Goal: Task Accomplishment & Management: Manage account settings

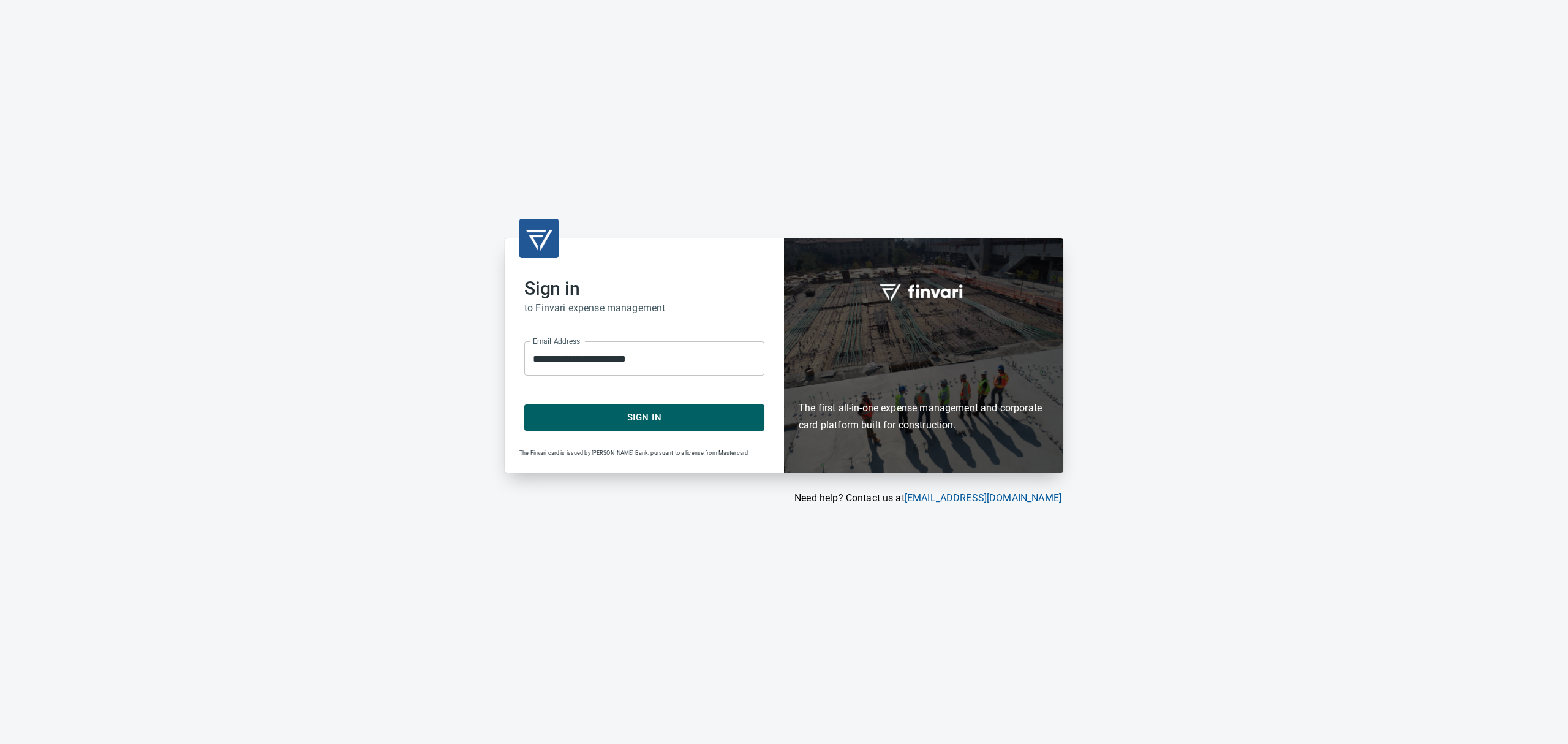
click at [628, 415] on span "Sign In" at bounding box center [645, 418] width 213 height 16
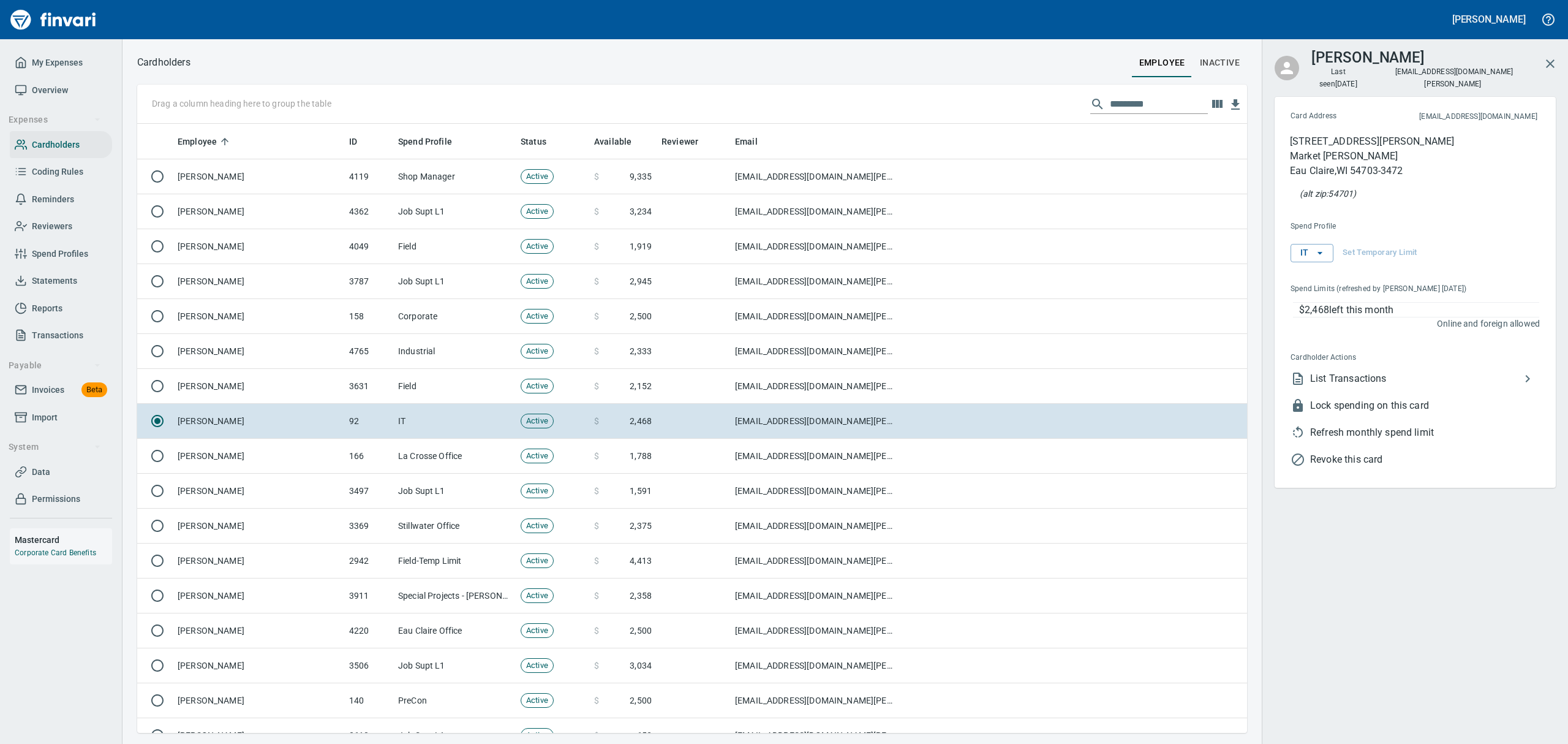
scroll to position [596, 1081]
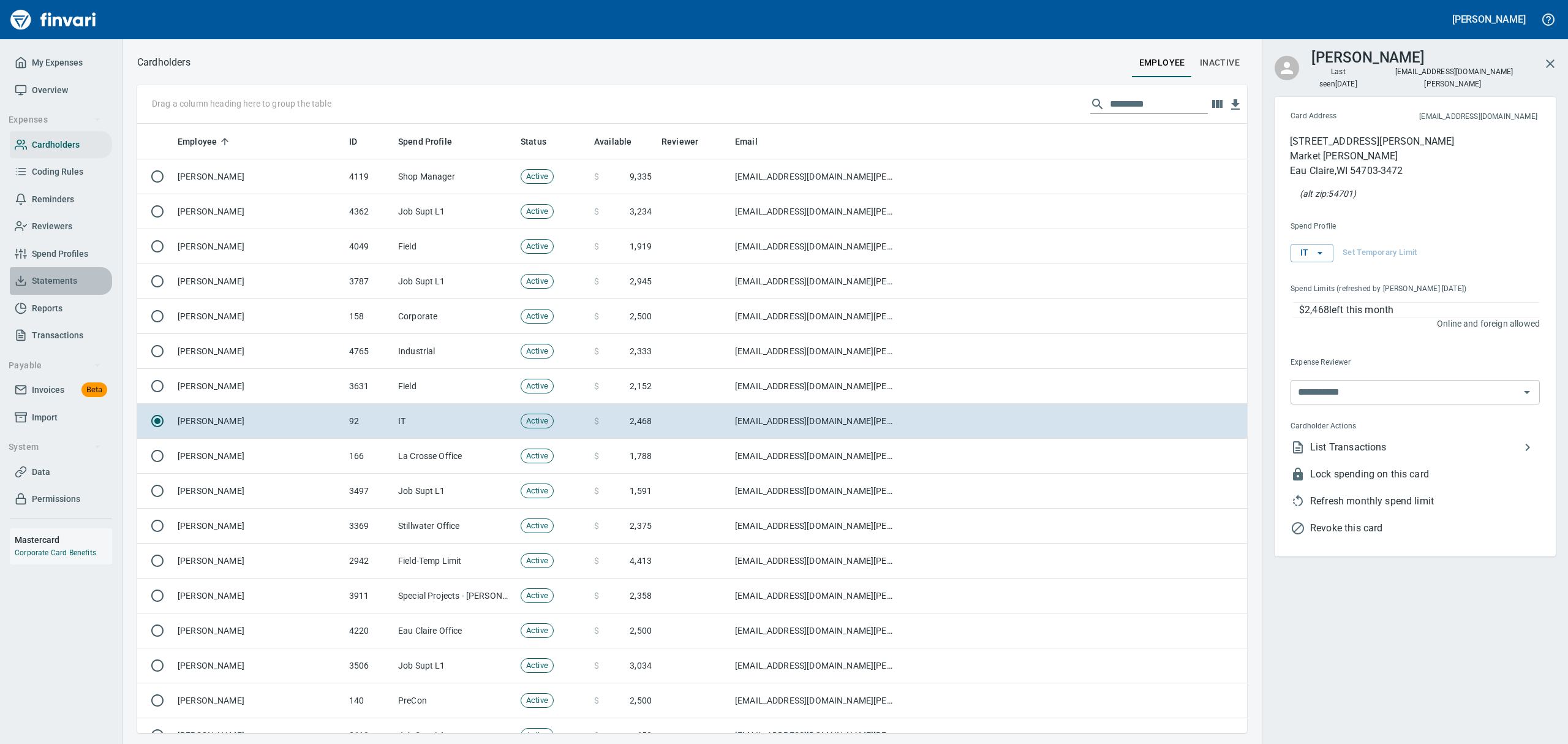
click at [62, 283] on span "Statements" at bounding box center [54, 281] width 45 height 16
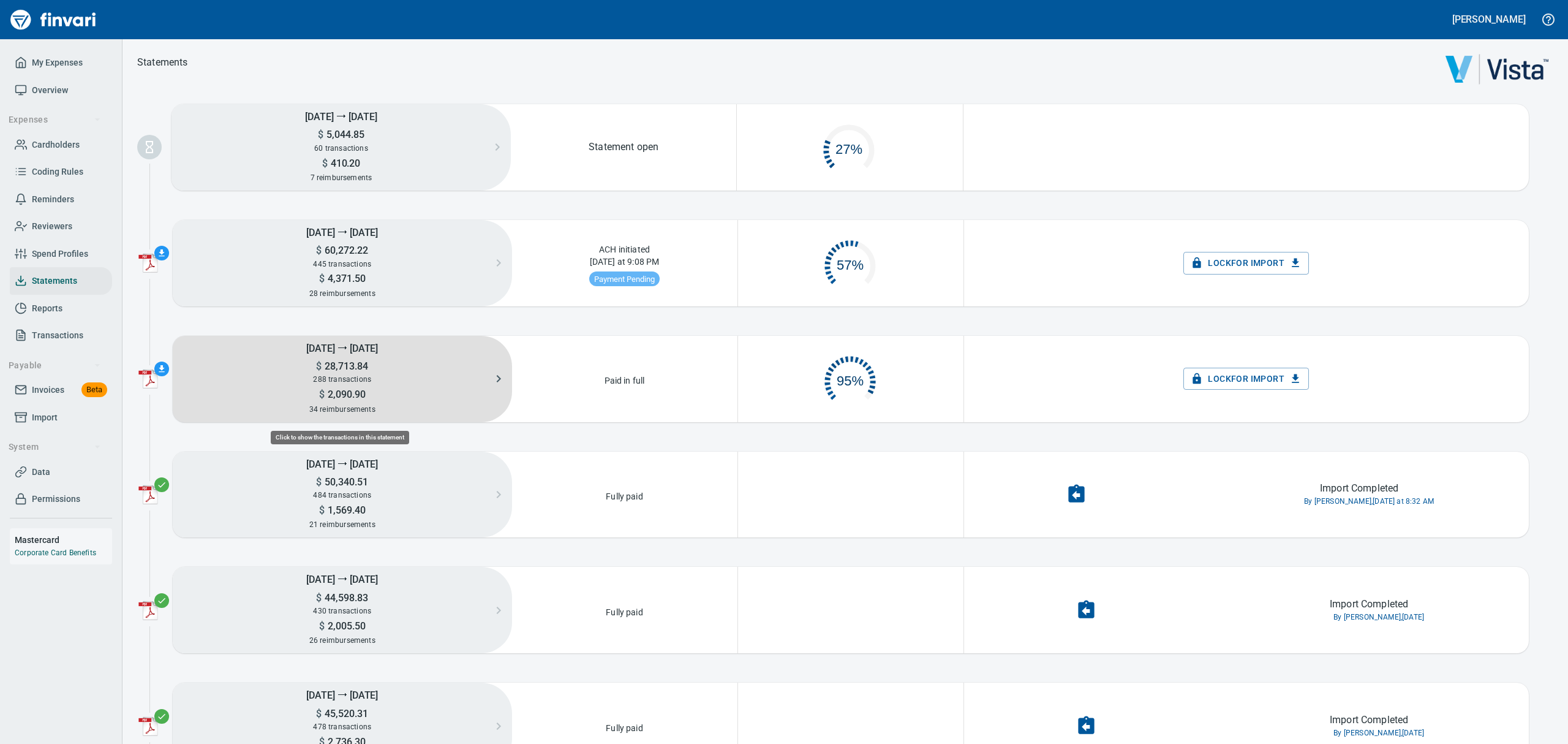
drag, startPoint x: 371, startPoint y: 355, endPoint x: 367, endPoint y: 364, distance: 9.8
click at [367, 364] on div "[DATE] ⭢ [DATE] $ 28,713.84 288 transactions $ 2,090.90 34 reimbursements" at bounding box center [343, 379] width 339 height 86
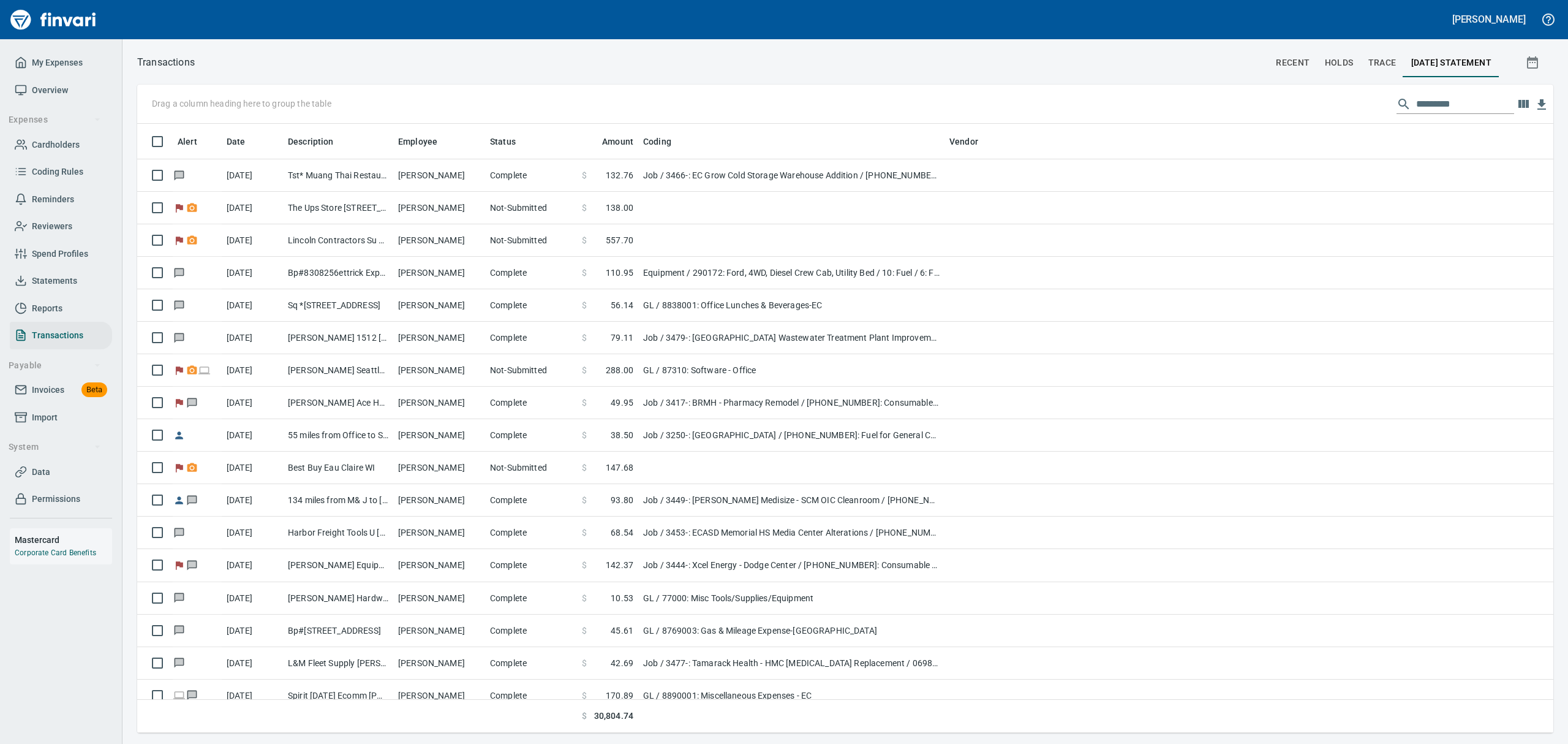
scroll to position [1, 1]
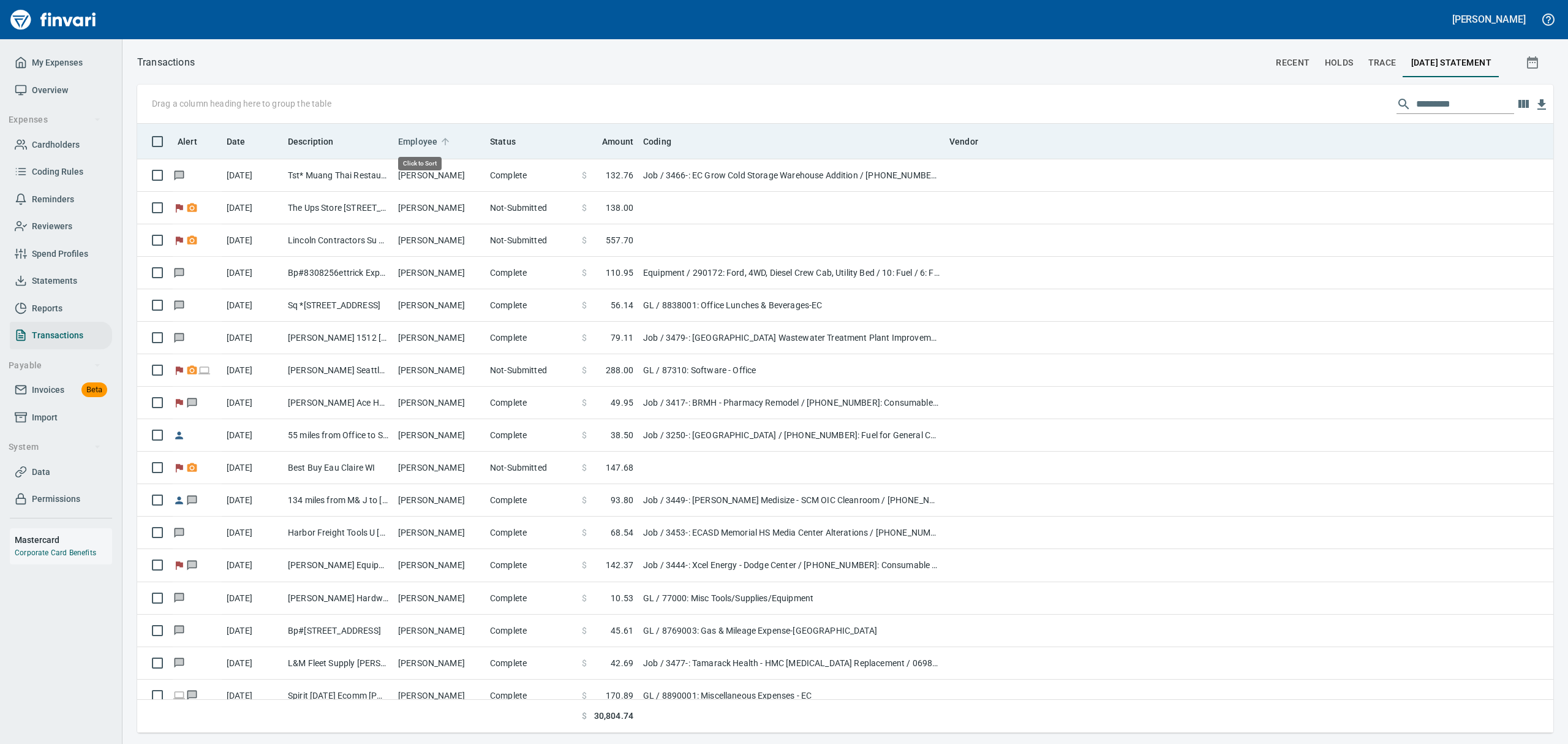
click at [425, 140] on span "Employee" at bounding box center [417, 141] width 39 height 15
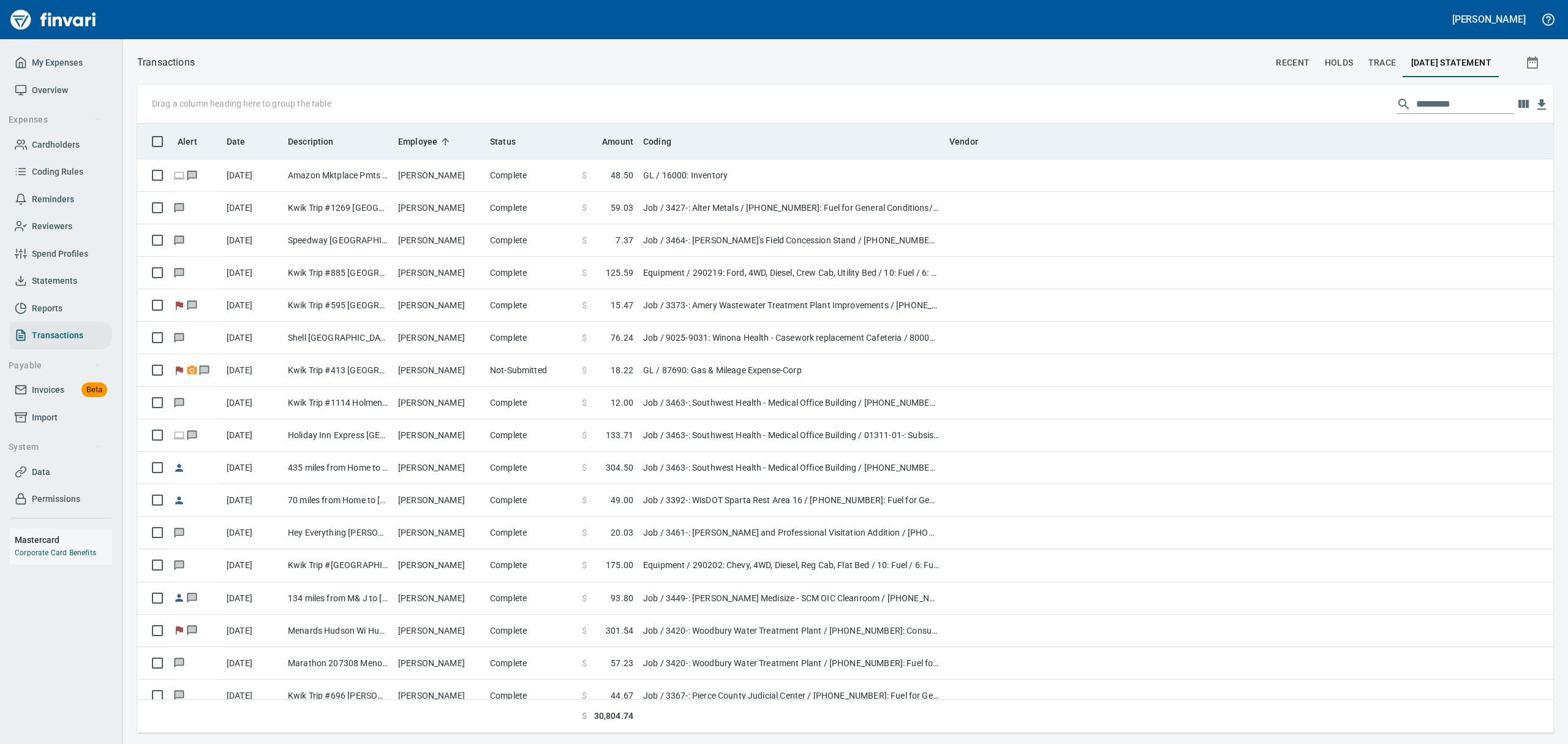
scroll to position [596, 1388]
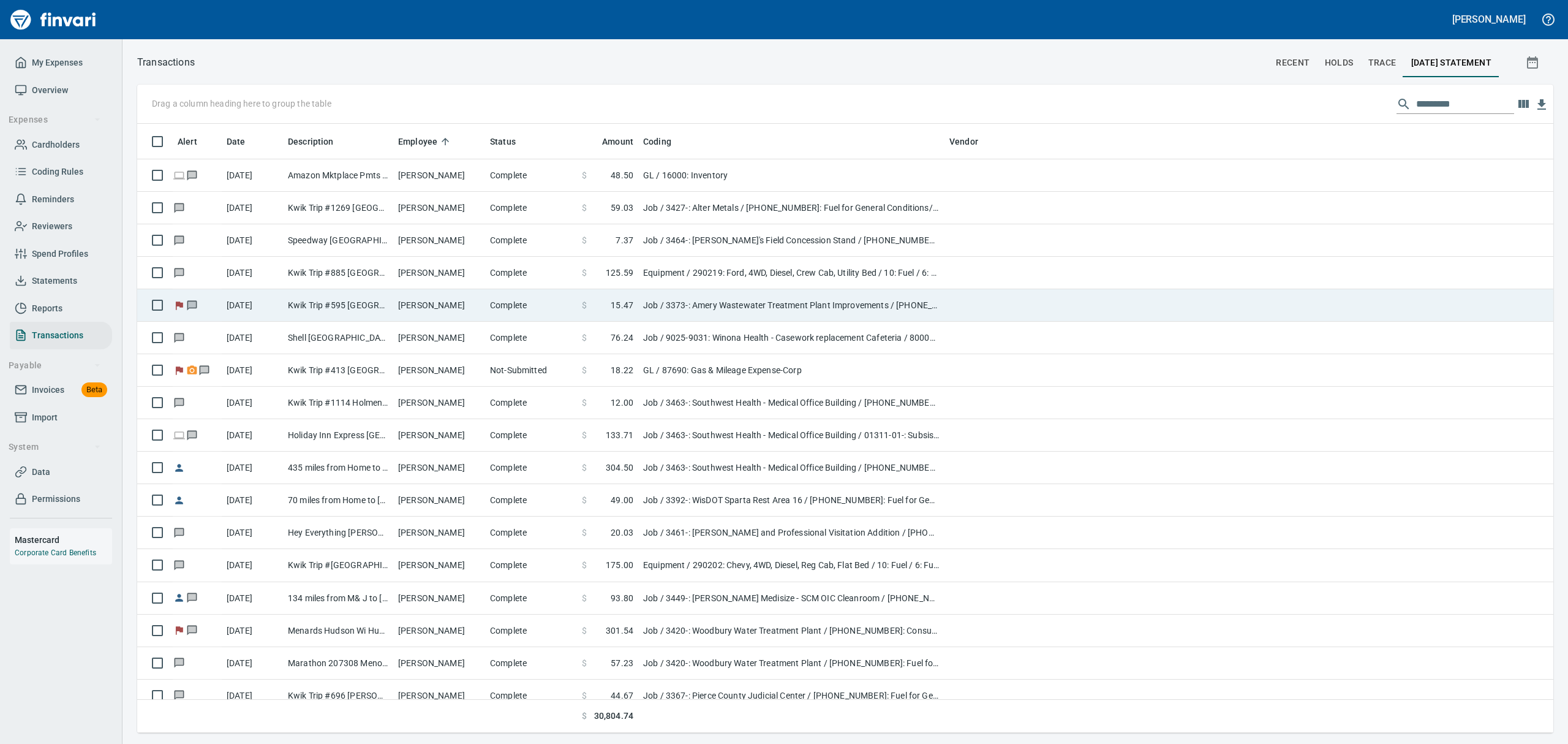
click at [432, 310] on td "[PERSON_NAME]" at bounding box center [439, 305] width 92 height 33
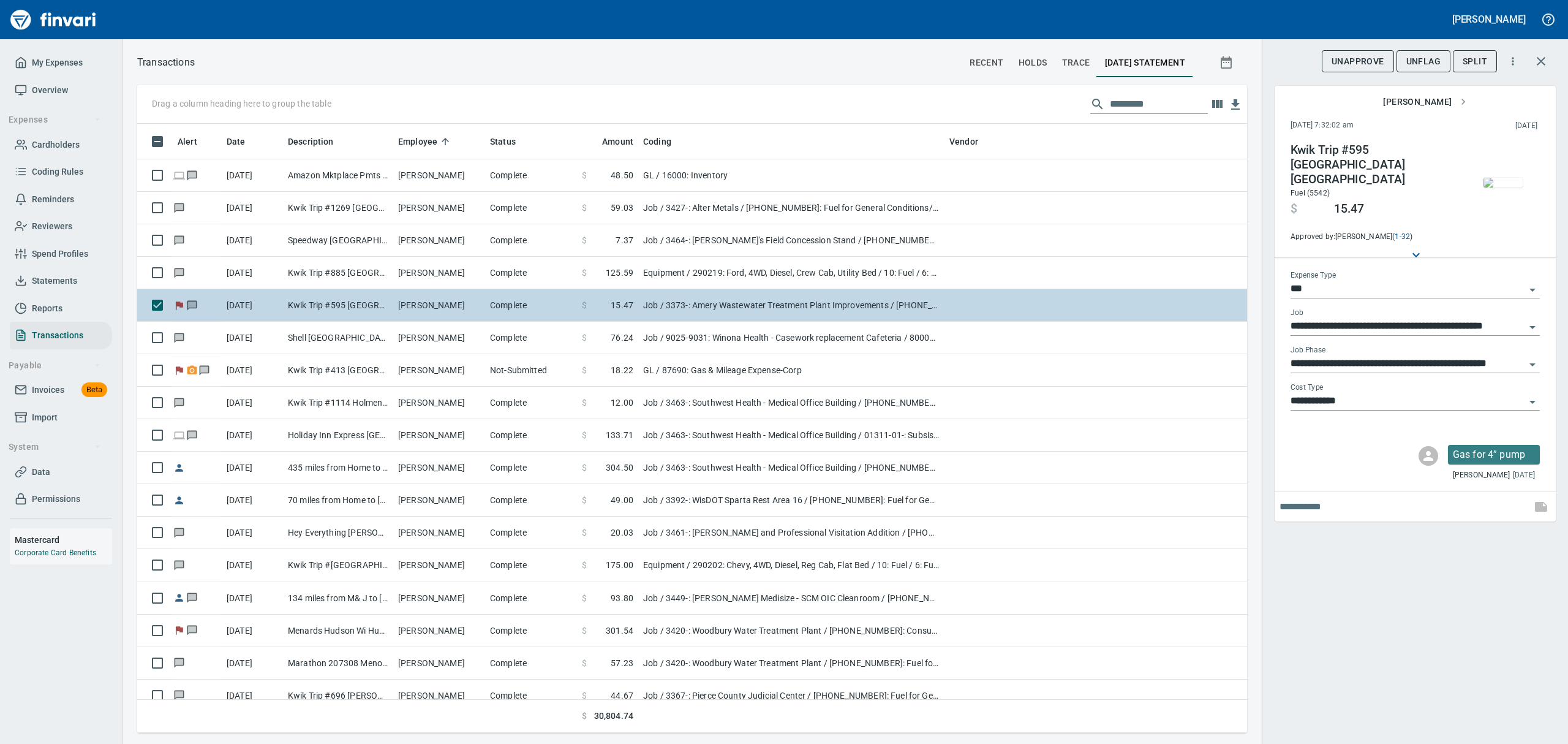
scroll to position [596, 1081]
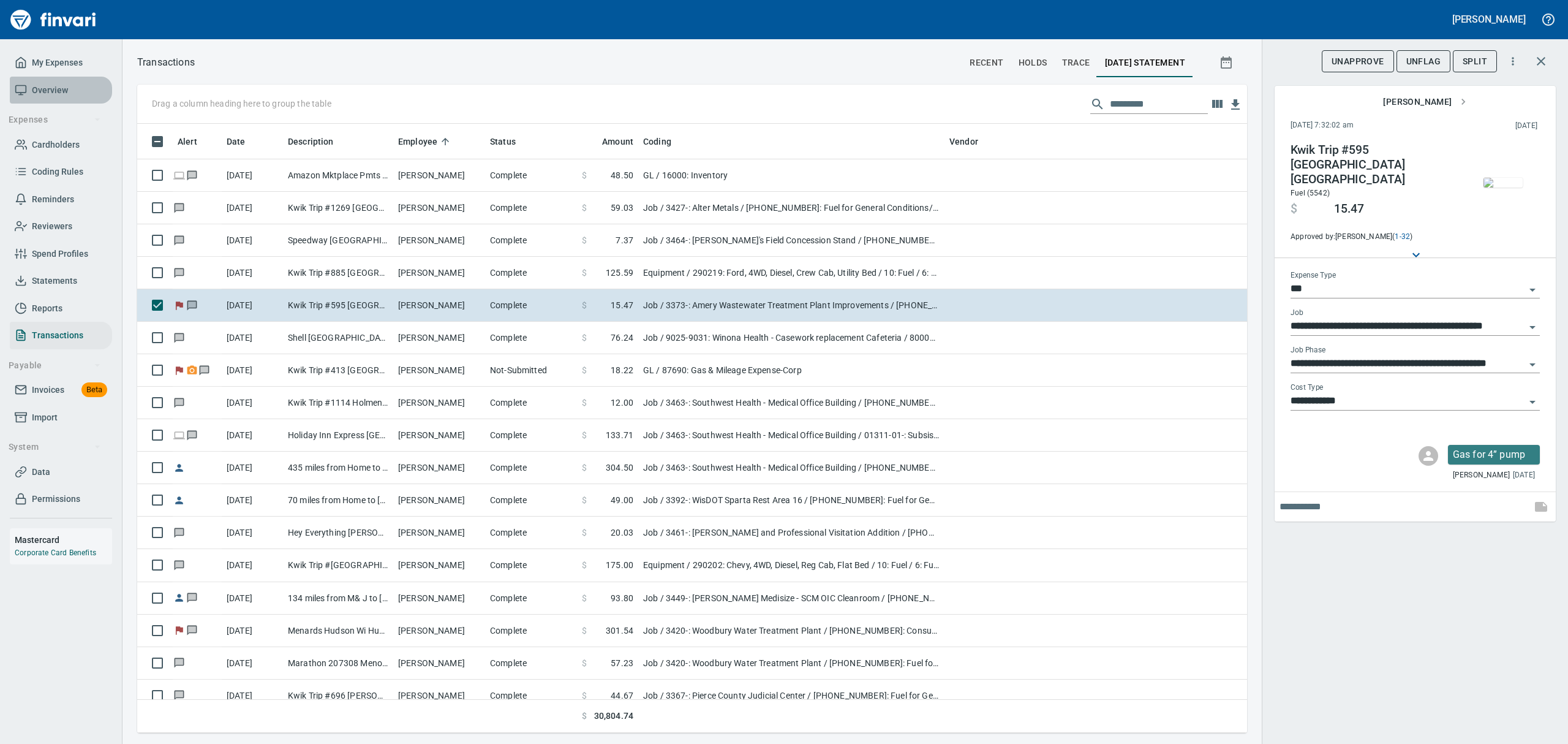
click at [52, 84] on span "Overview" at bounding box center [50, 90] width 36 height 16
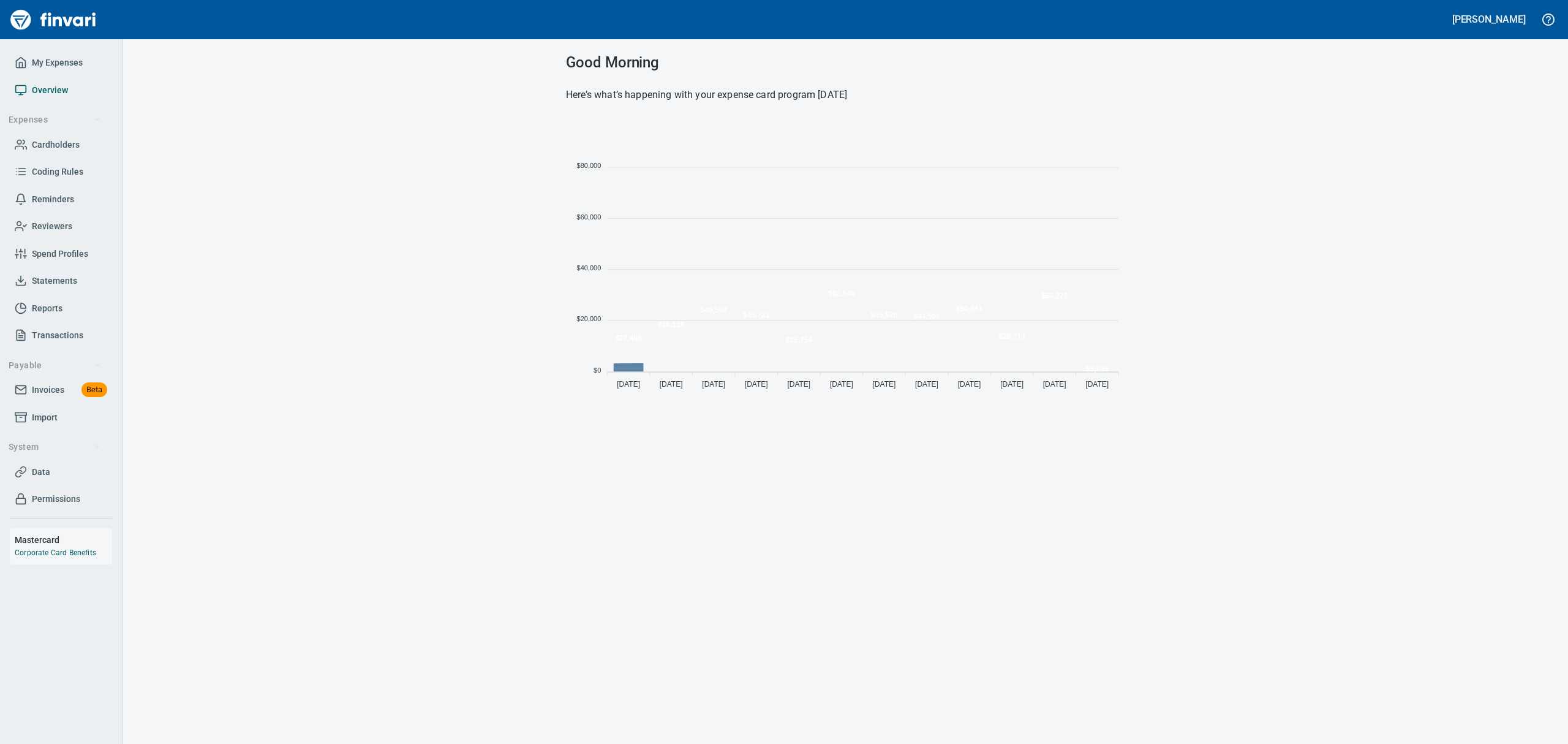
scroll to position [271, 544]
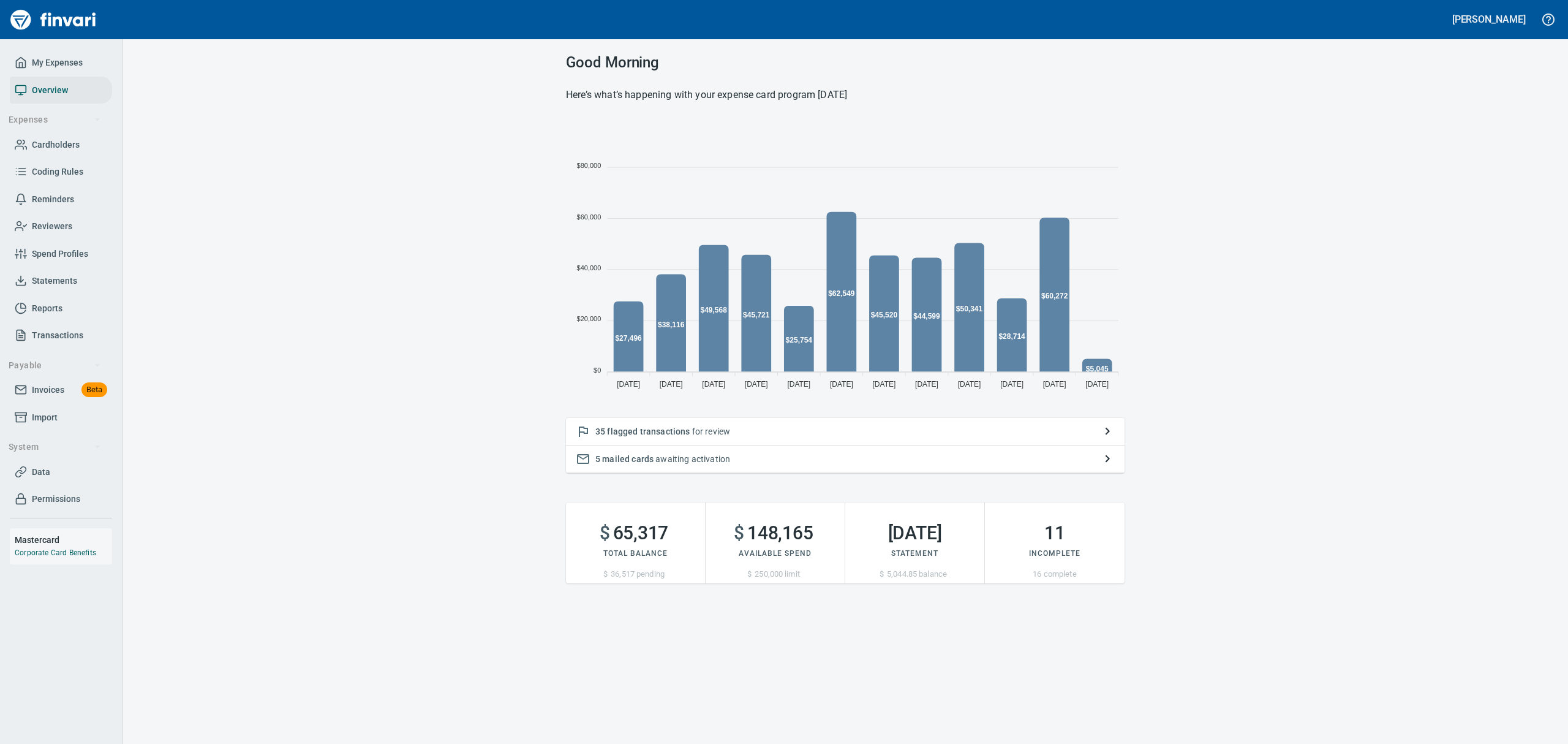
click at [652, 428] on span "flagged transactions" at bounding box center [649, 432] width 83 height 10
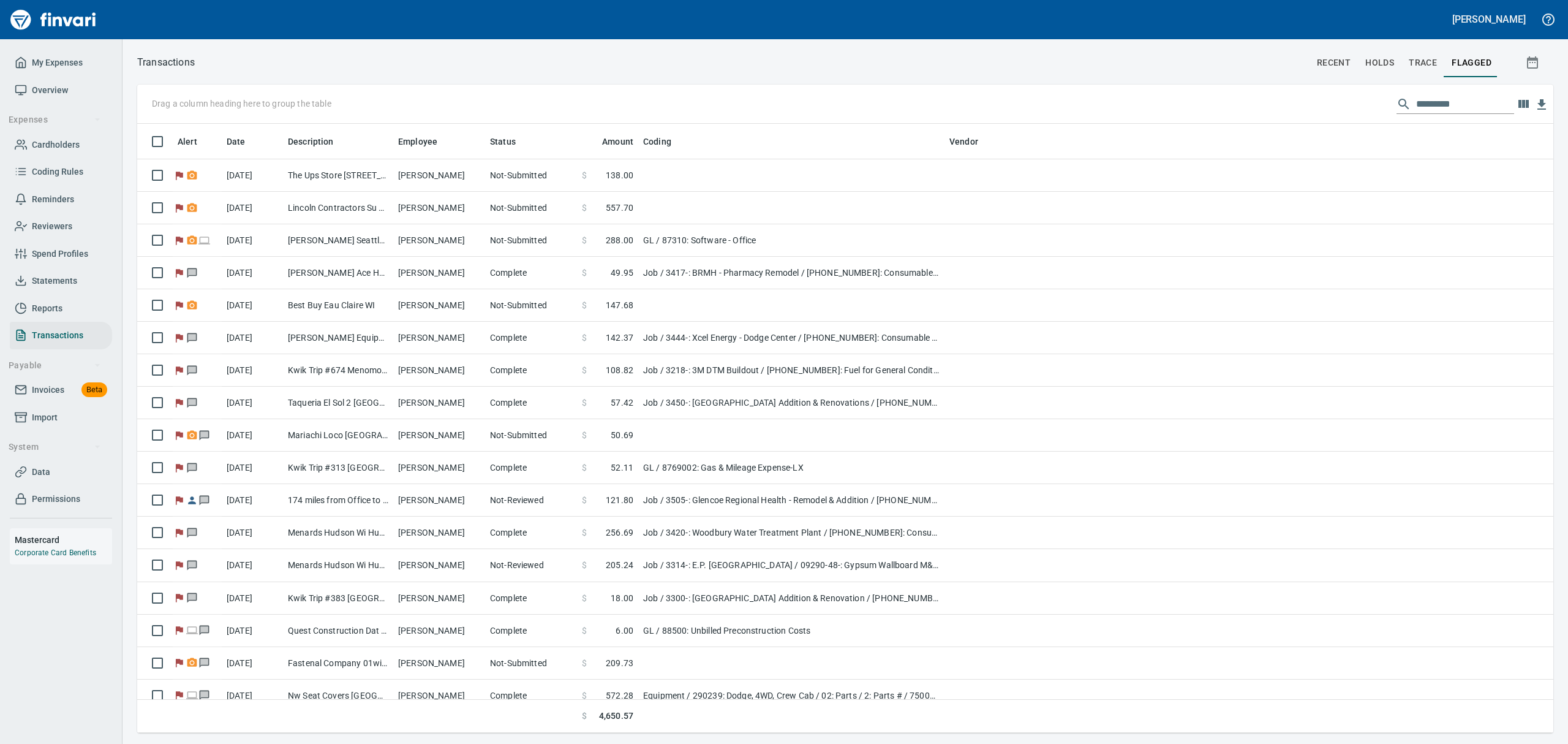
scroll to position [596, 1388]
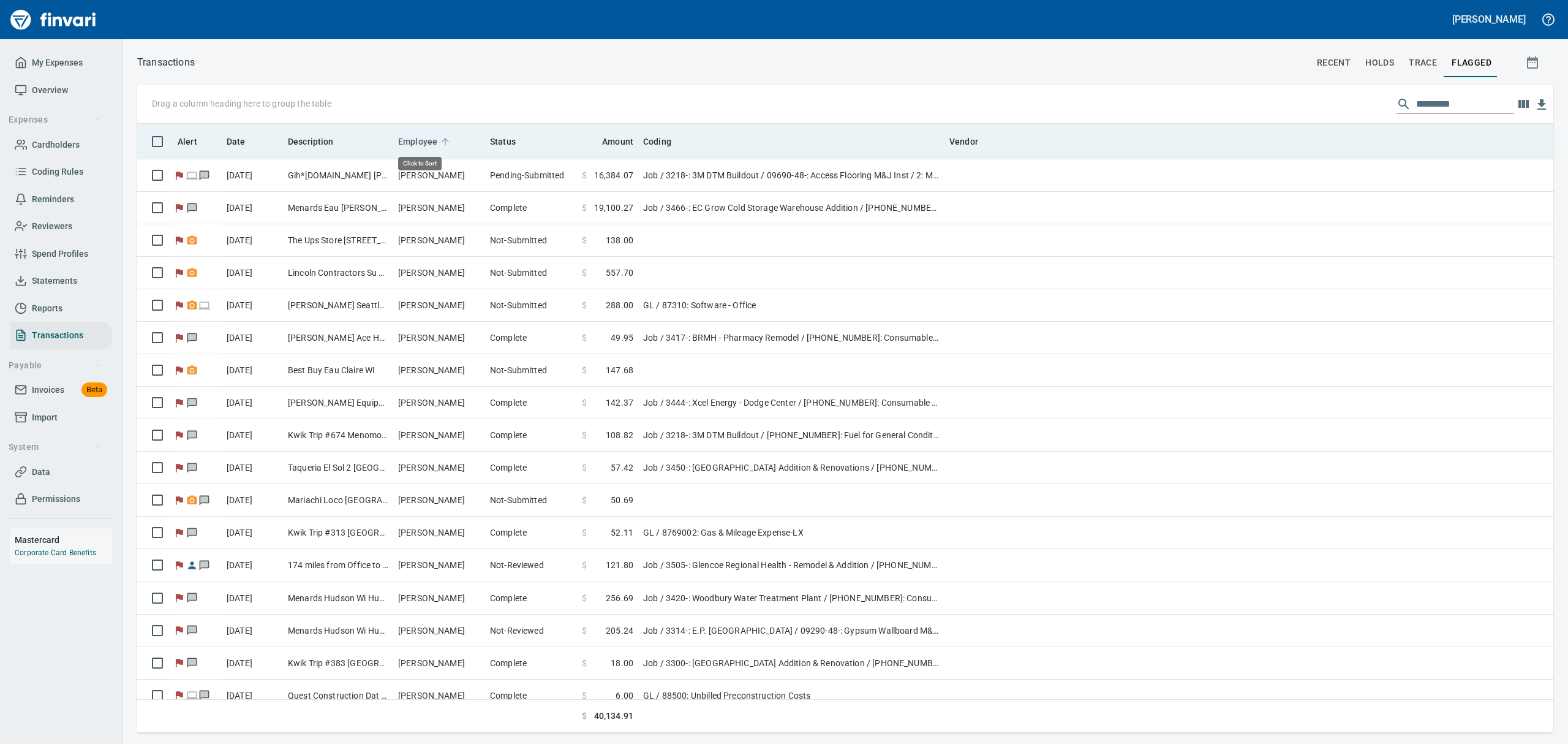
click at [424, 139] on span "Employee" at bounding box center [417, 141] width 39 height 15
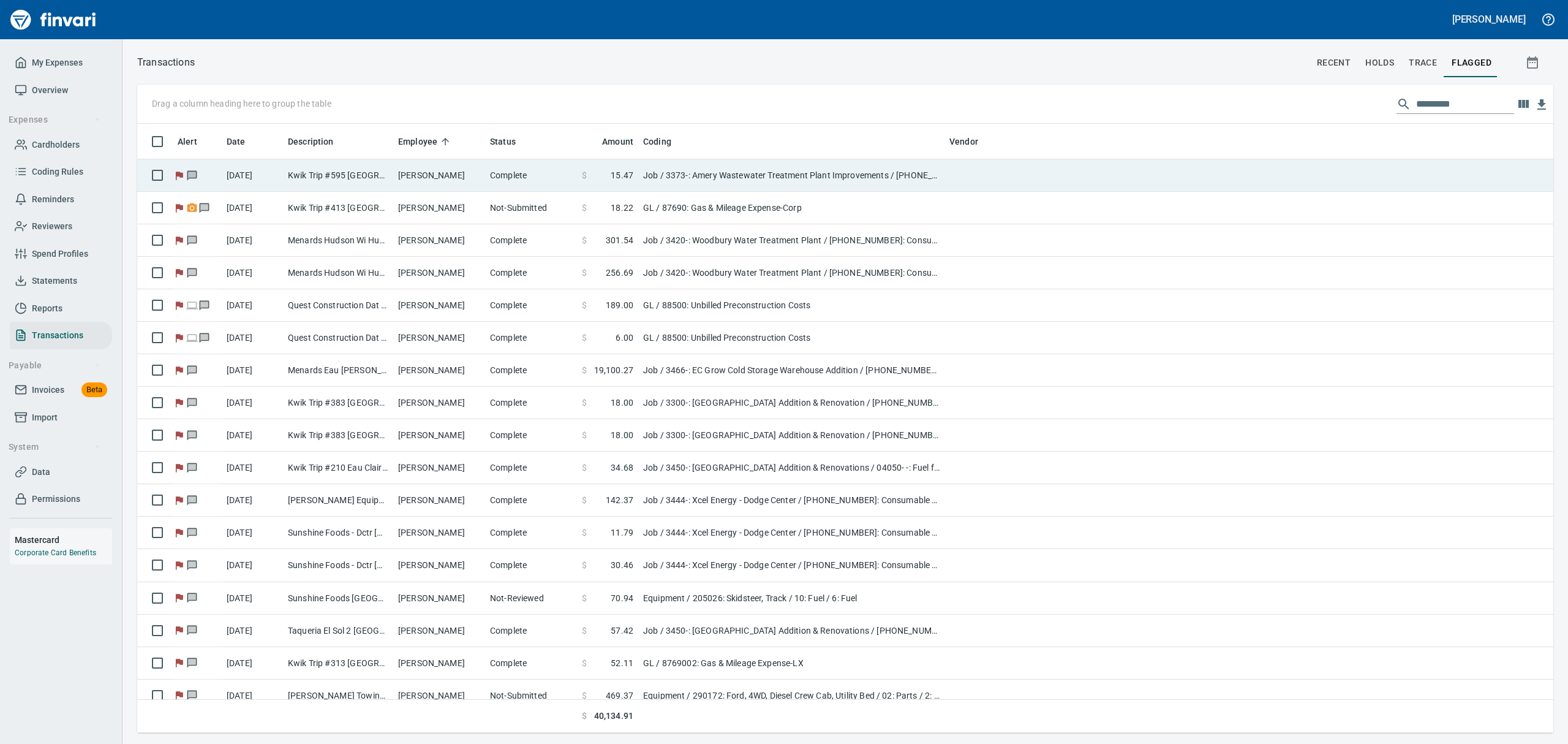
click at [424, 171] on td "[PERSON_NAME]" at bounding box center [439, 176] width 92 height 33
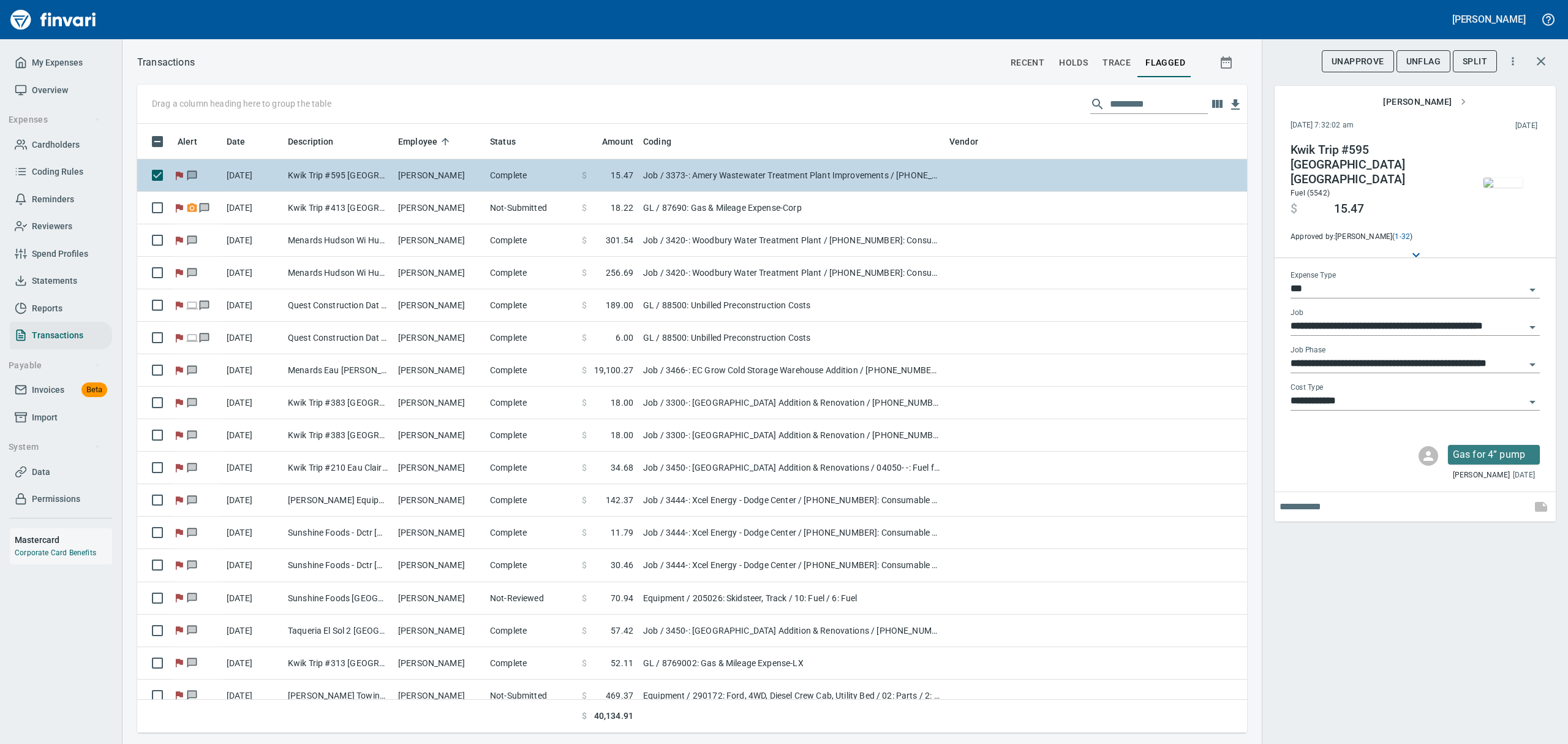
scroll to position [596, 1081]
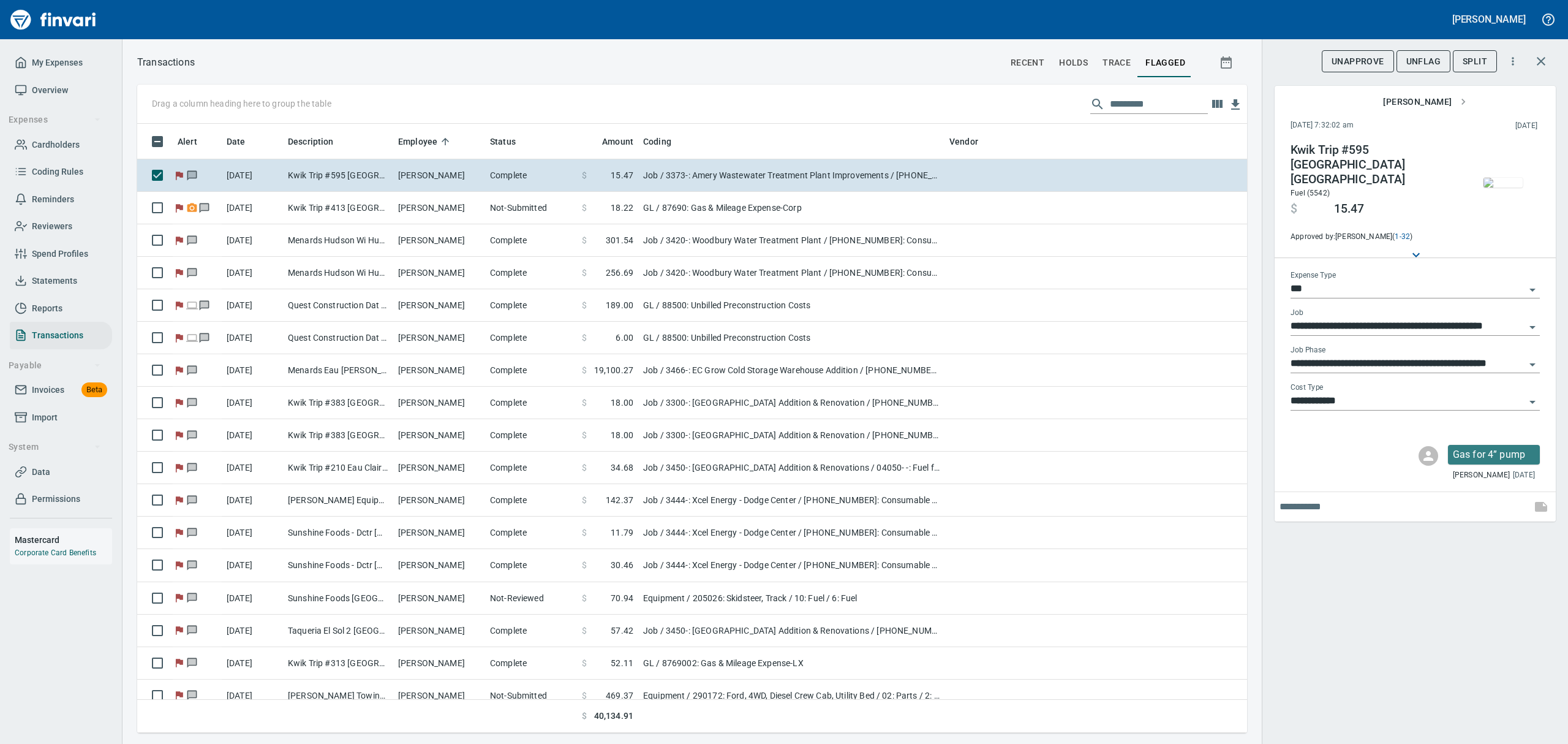
click at [1154, 107] on input "text" at bounding box center [1159, 104] width 98 height 19
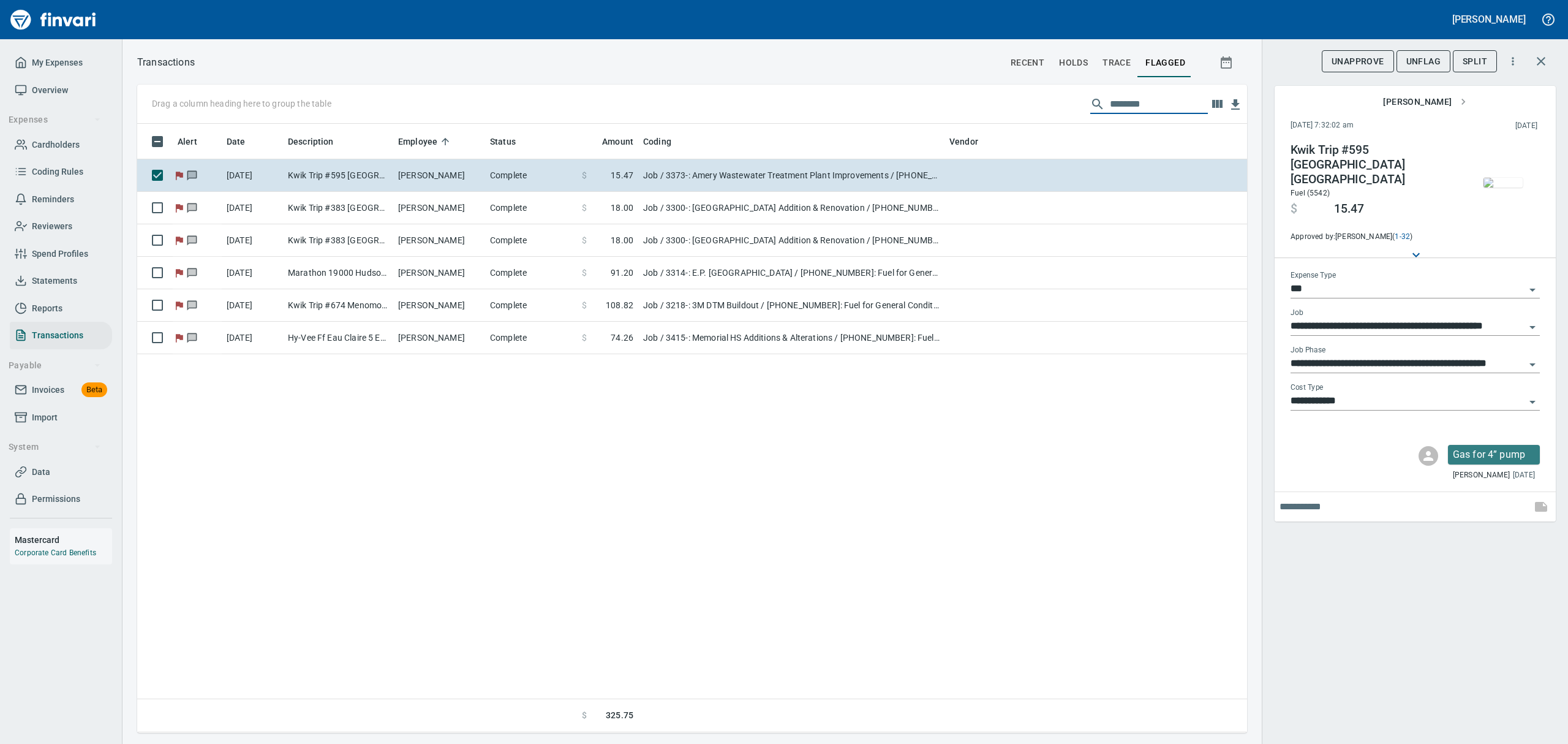
type input "********"
click at [1500, 178] on img "button" at bounding box center [1503, 182] width 39 height 10
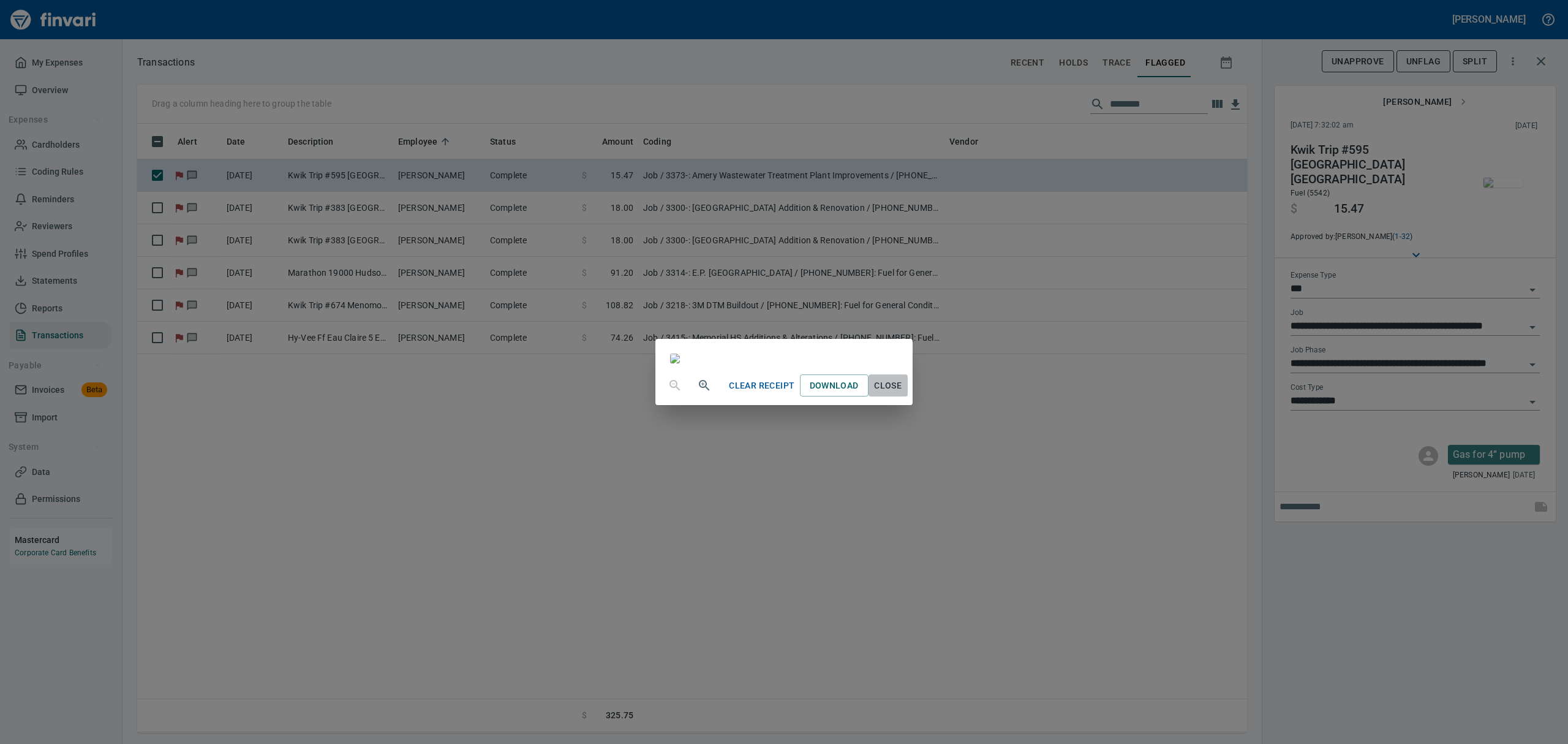
click at [903, 393] on span "Close" at bounding box center [888, 386] width 30 height 16
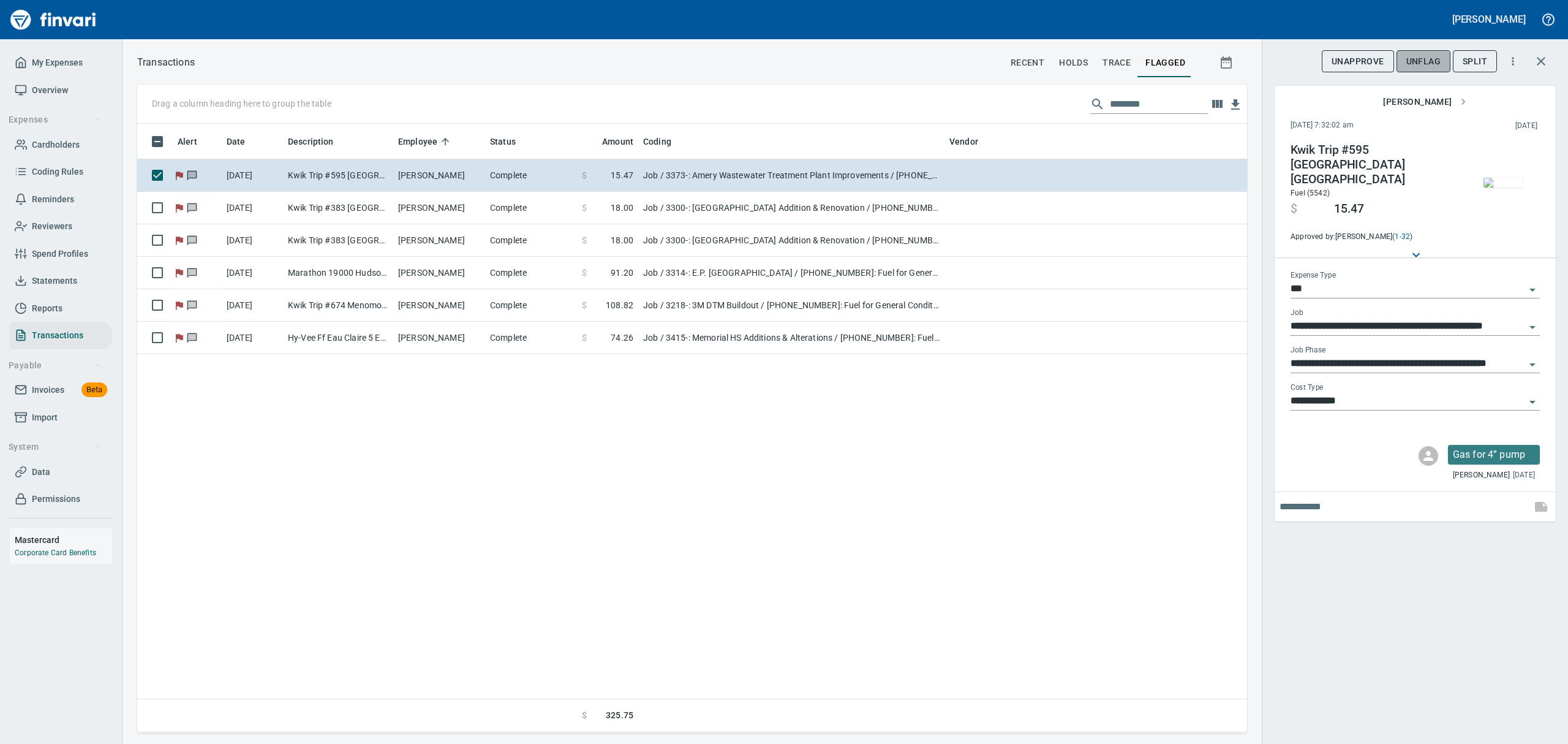
click at [1423, 59] on span "UnFlag" at bounding box center [1423, 62] width 34 height 16
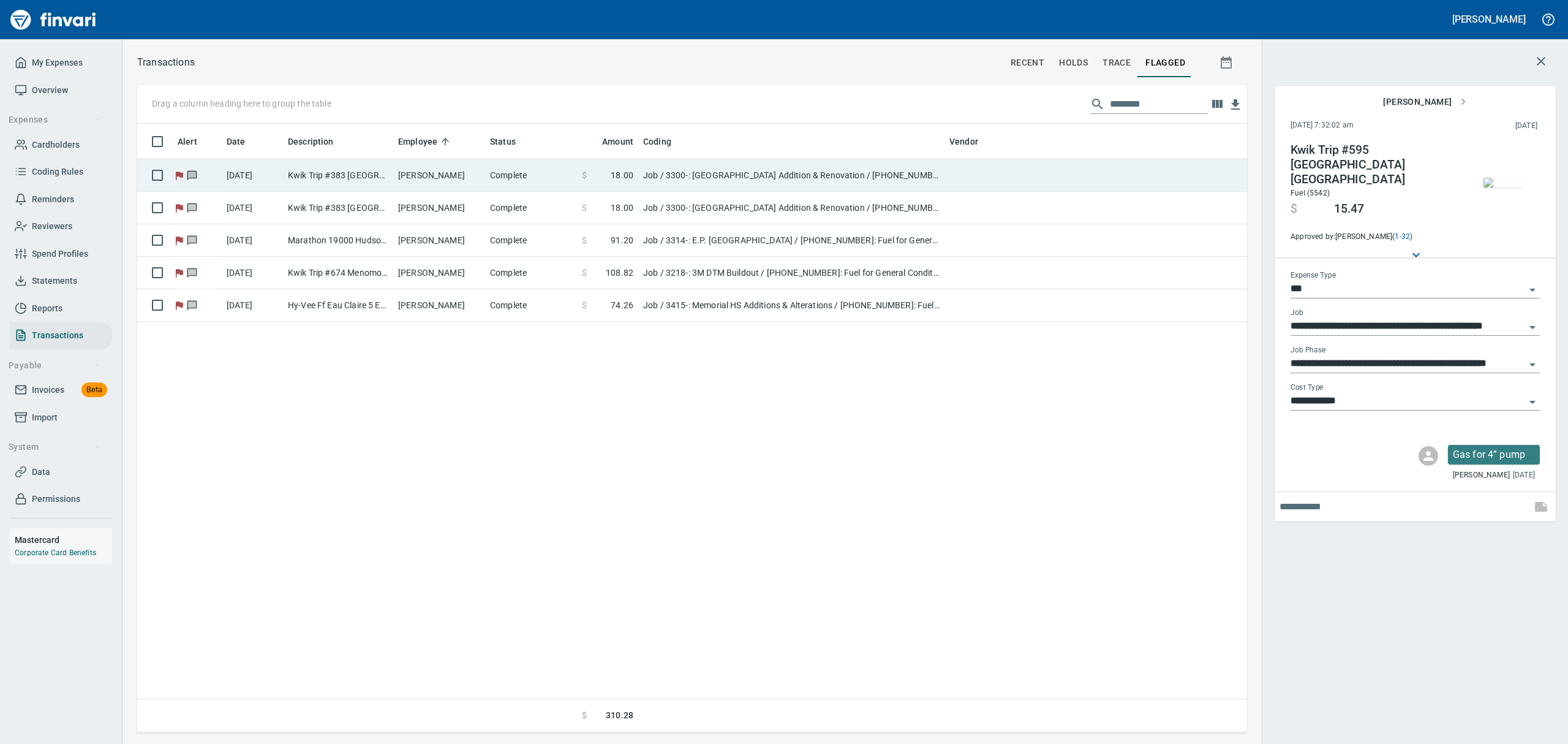
click at [619, 175] on span "18.00" at bounding box center [621, 175] width 23 height 12
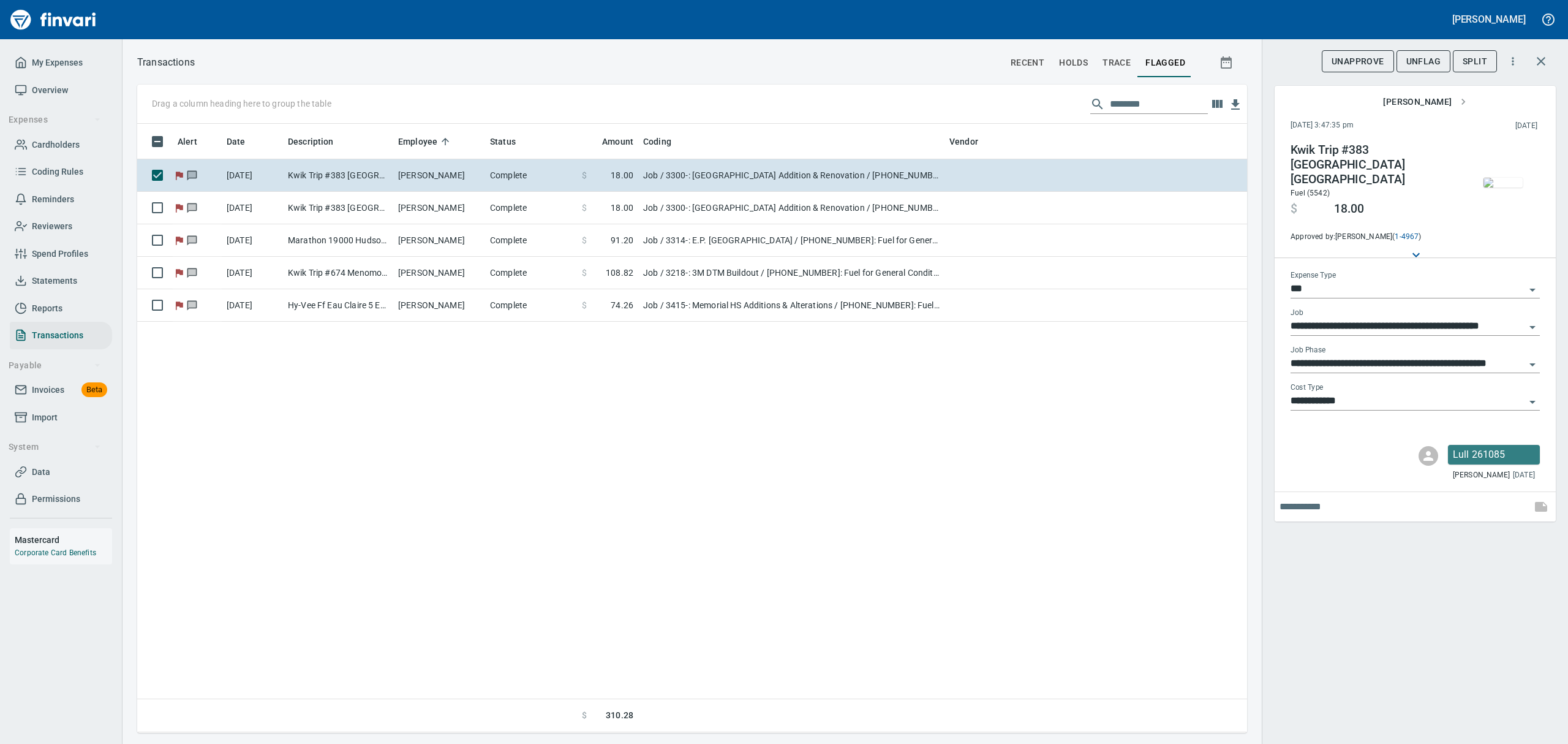
click at [1499, 185] on img "button" at bounding box center [1503, 182] width 39 height 10
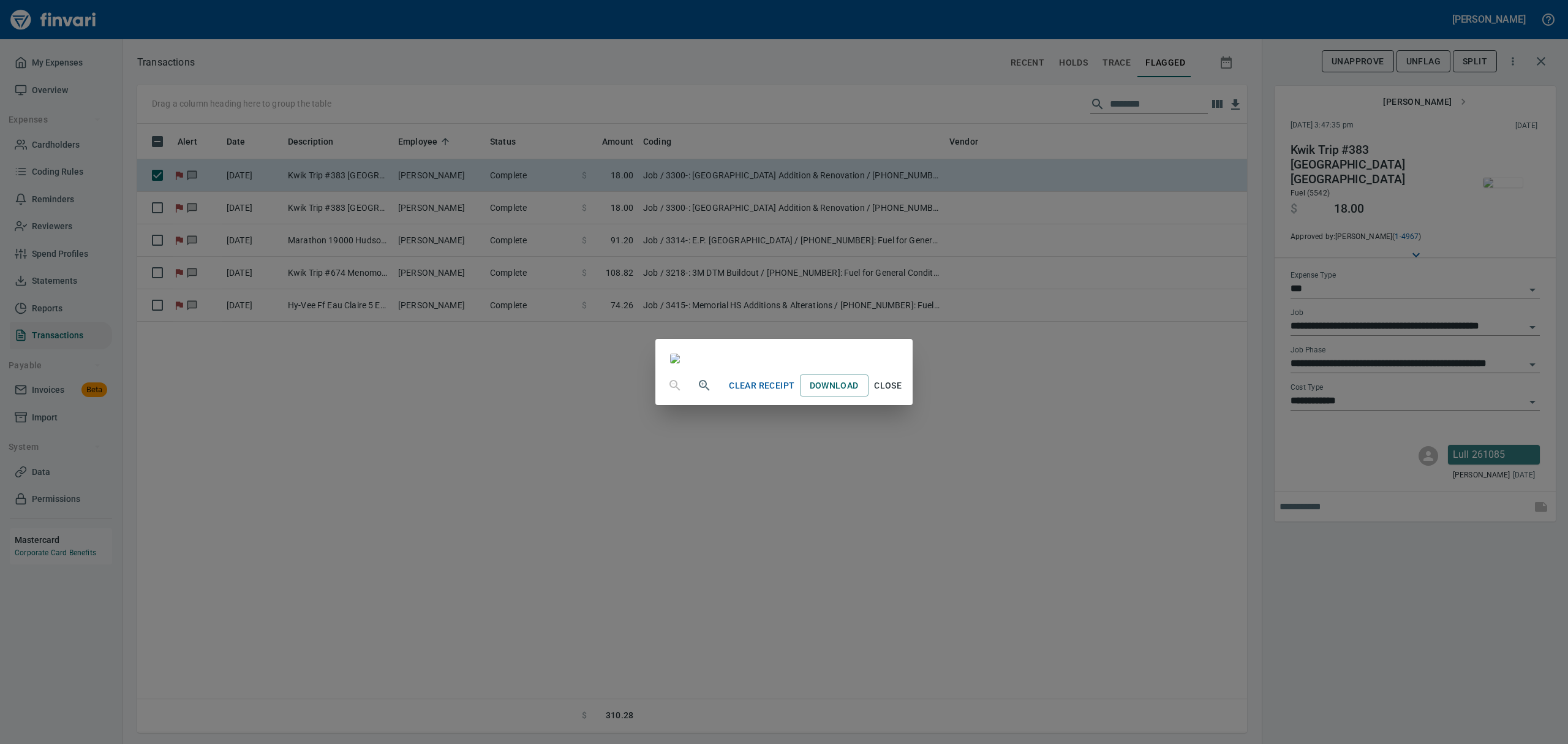
click at [903, 393] on span "Close" at bounding box center [888, 386] width 30 height 16
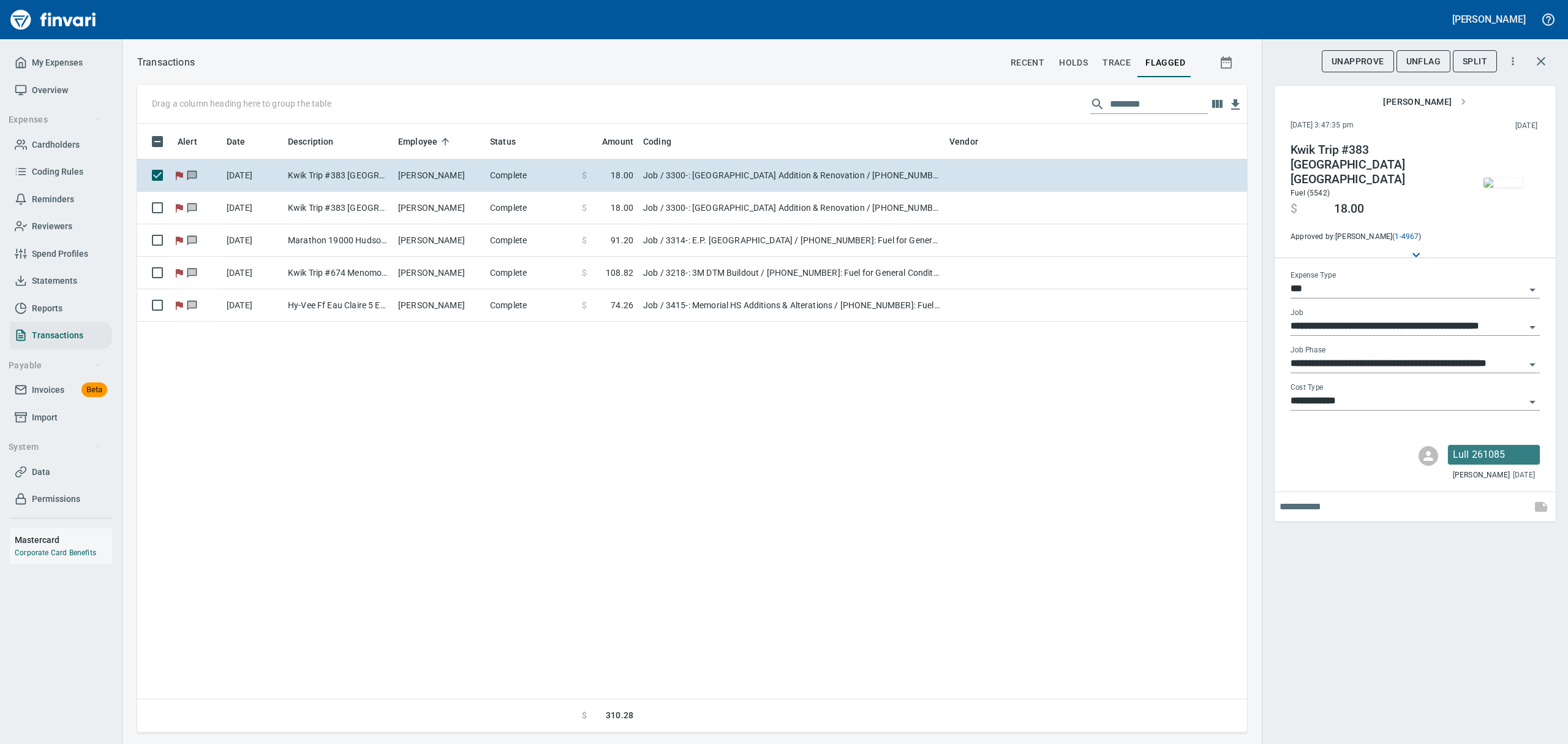
click at [1416, 62] on span "UnFlag" at bounding box center [1423, 62] width 34 height 16
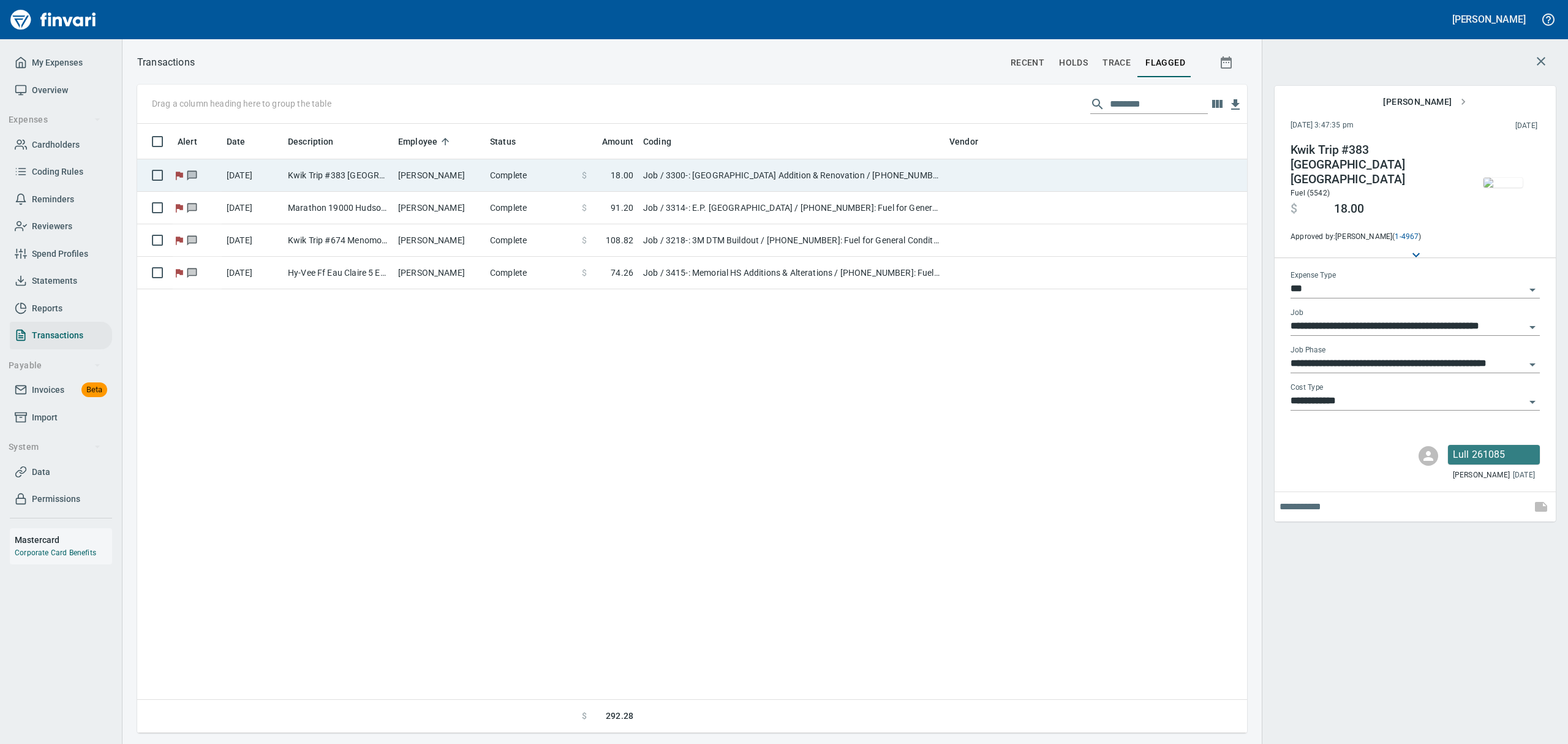
click at [772, 172] on td "Job / 3300-: [GEOGRAPHIC_DATA] Addition & Renovation / [PHONE_NUMBER]: Fuel for…" at bounding box center [791, 176] width 306 height 33
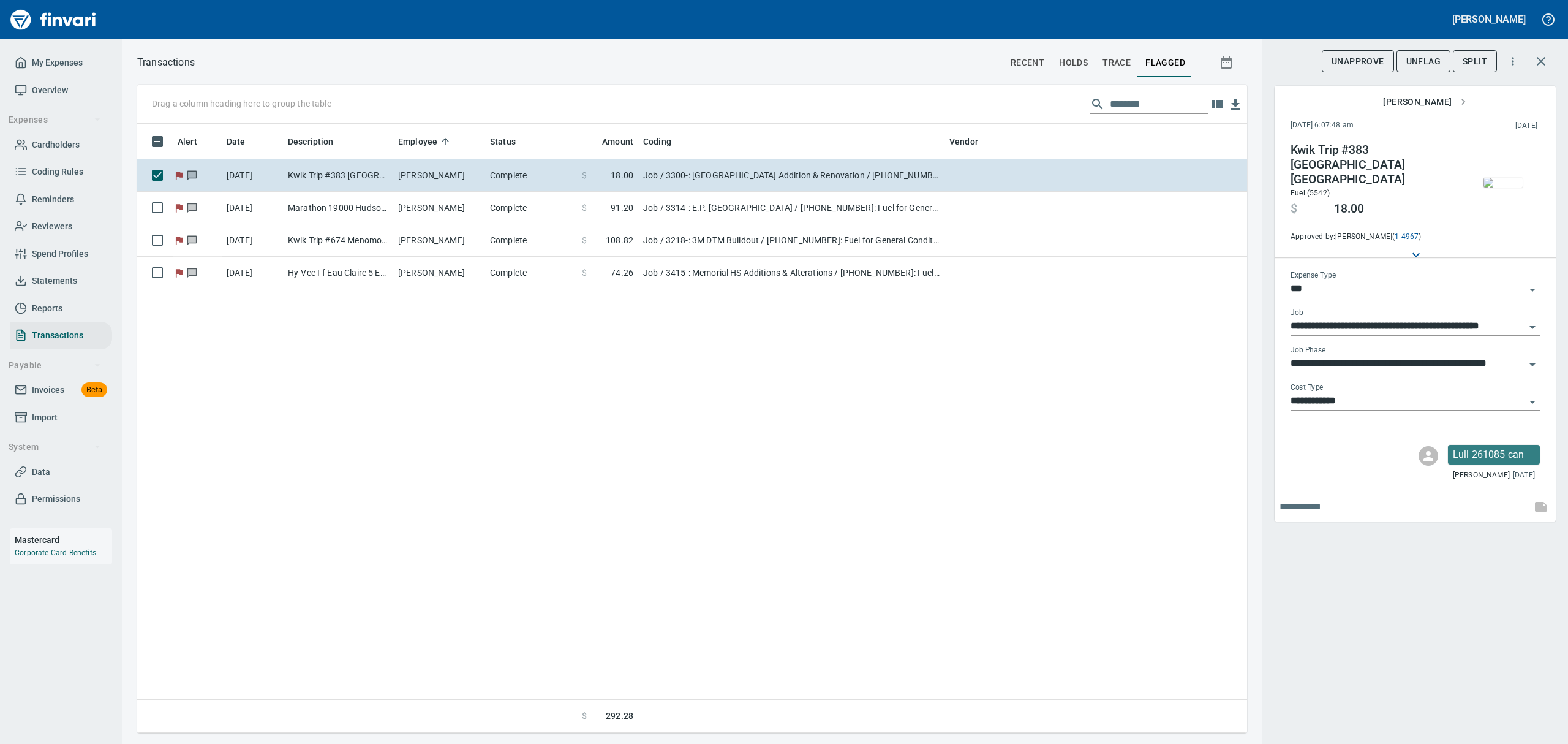
click at [1508, 185] on img "button" at bounding box center [1503, 182] width 39 height 10
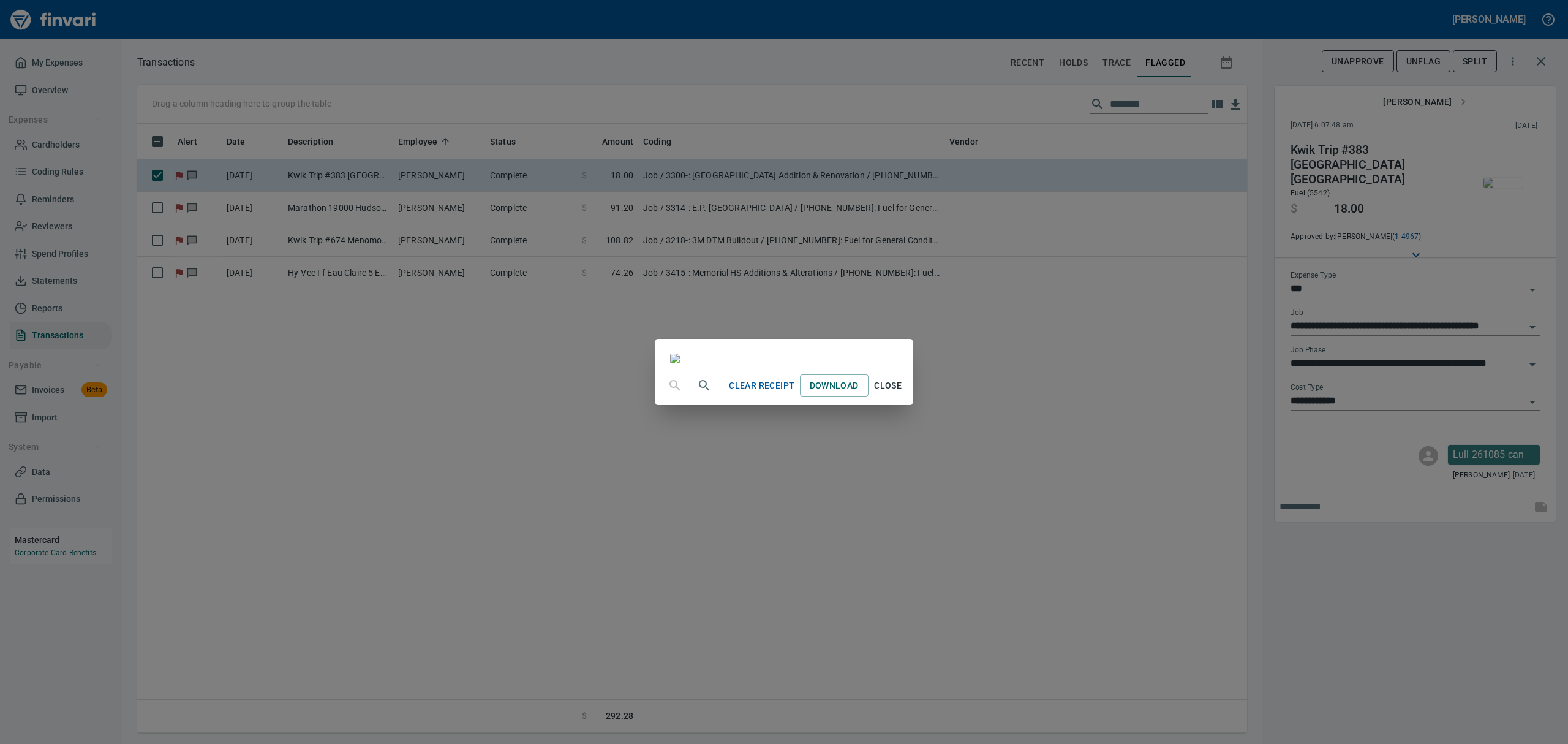
click at [903, 393] on span "Close" at bounding box center [888, 386] width 30 height 16
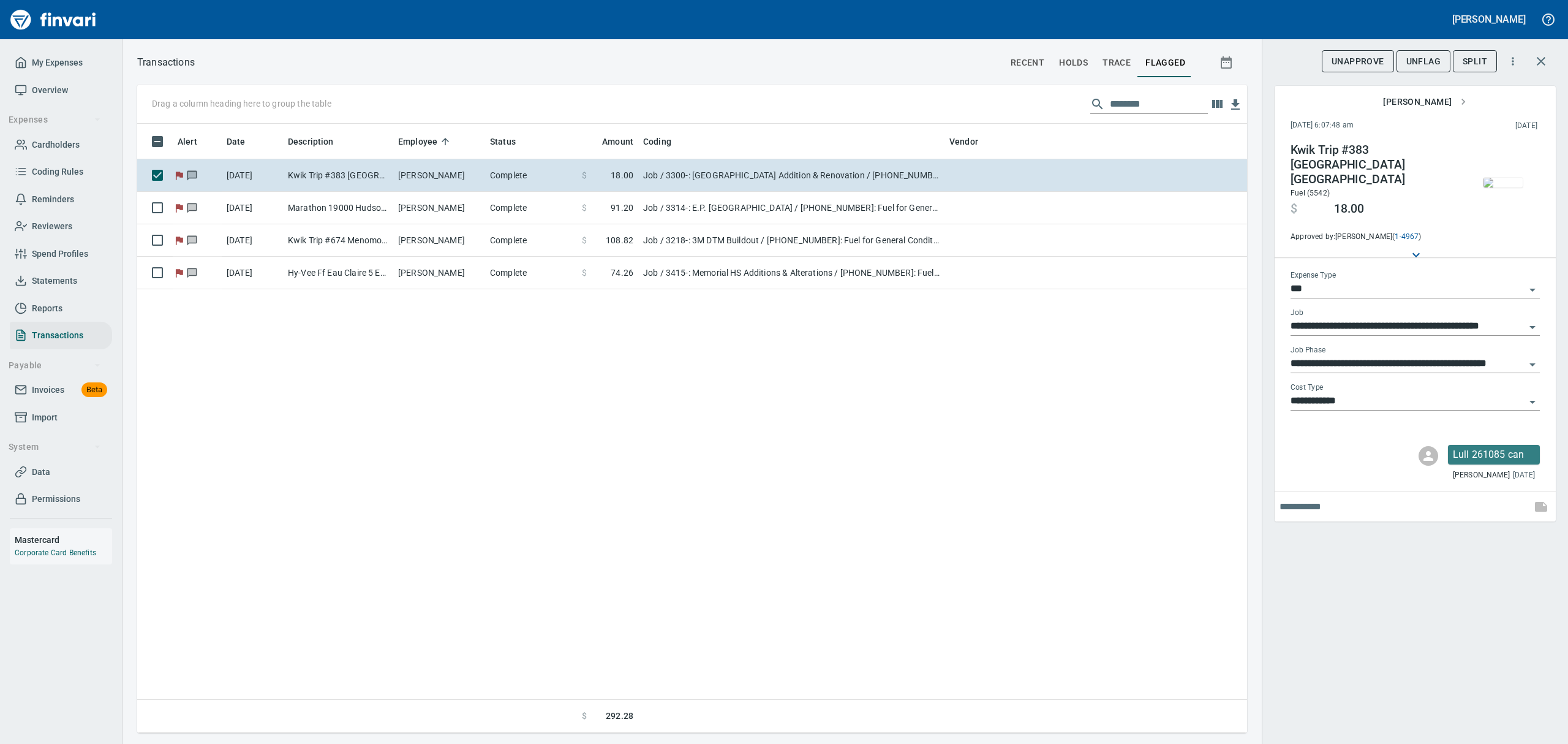
click at [1410, 62] on span "UnFlag" at bounding box center [1423, 62] width 34 height 16
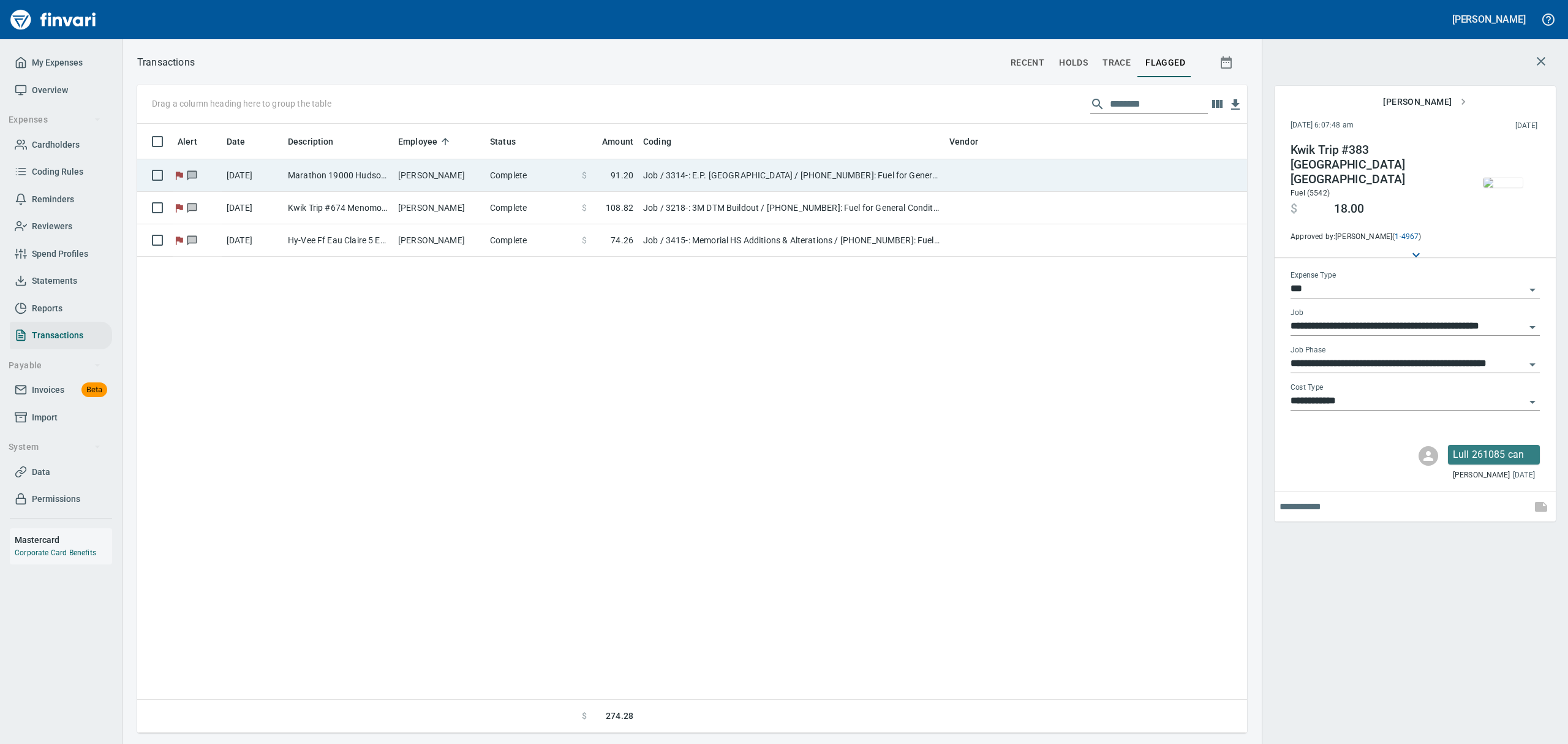
click at [633, 167] on td "$ 91.20" at bounding box center [607, 176] width 62 height 33
type input "**********"
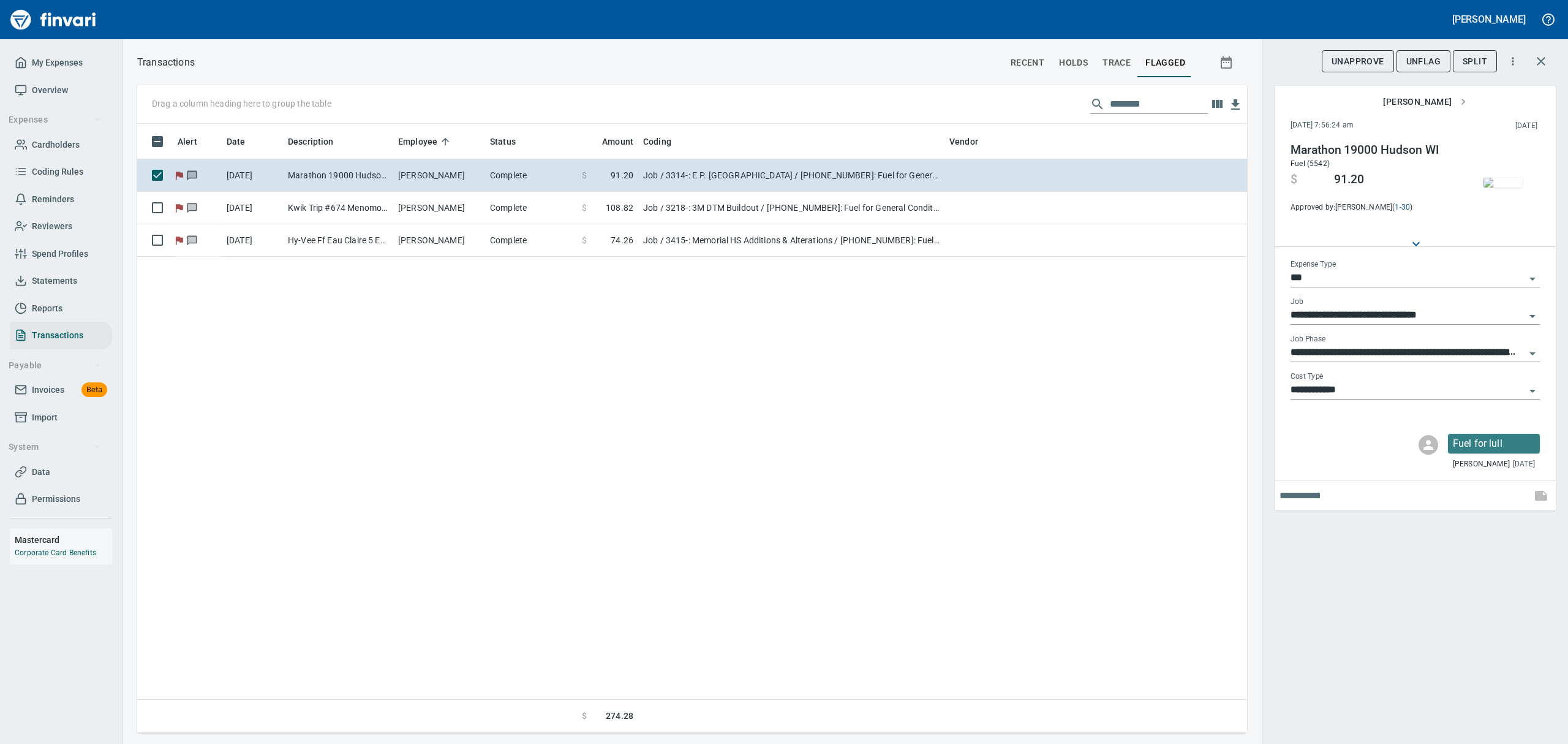
click at [1503, 218] on button "button" at bounding box center [1503, 182] width 62 height 79
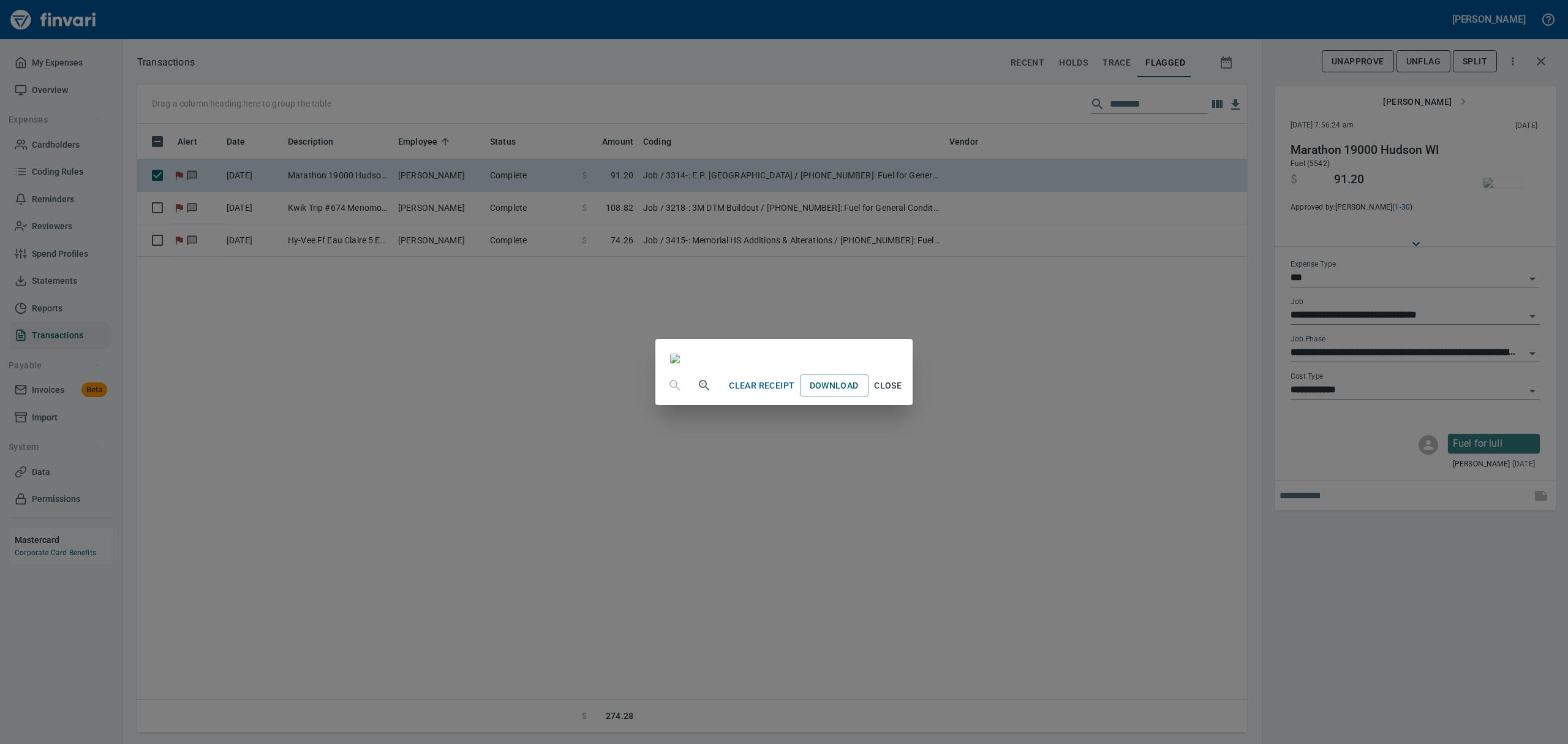
click at [903, 393] on span "Close" at bounding box center [888, 386] width 30 height 16
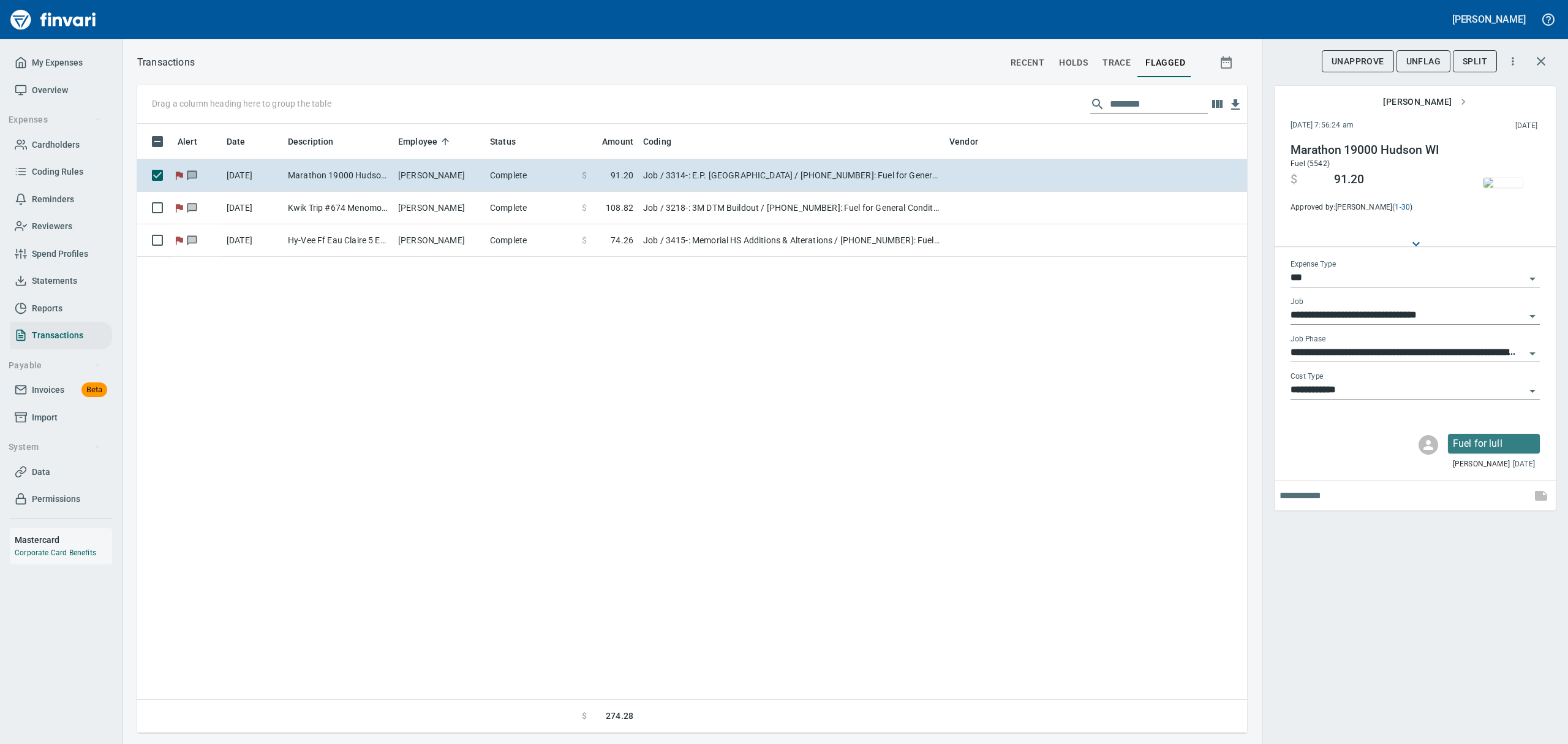
click at [1429, 62] on span "UnFlag" at bounding box center [1423, 62] width 34 height 16
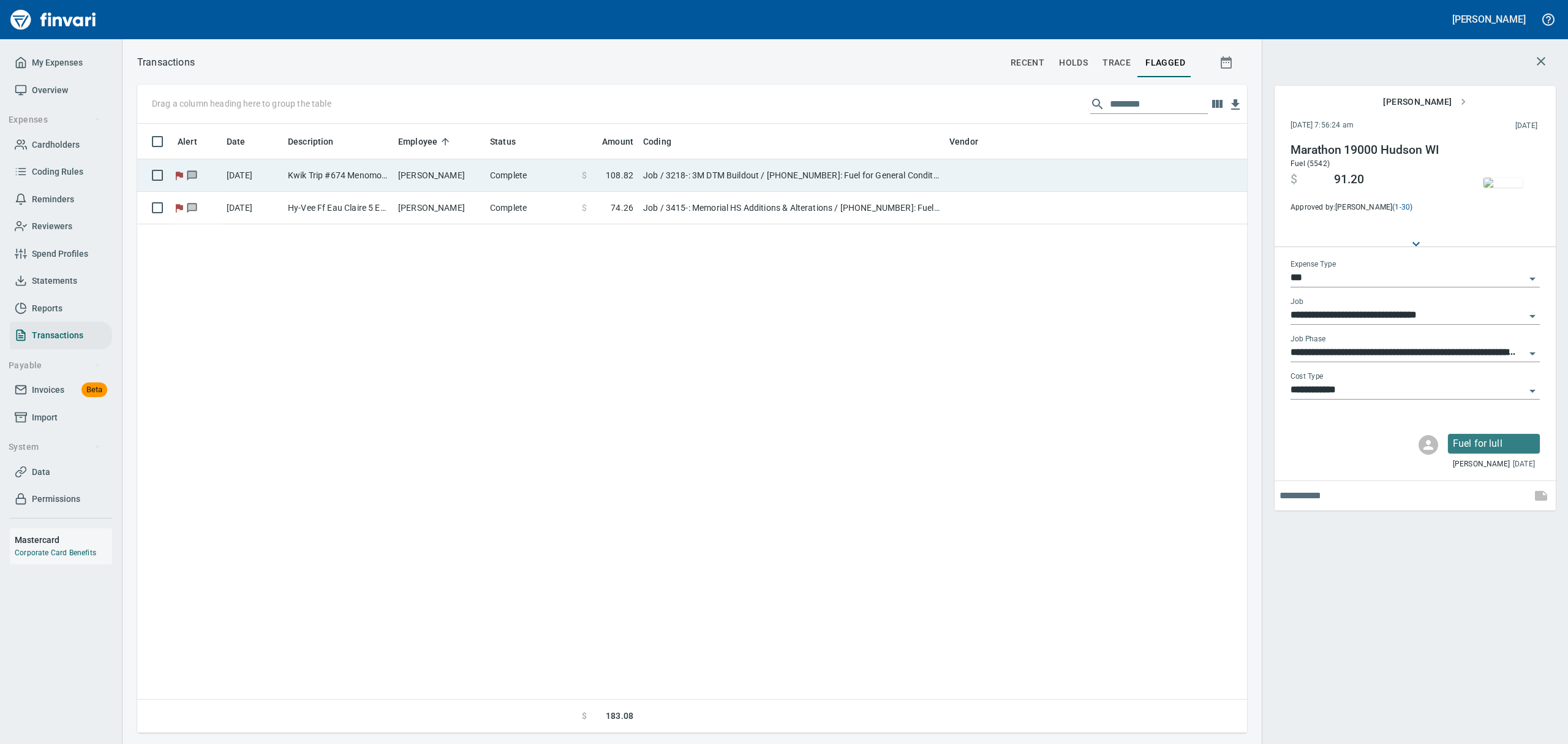
click at [680, 171] on td "Job / 3218-: 3M DTM Buildout / [PHONE_NUMBER]: Fuel for General Conditions Equi…" at bounding box center [791, 176] width 306 height 33
type input "**********"
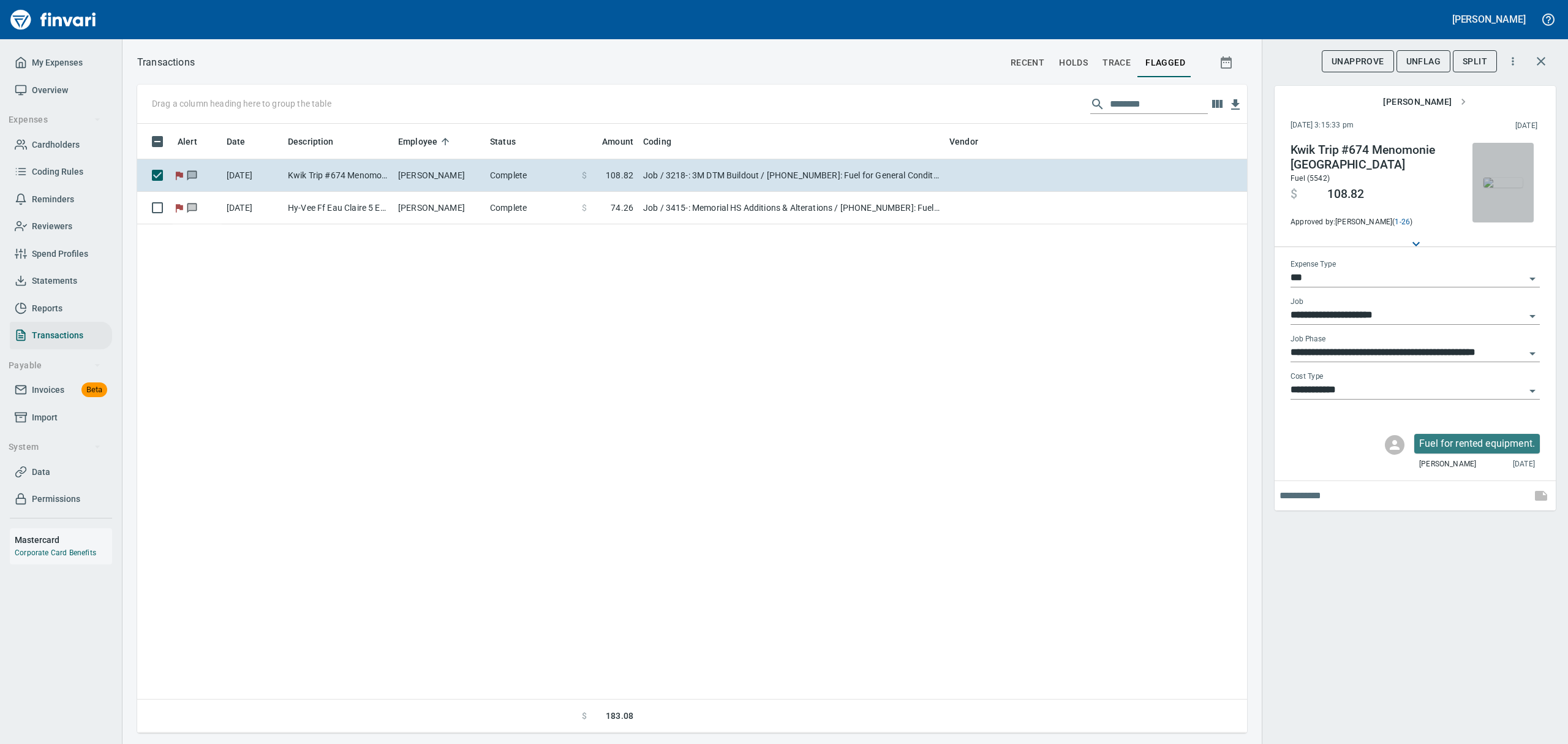
click at [1503, 188] on img "button" at bounding box center [1503, 182] width 39 height 10
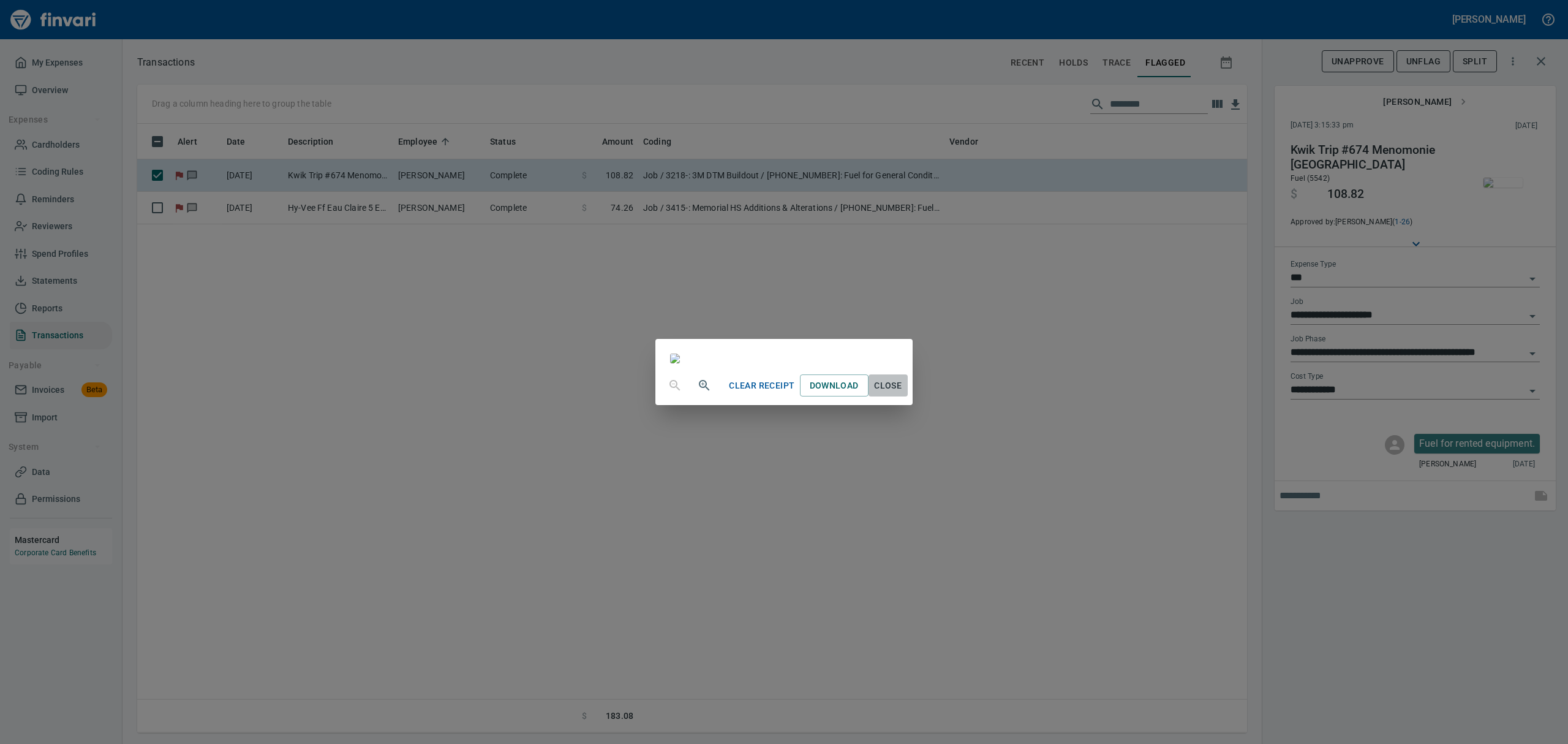
click at [903, 393] on span "Close" at bounding box center [888, 386] width 30 height 16
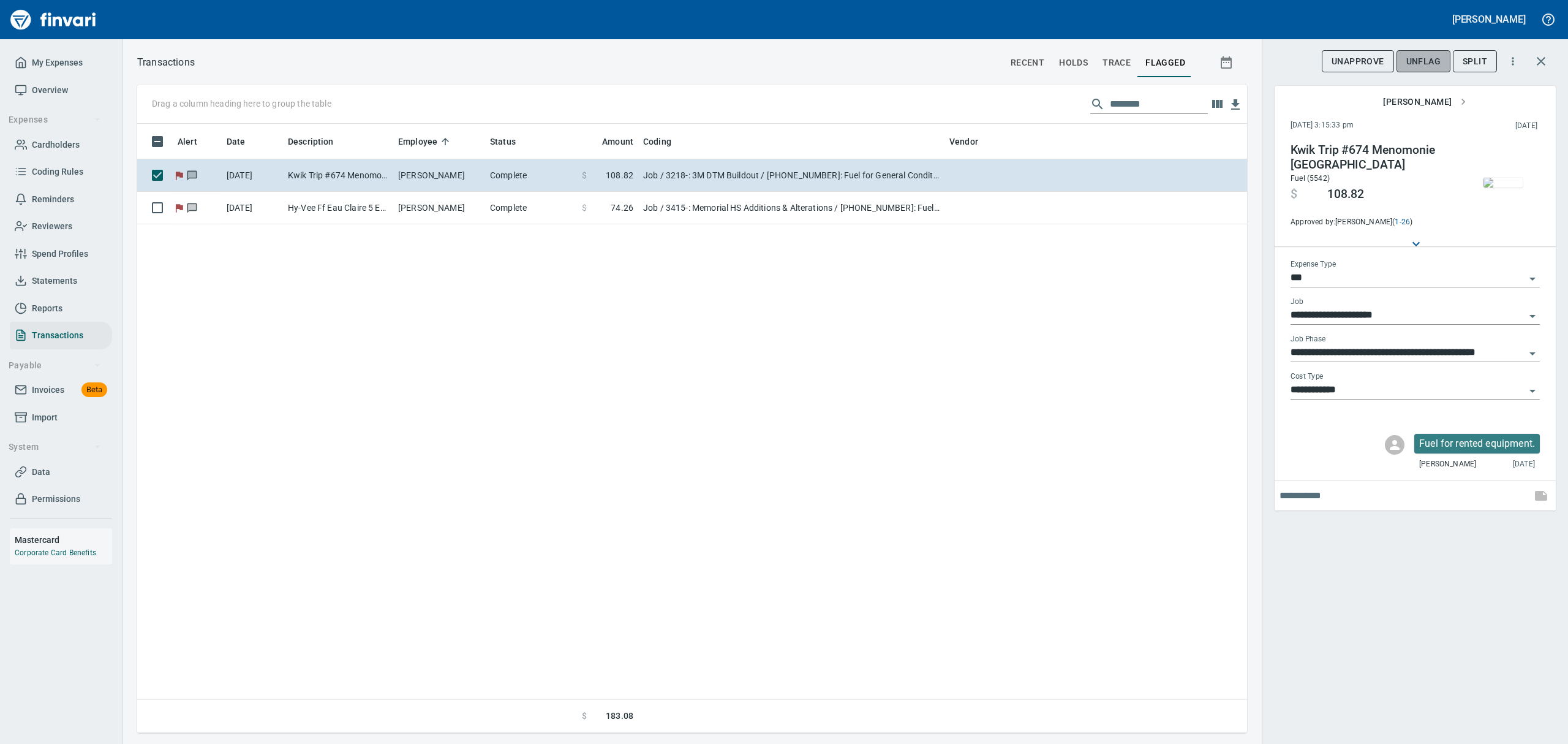
click at [1434, 62] on span "UnFlag" at bounding box center [1423, 62] width 34 height 16
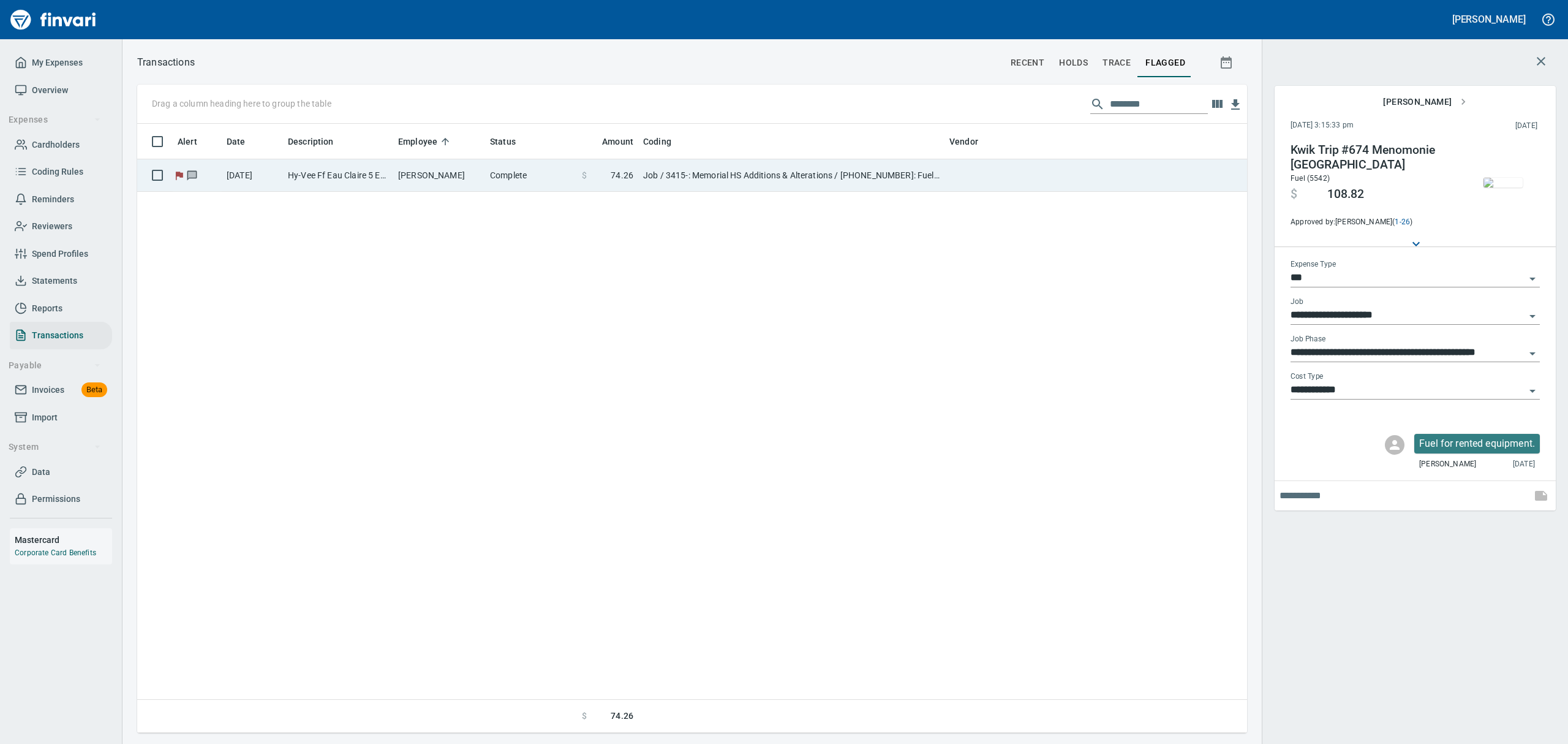
click at [768, 182] on td "Job / 3415-: Memorial HS Additions & Alterations / [PHONE_NUMBER]: Fuel for Gen…" at bounding box center [791, 176] width 306 height 33
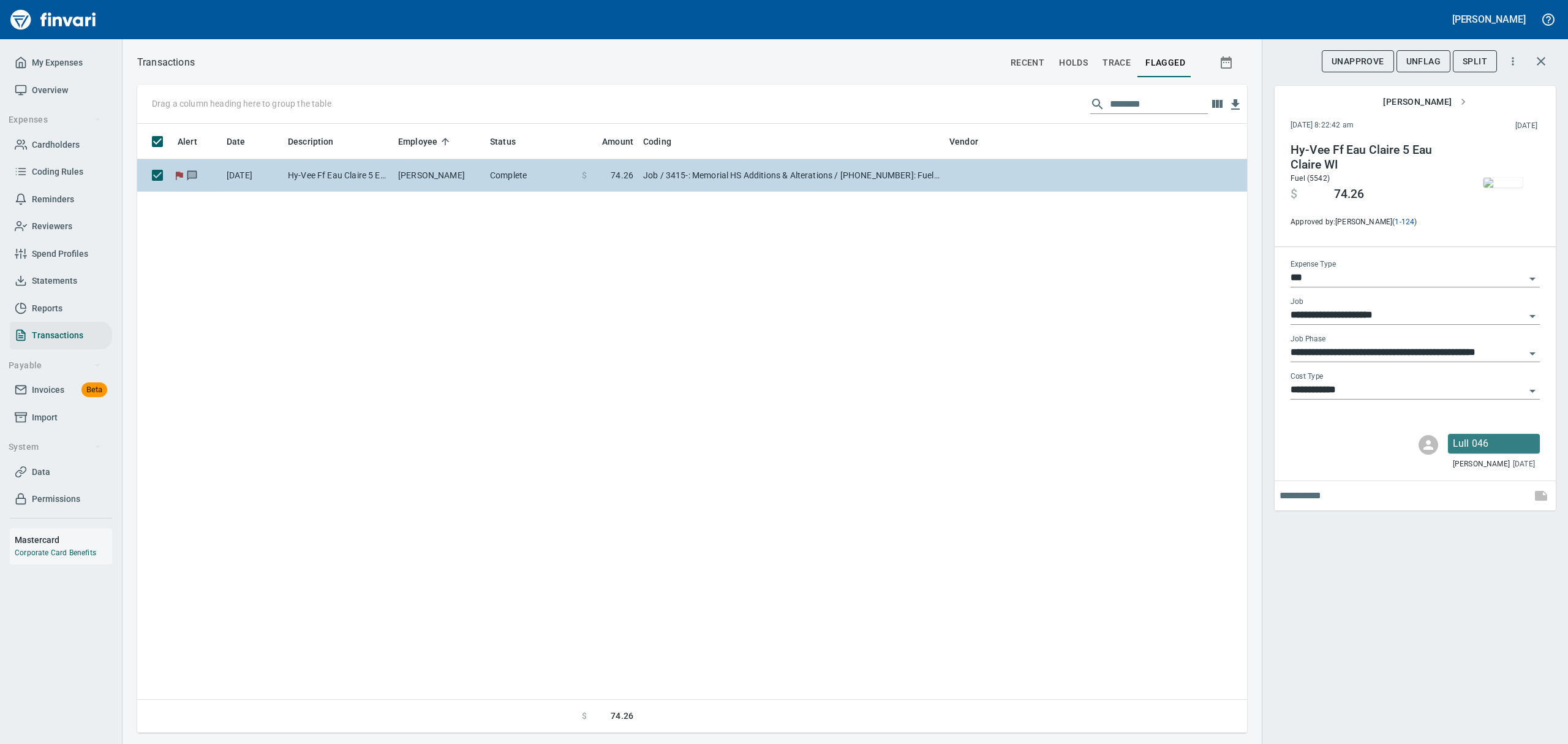
type input "**********"
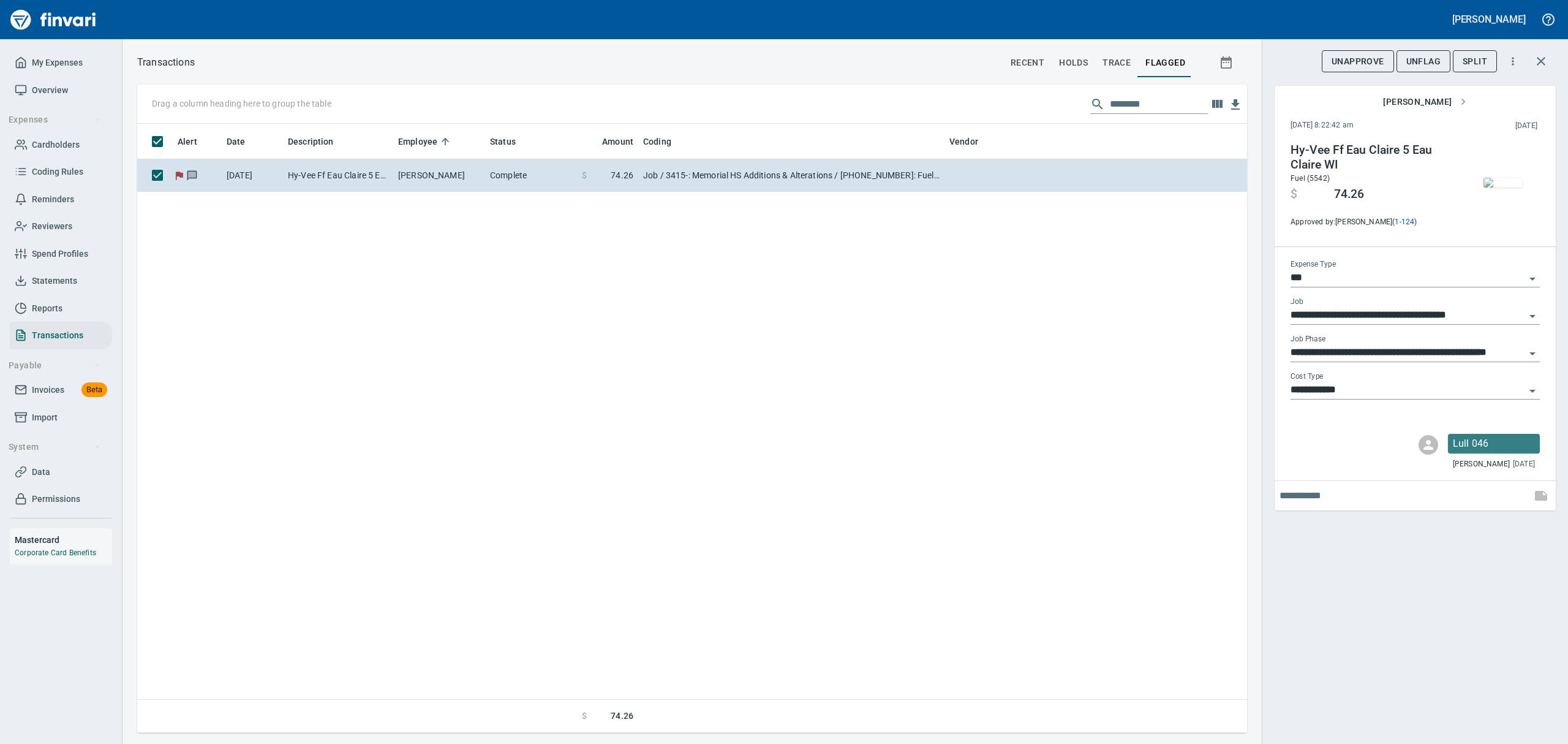
click at [1498, 182] on img "button" at bounding box center [1503, 182] width 39 height 10
click at [1417, 59] on span "UnFlag" at bounding box center [1423, 62] width 34 height 16
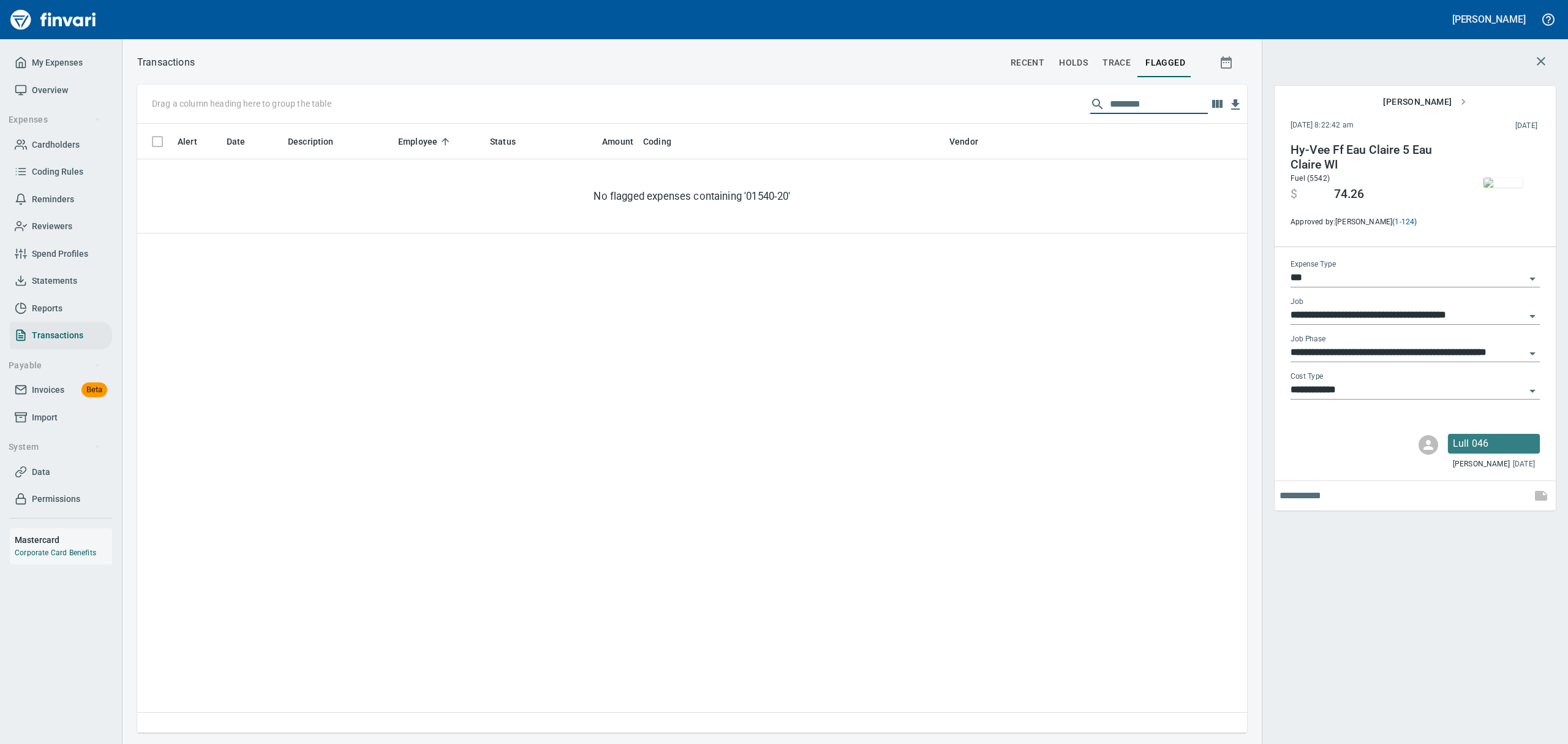
drag, startPoint x: 1158, startPoint y: 104, endPoint x: 1029, endPoint y: 92, distance: 129.6
click at [1029, 92] on div "Drag a column heading here to group the table ********" at bounding box center [692, 104] width 1110 height 39
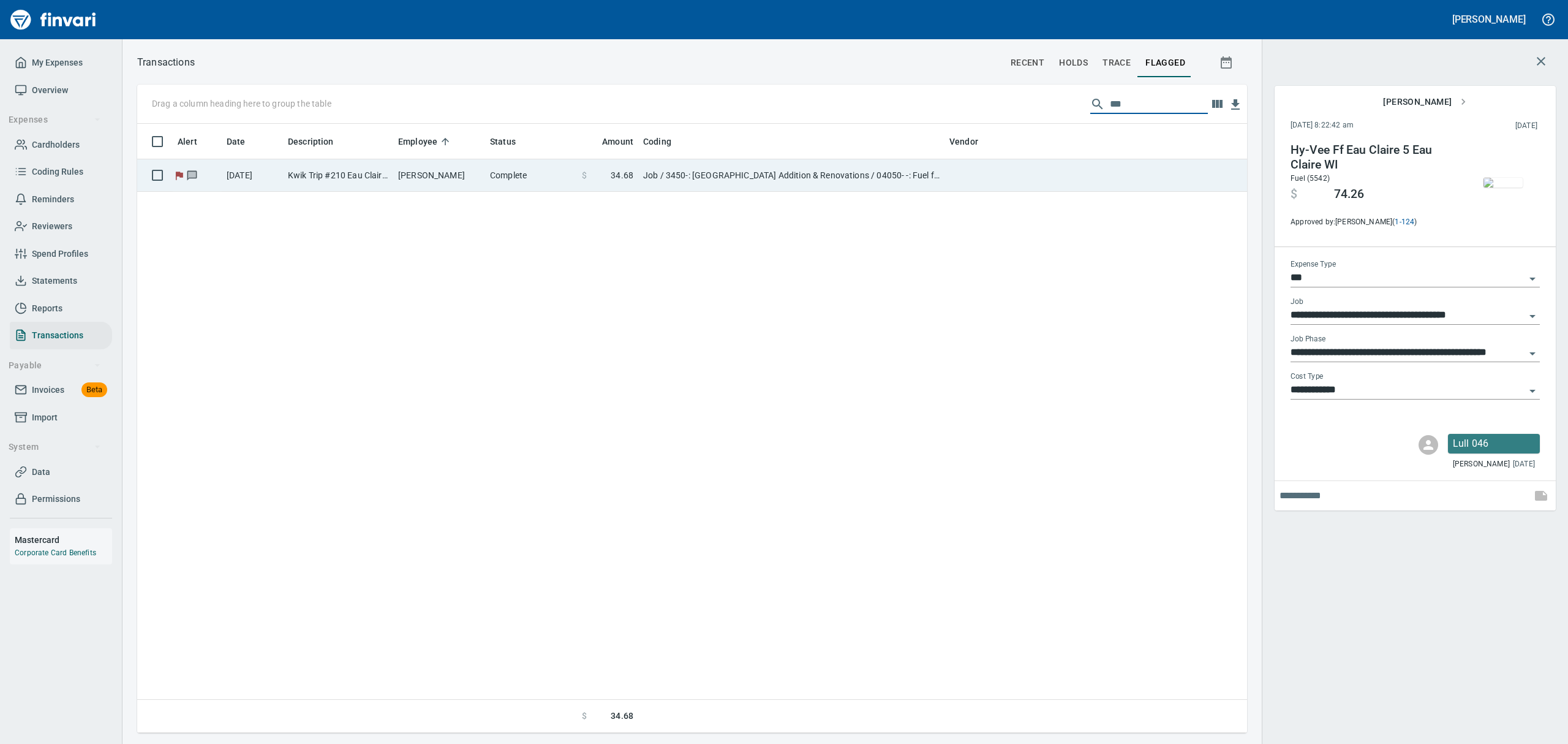
type input "***"
click at [831, 173] on td "Job / 3450-: [GEOGRAPHIC_DATA] Addition & Renovations / 04050- -: Fuel for Equi…" at bounding box center [791, 176] width 306 height 33
type input "**********"
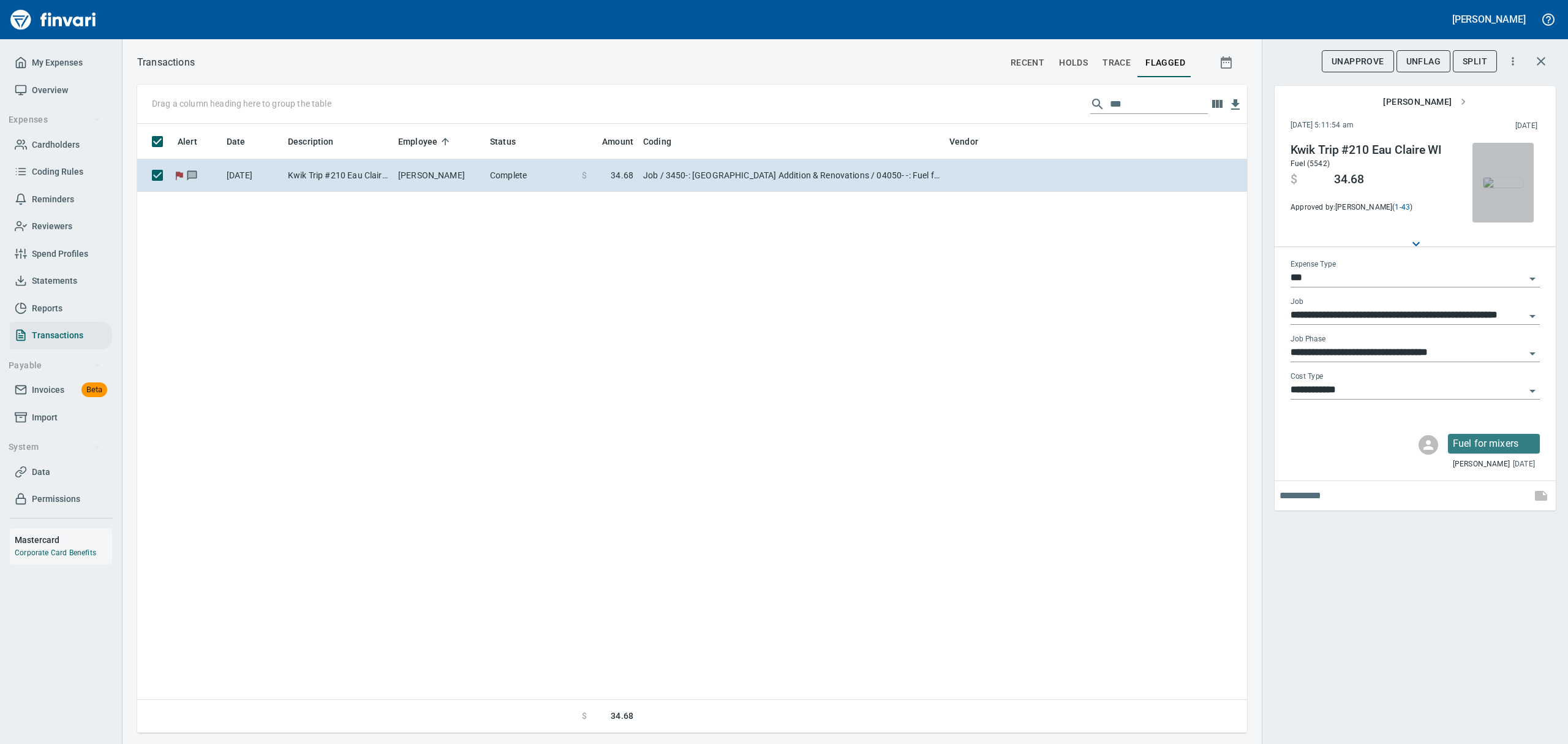
click at [1518, 188] on img "button" at bounding box center [1503, 182] width 39 height 10
click at [1523, 188] on span "button" at bounding box center [1503, 182] width 51 height 10
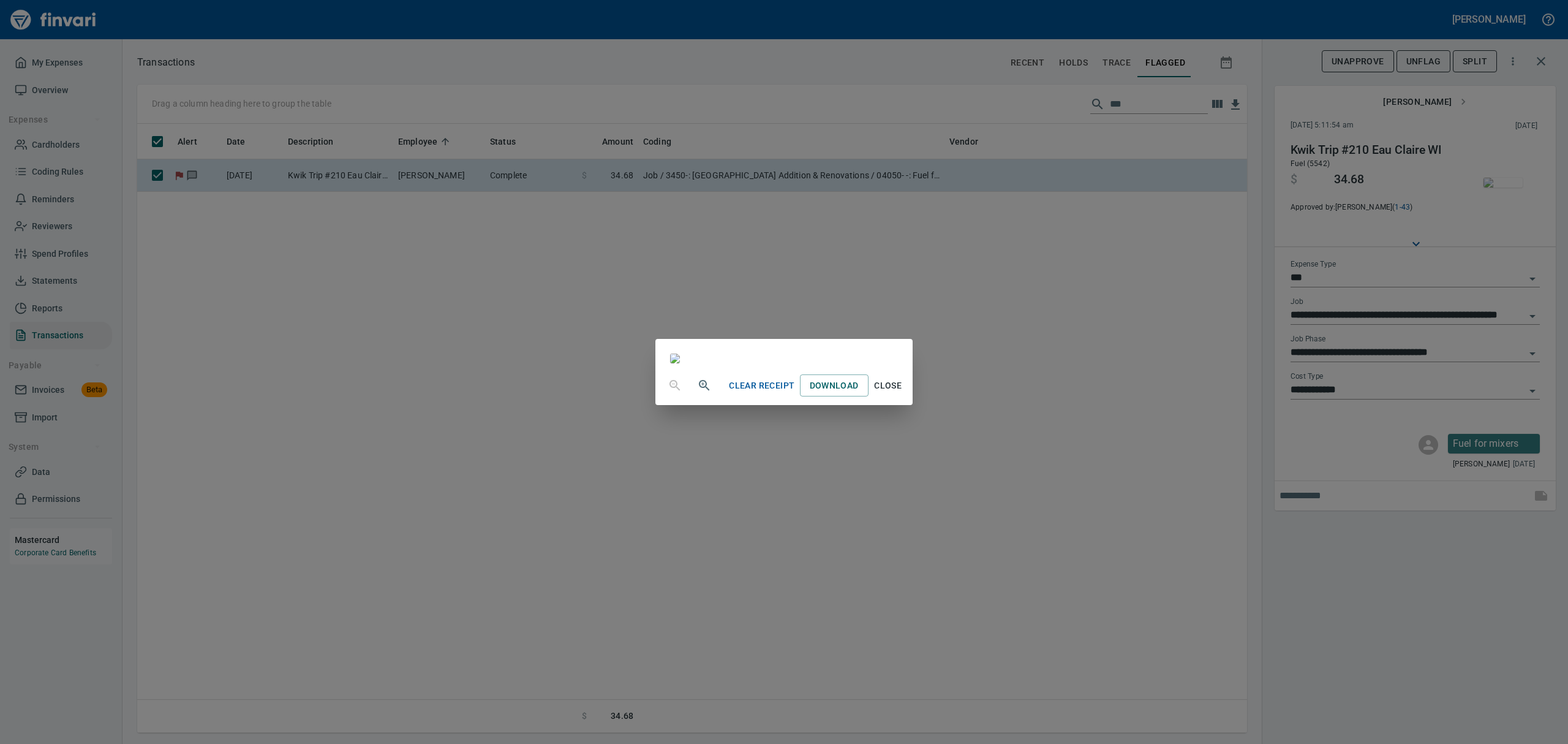
drag, startPoint x: 1006, startPoint y: 696, endPoint x: 1029, endPoint y: 684, distance: 25.9
click at [903, 393] on span "Close" at bounding box center [888, 386] width 30 height 16
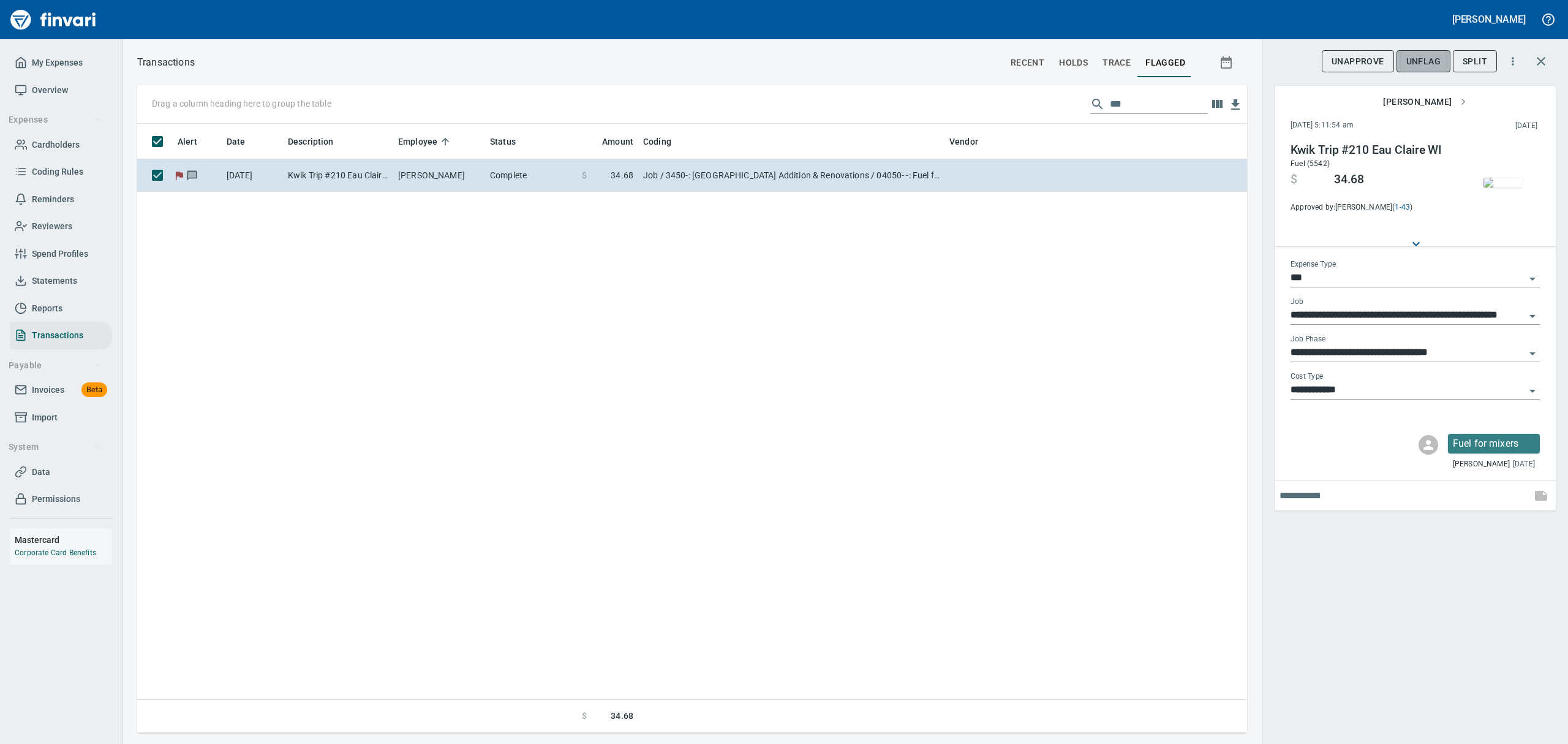
click at [1427, 62] on span "UnFlag" at bounding box center [1423, 62] width 34 height 16
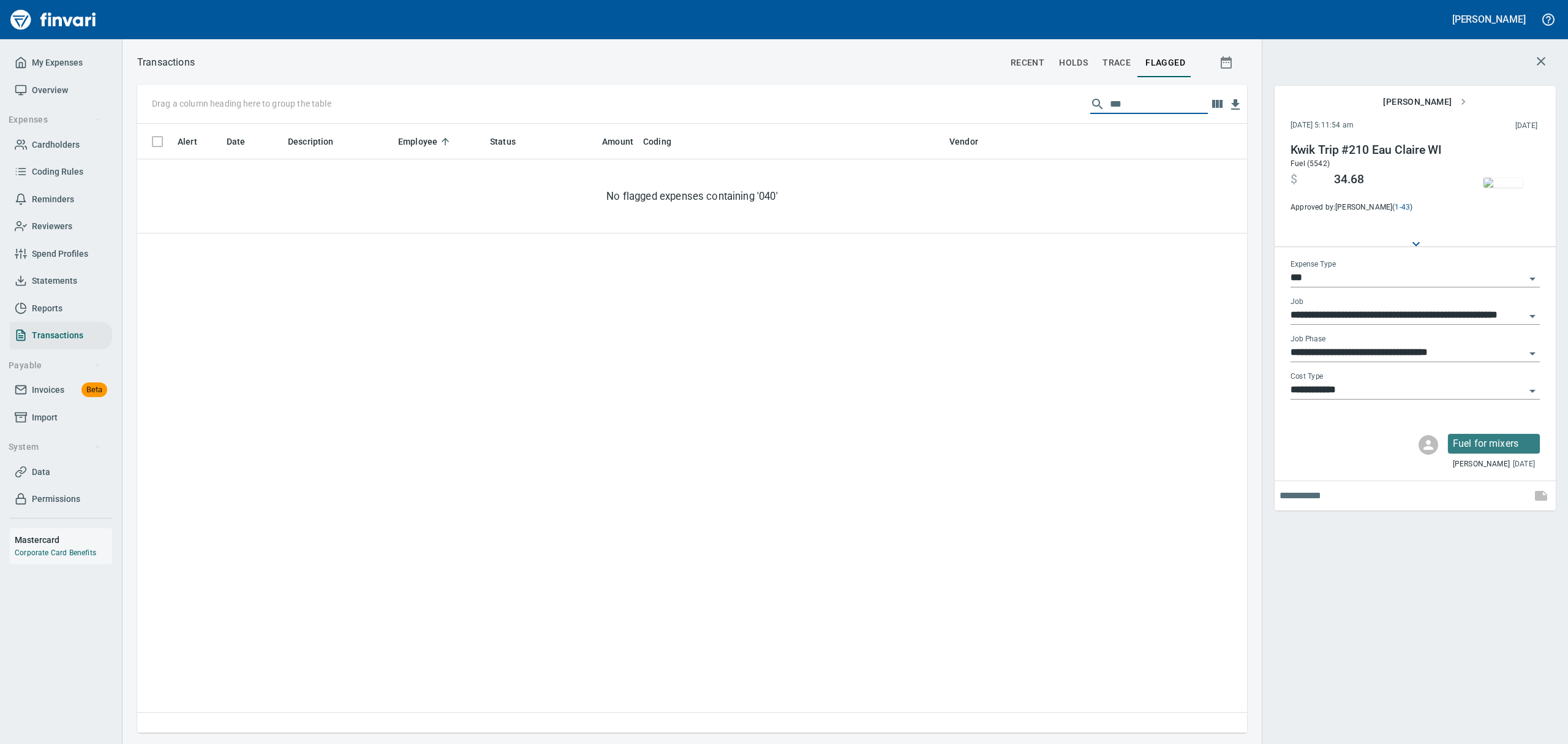
drag, startPoint x: 1138, startPoint y: 104, endPoint x: 1012, endPoint y: 71, distance: 130.2
click at [1012, 71] on div "**********" at bounding box center [845, 393] width 1446 height 679
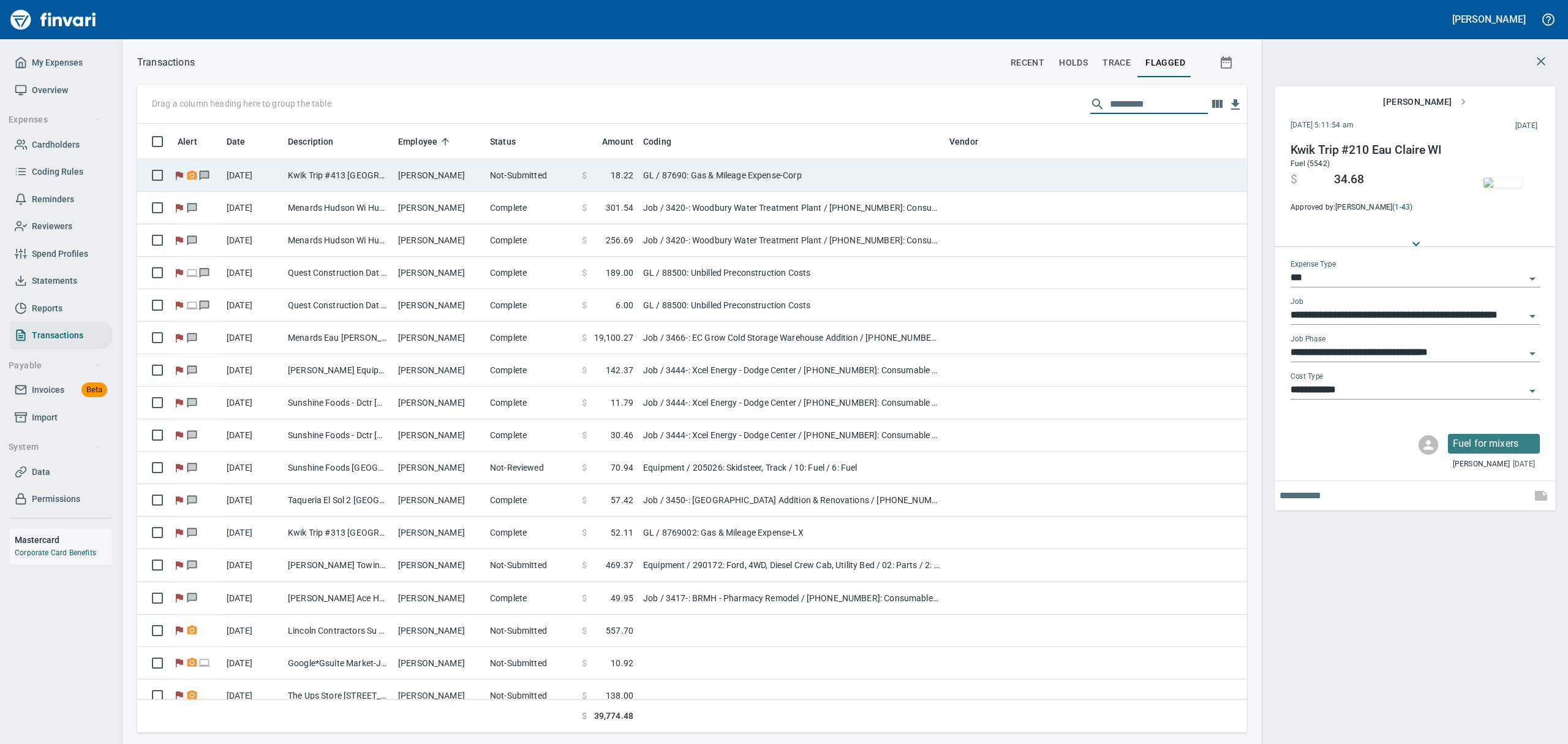
click at [638, 163] on td "GL / 87690: Gas & Mileage Expense-Corp" at bounding box center [791, 176] width 306 height 33
type input "**"
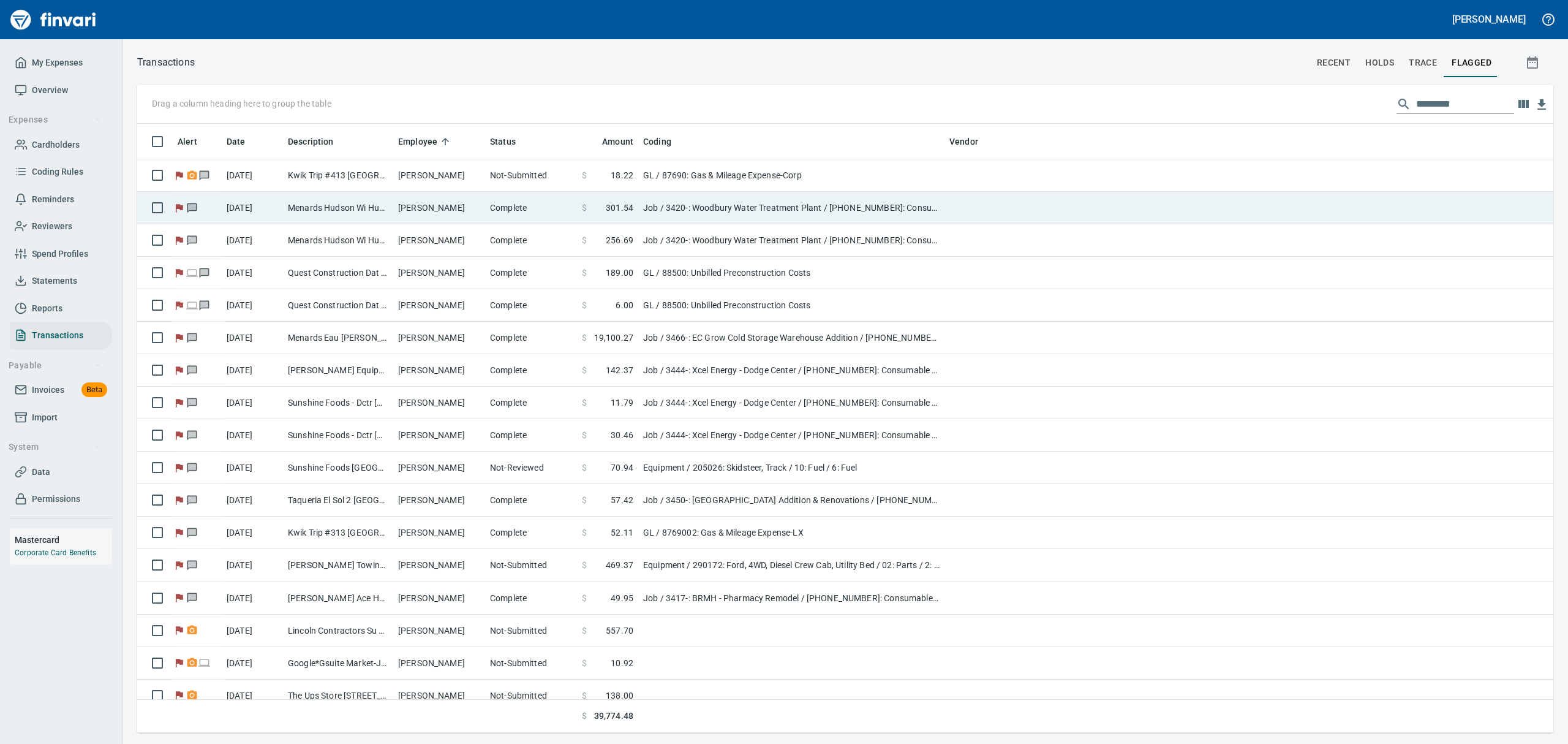
scroll to position [1, 1]
click at [349, 203] on td "Menards Hudson Wi Hudson [GEOGRAPHIC_DATA]" at bounding box center [338, 208] width 111 height 33
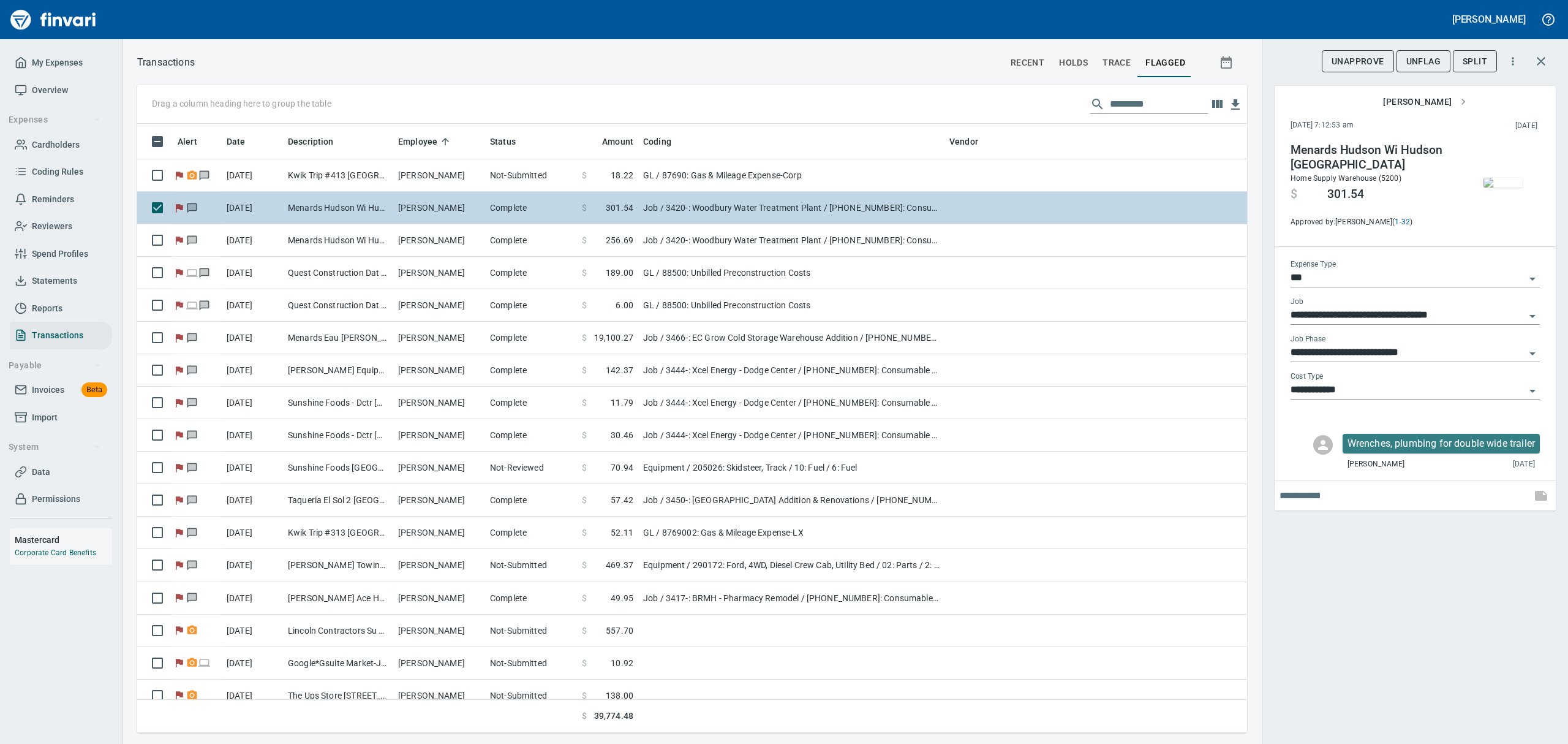
scroll to position [596, 1081]
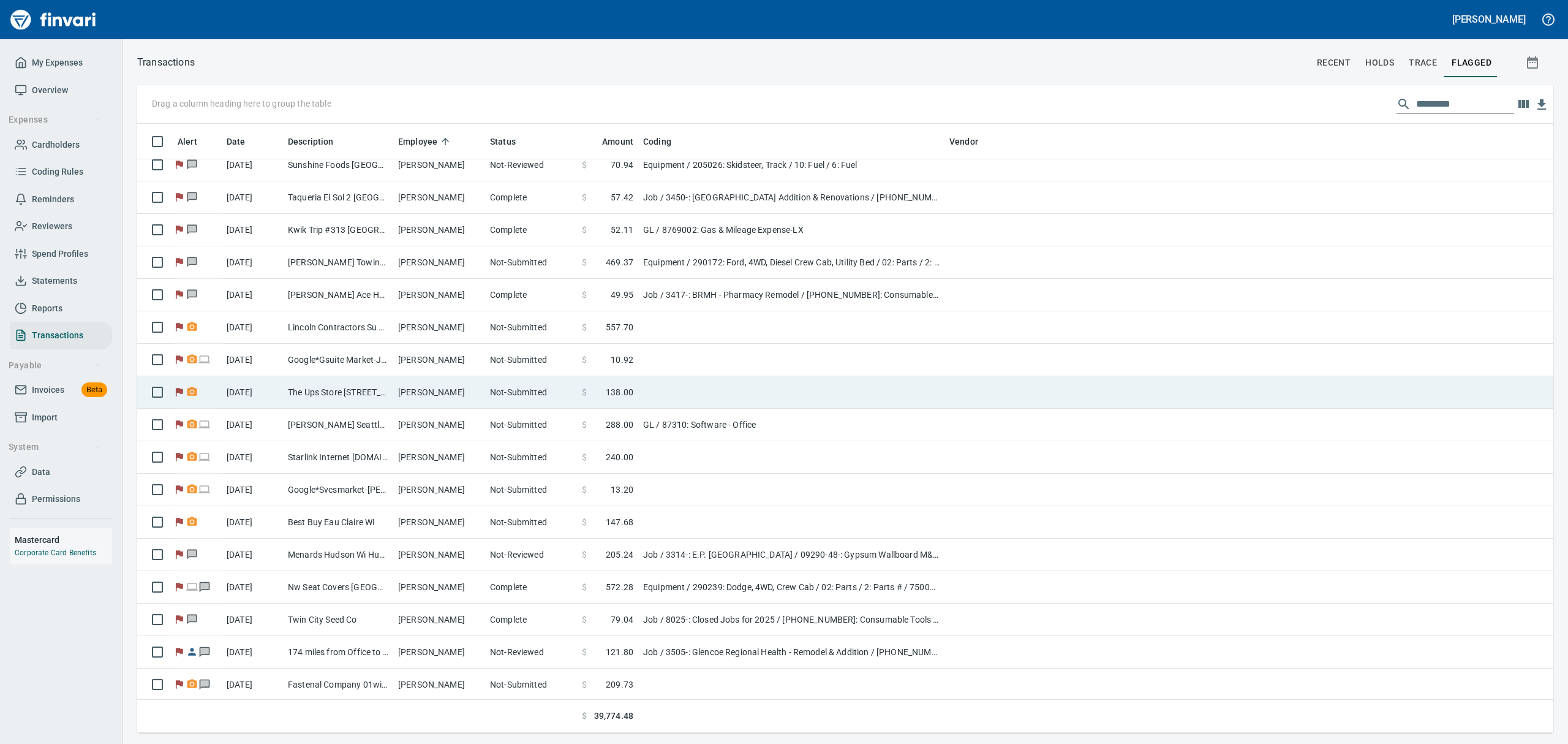
scroll to position [326, 0]
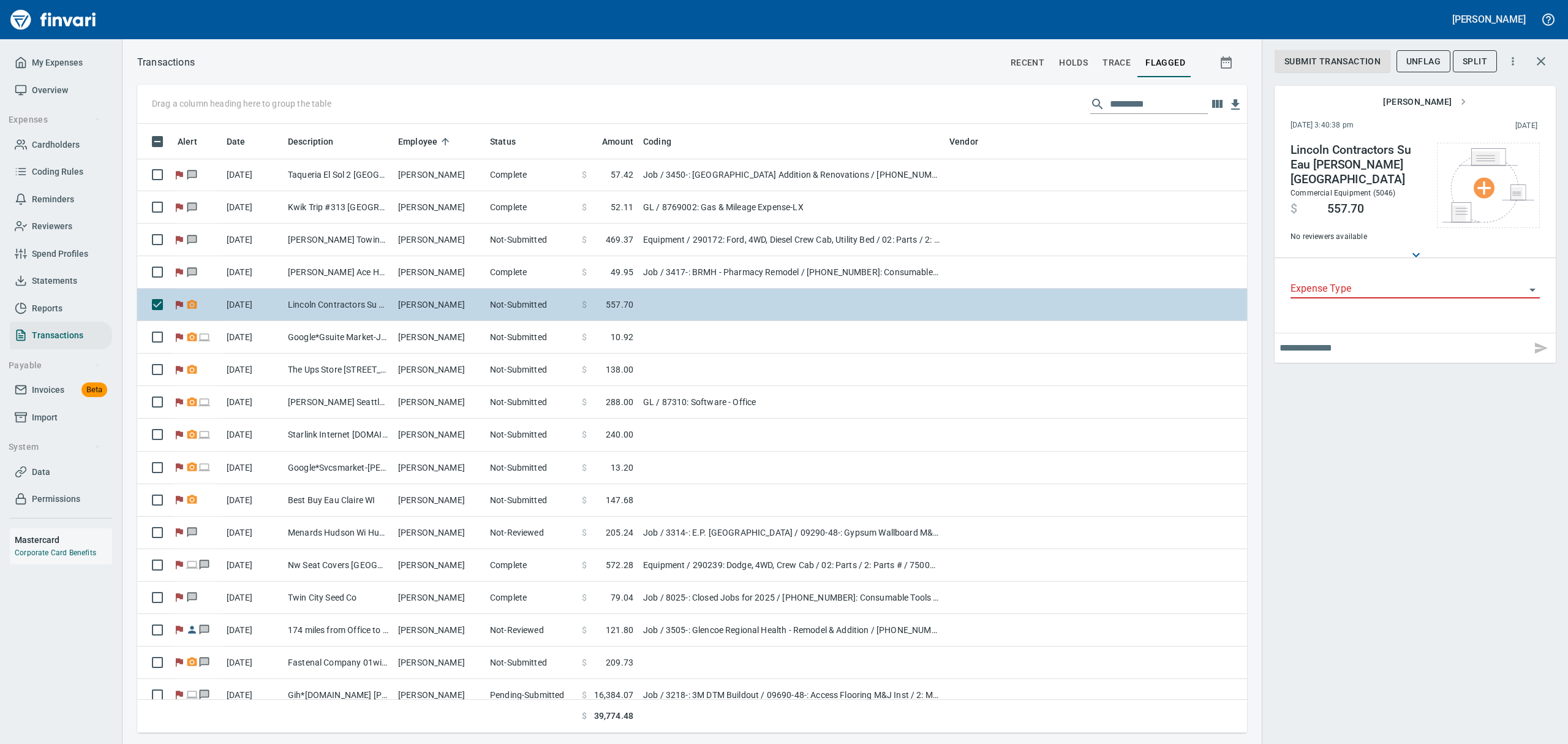
scroll to position [596, 1081]
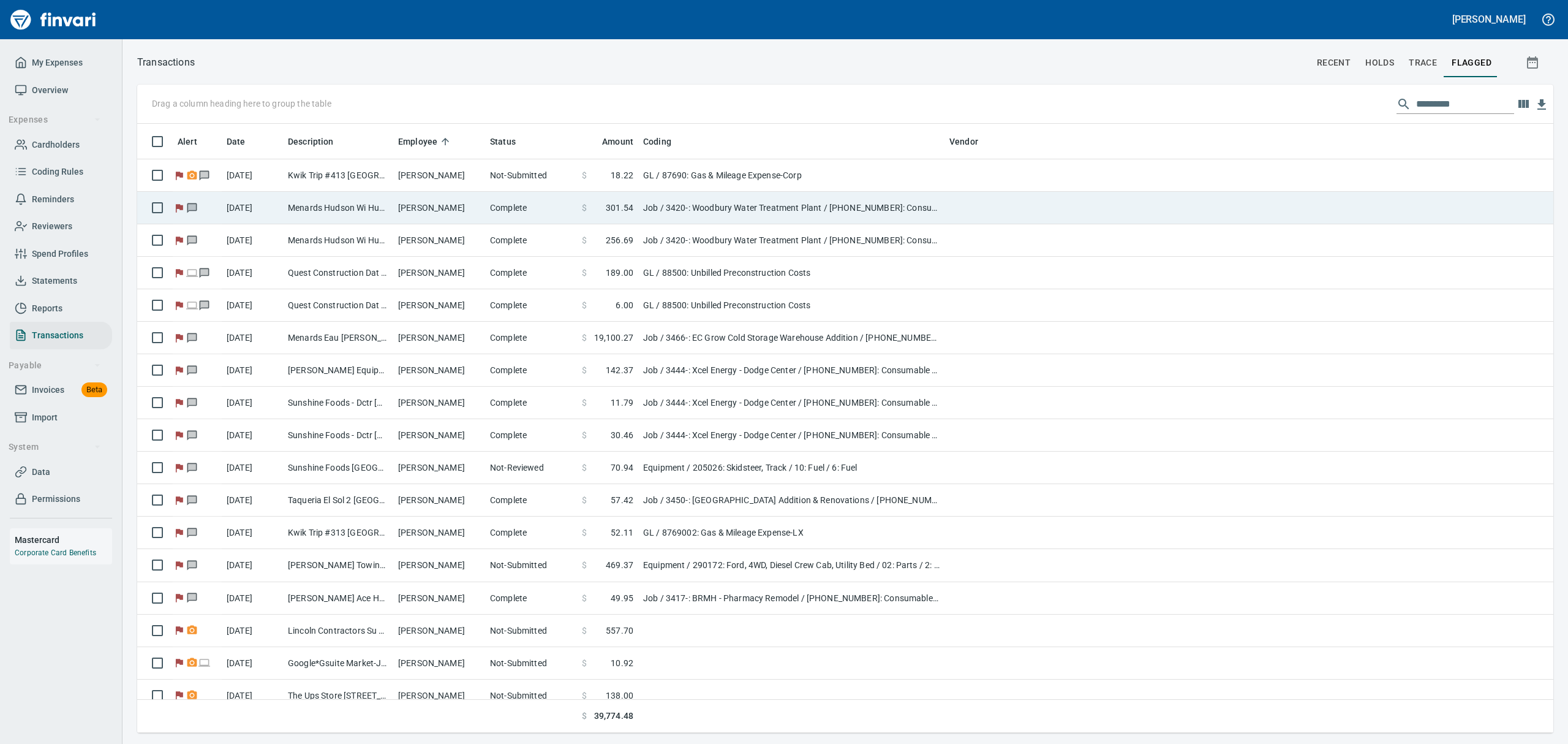
click at [370, 201] on td "Menards Hudson Wi Hudson [GEOGRAPHIC_DATA]" at bounding box center [338, 208] width 111 height 33
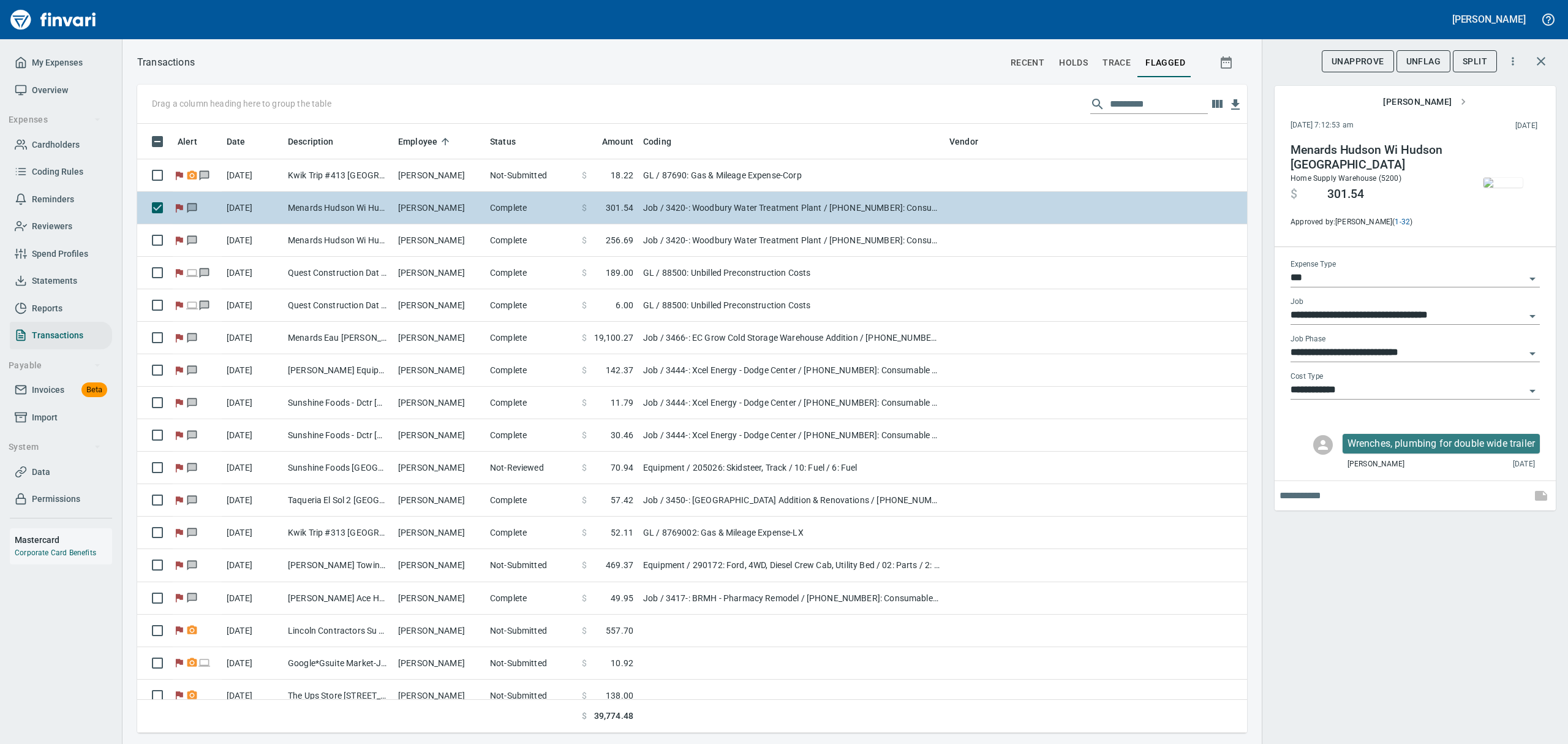
scroll to position [596, 1081]
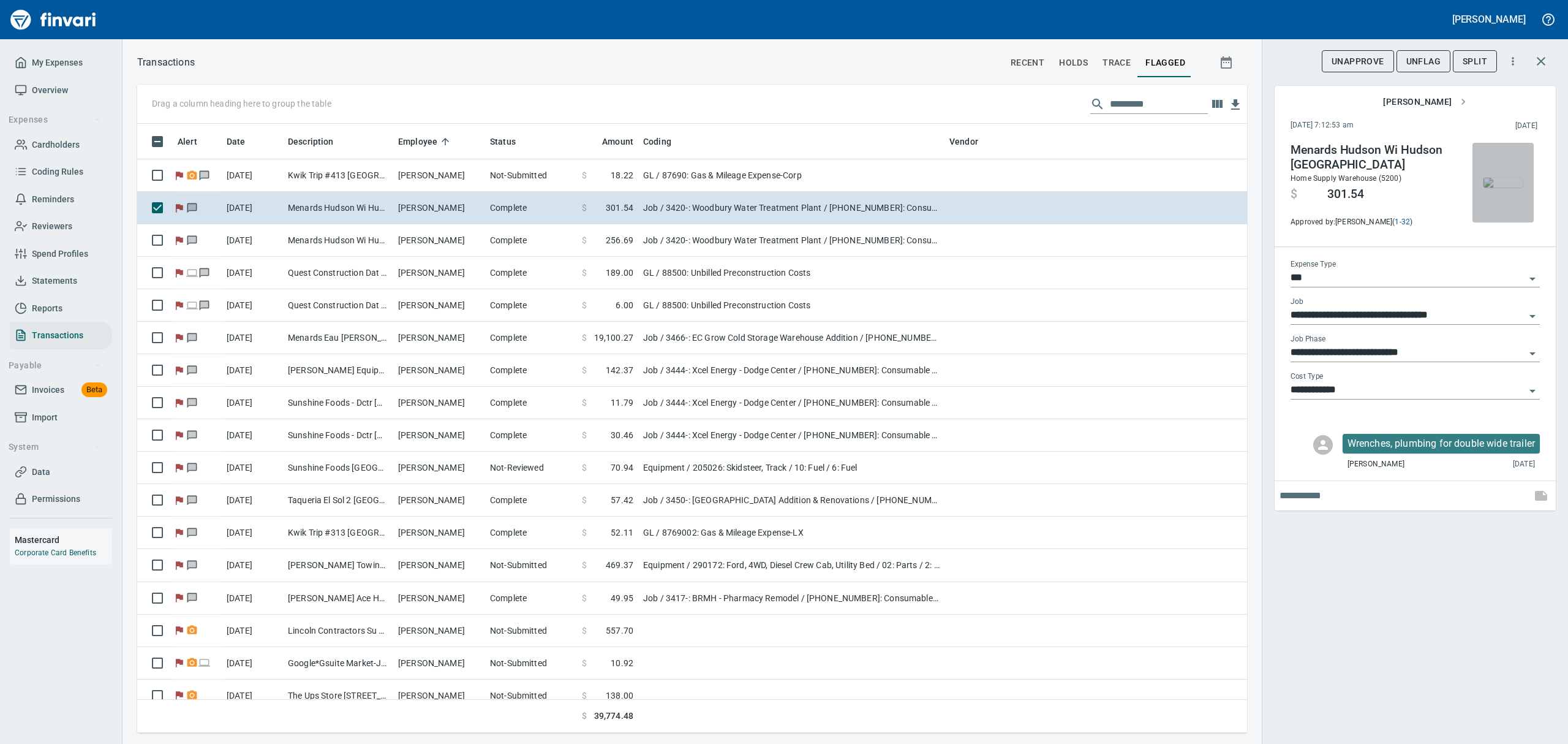
click at [1491, 182] on img "button" at bounding box center [1503, 182] width 39 height 10
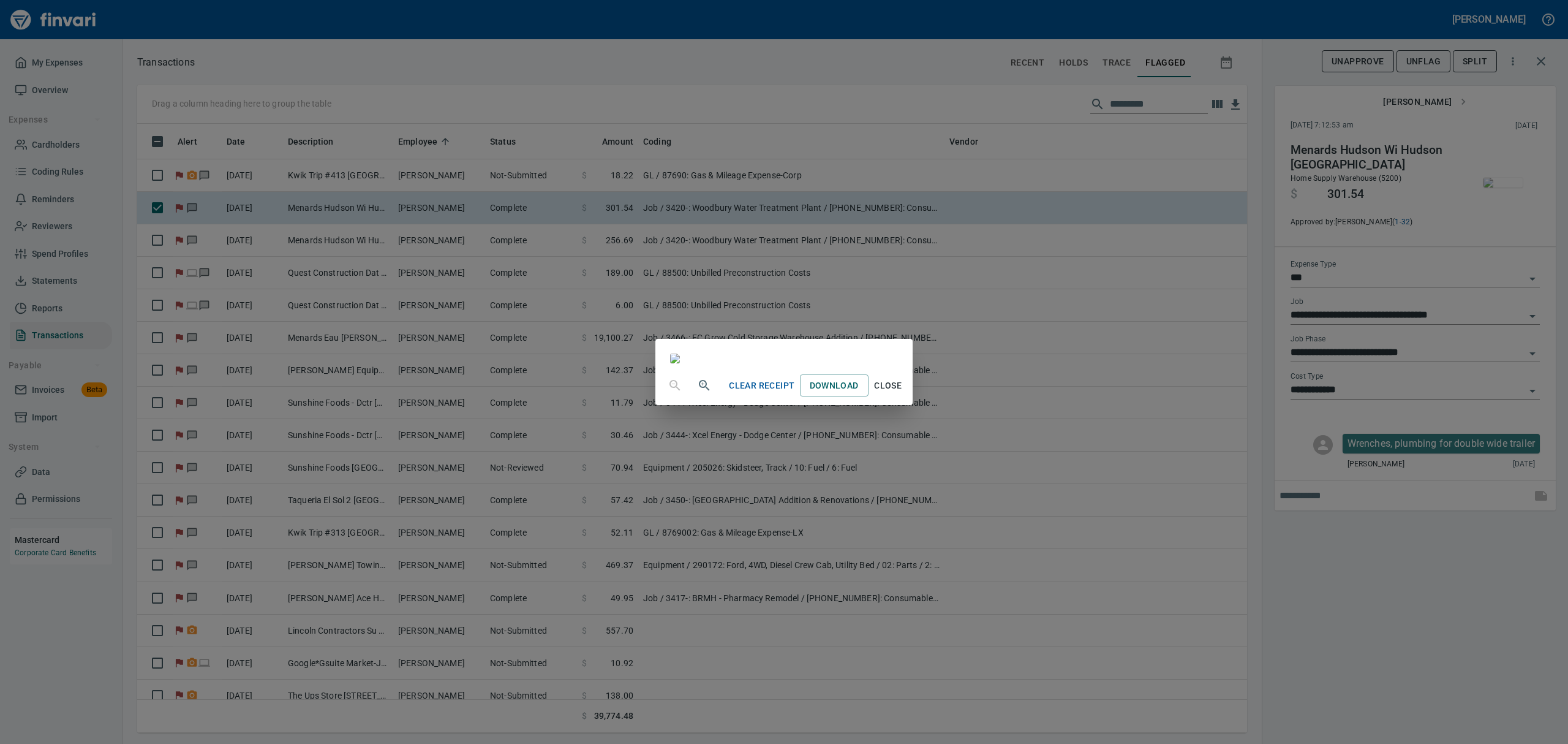
click at [697, 393] on icon "button" at bounding box center [704, 385] width 15 height 15
click at [697, 394] on icon "button" at bounding box center [704, 386] width 15 height 15
click at [690, 405] on button "button" at bounding box center [705, 390] width 30 height 30
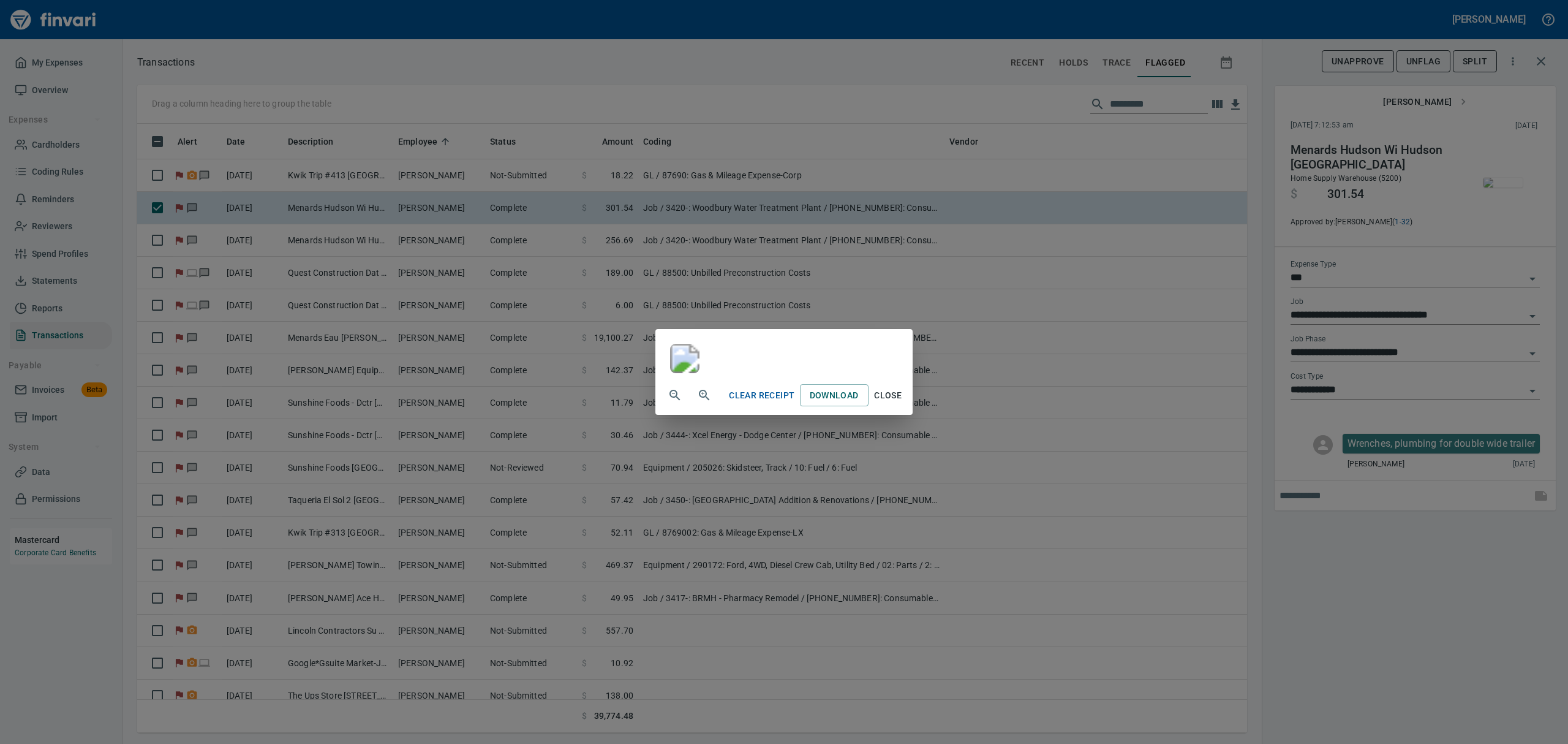
scroll to position [163, 0]
click at [903, 404] on span "Close" at bounding box center [888, 396] width 30 height 16
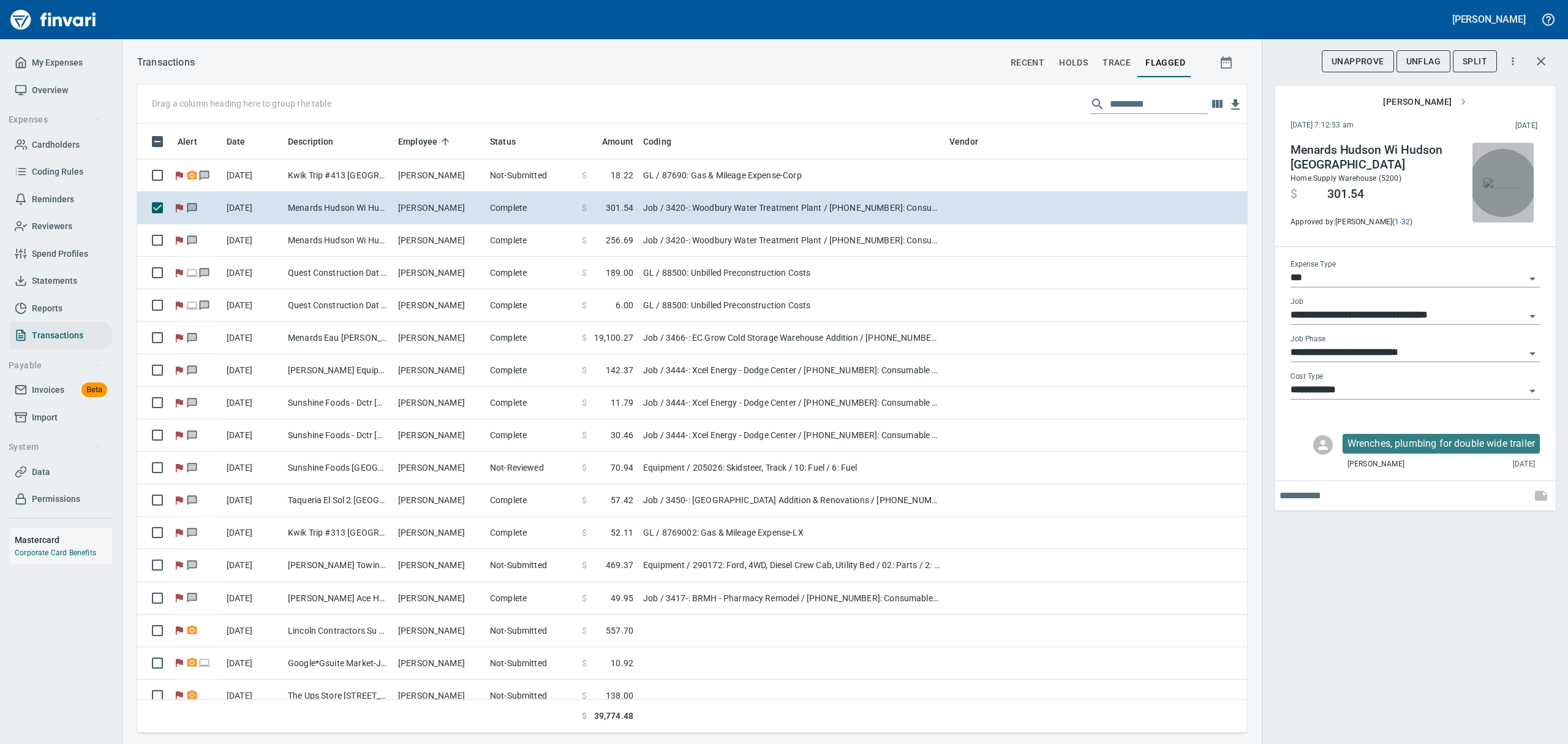
click at [1503, 182] on img "button" at bounding box center [1503, 182] width 39 height 10
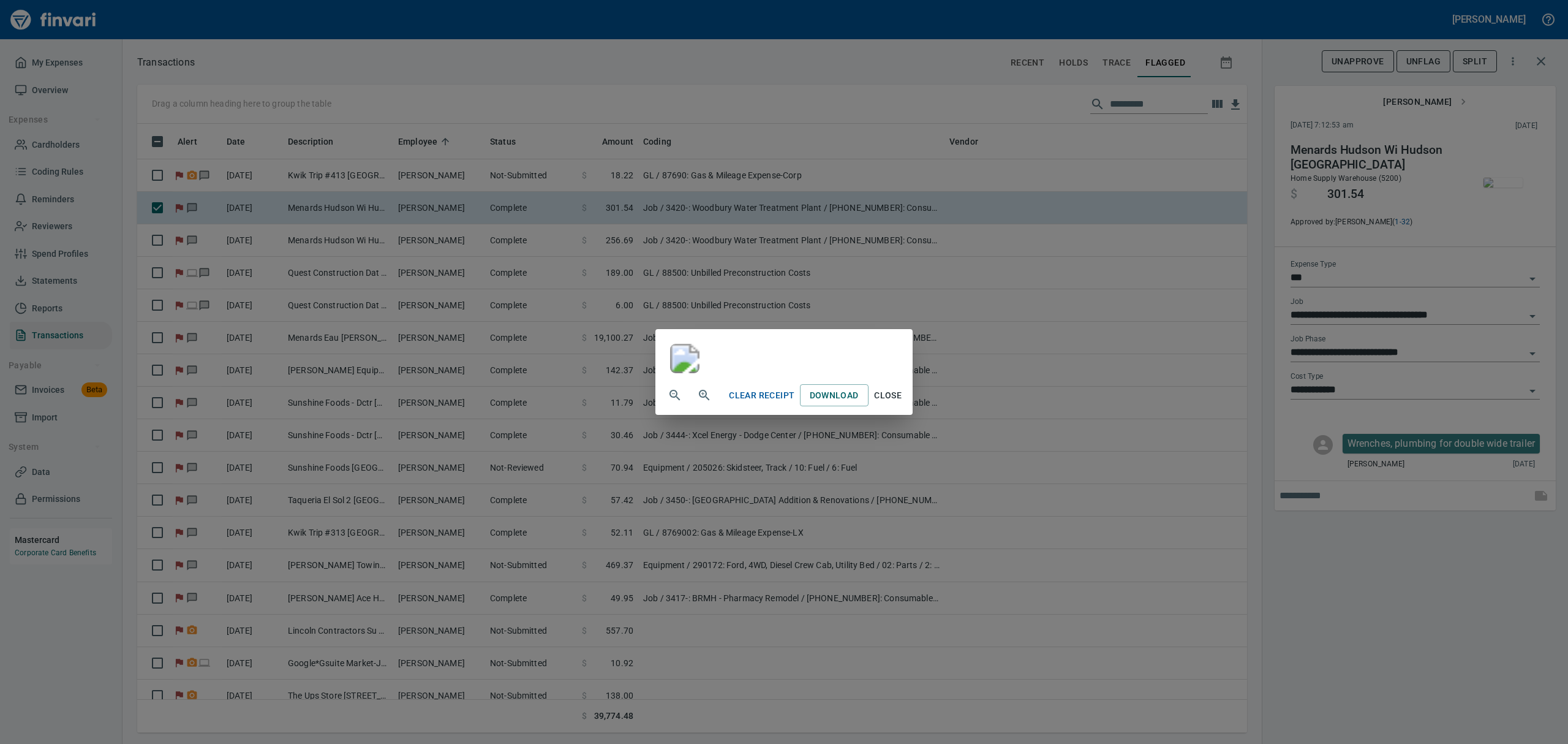
scroll to position [206, 0]
click at [903, 404] on span "Close" at bounding box center [888, 396] width 30 height 16
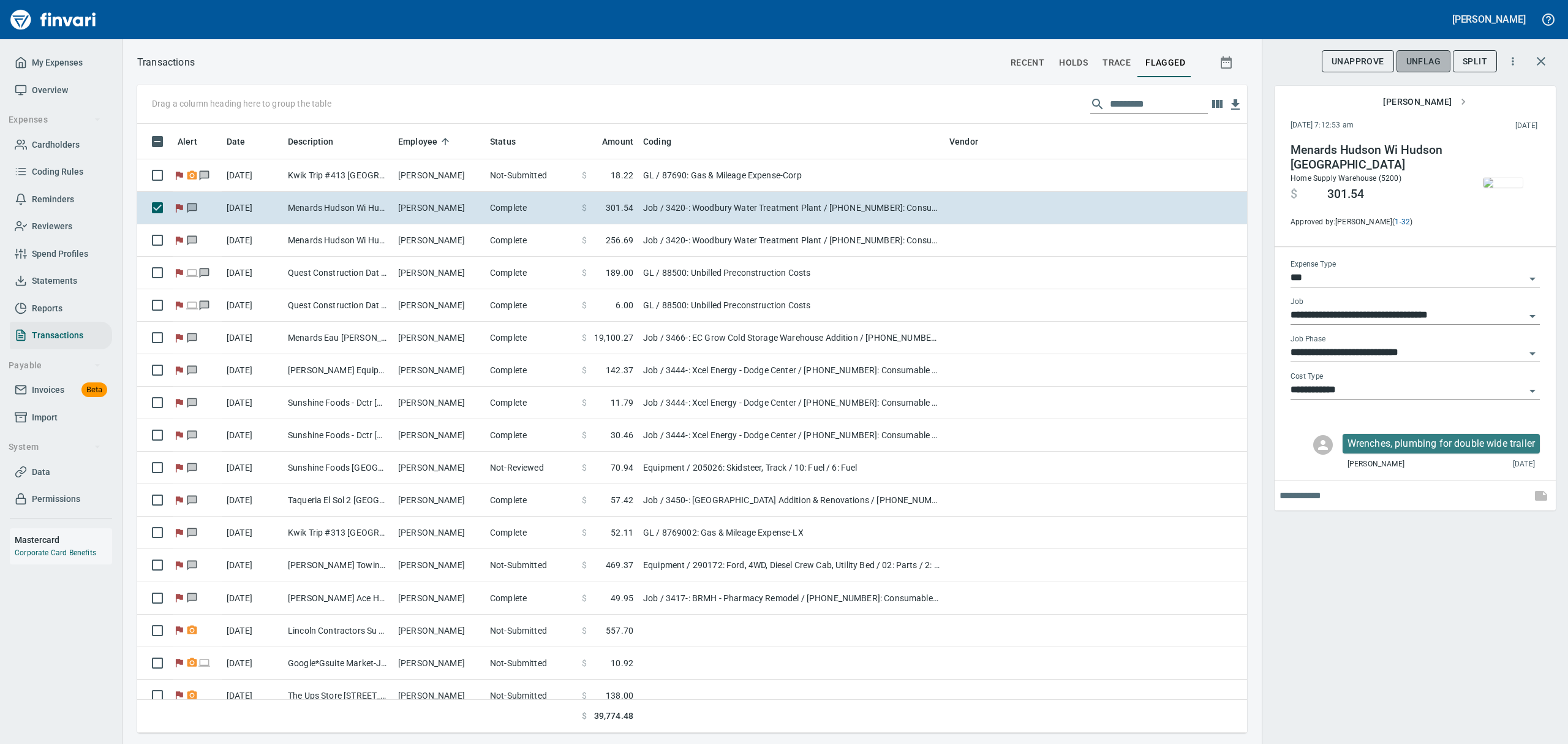
click at [1412, 59] on span "UnFlag" at bounding box center [1423, 62] width 34 height 16
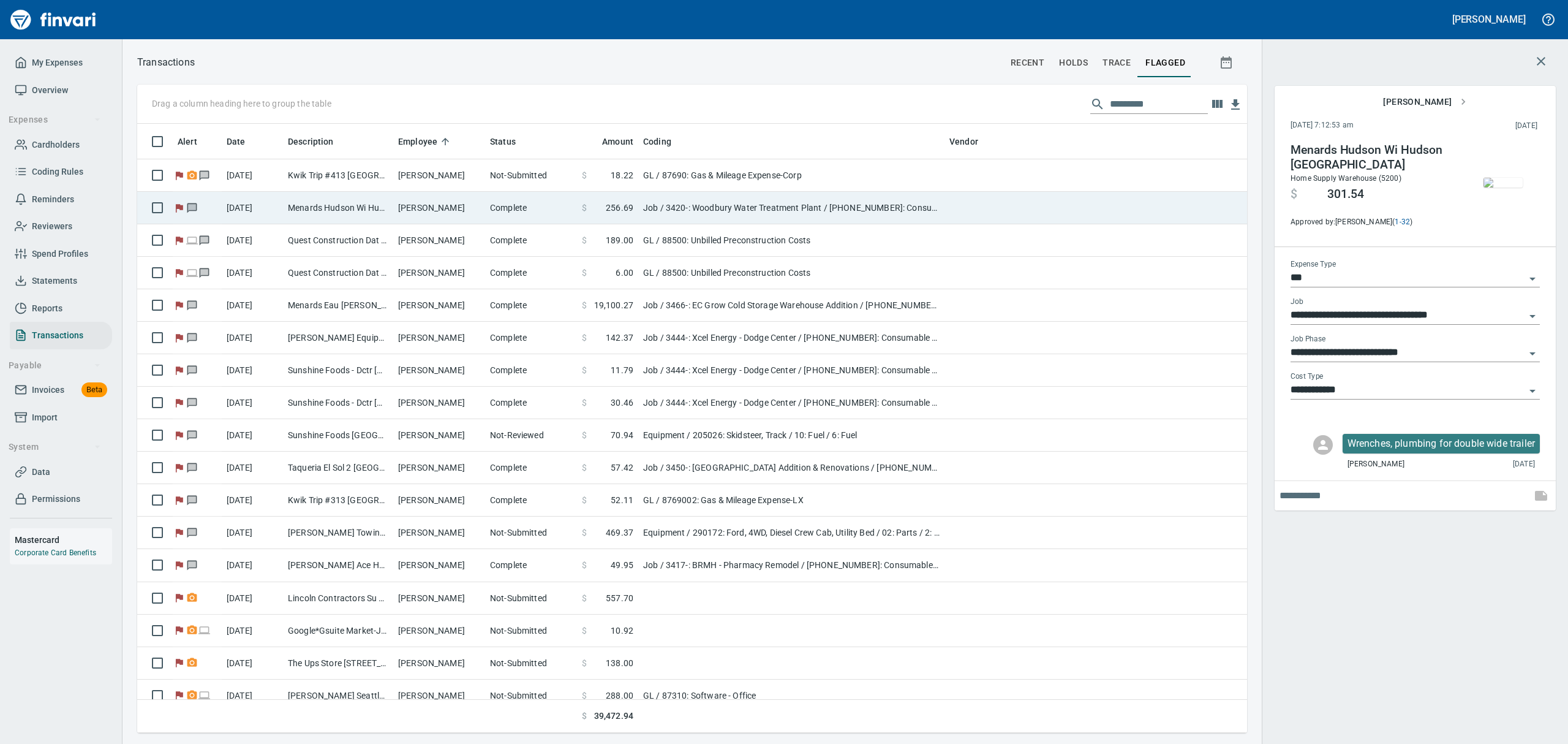
click at [479, 210] on td "[PERSON_NAME]" at bounding box center [439, 208] width 92 height 33
type input "**********"
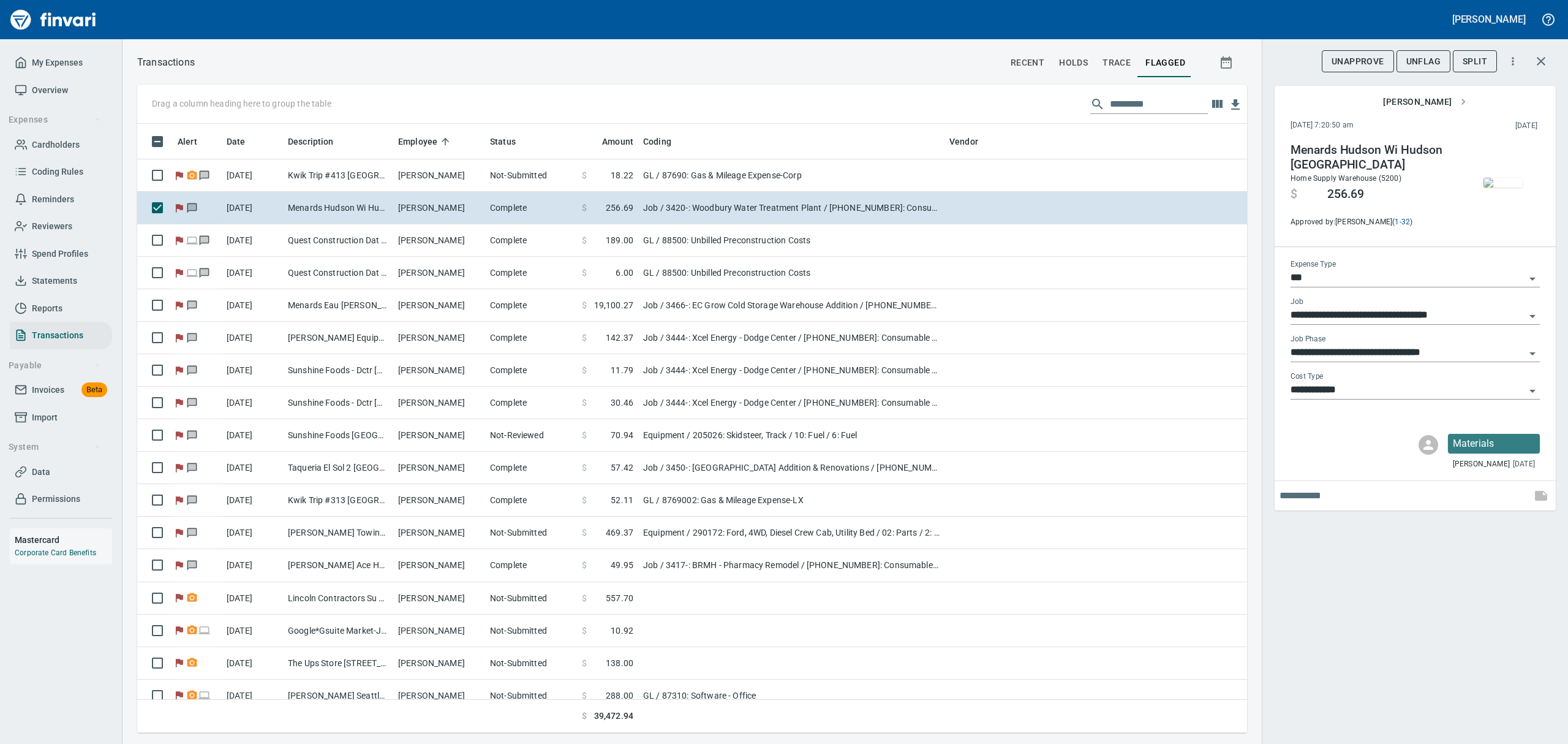
click at [1502, 185] on img "button" at bounding box center [1503, 182] width 39 height 10
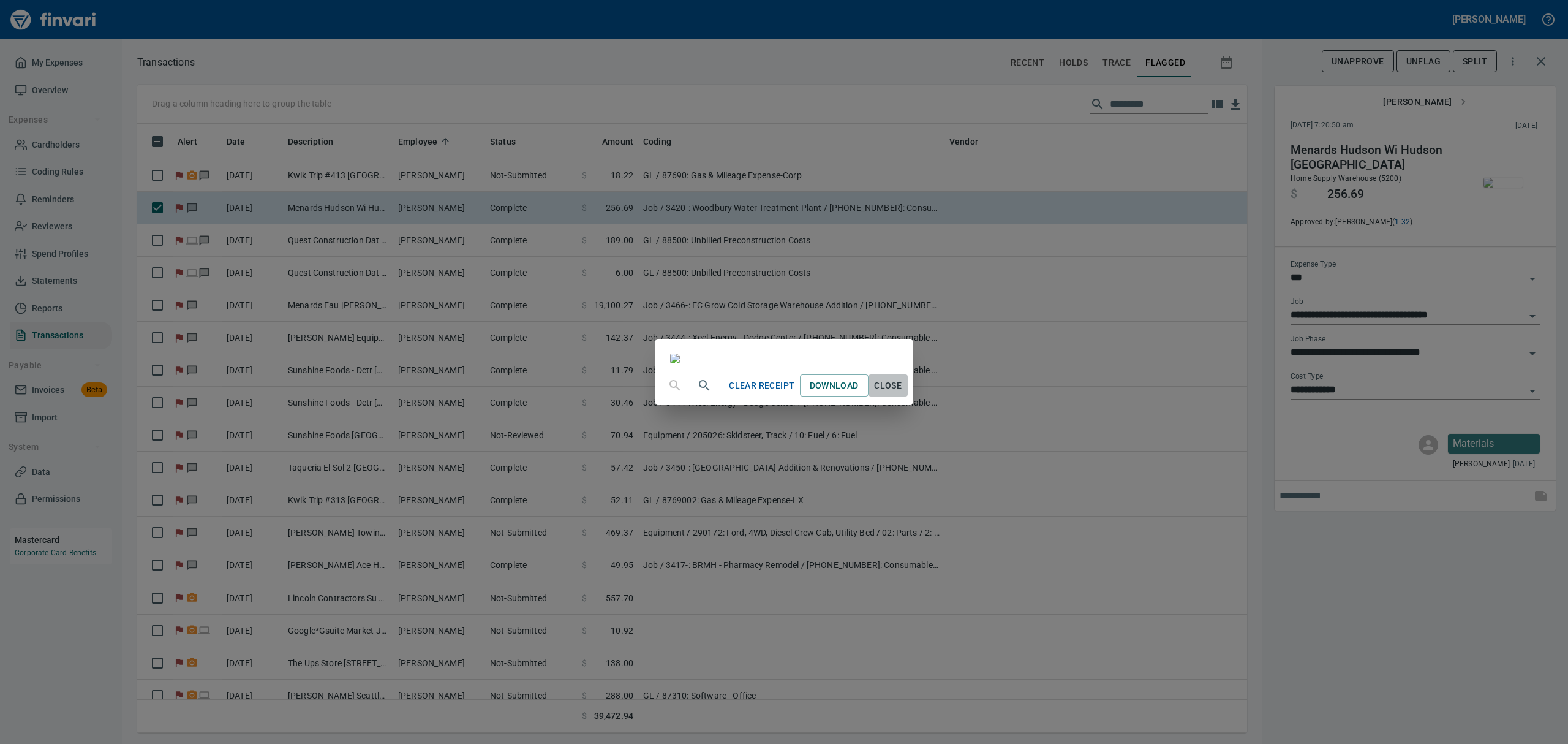
click at [903, 393] on span "Close" at bounding box center [888, 386] width 30 height 16
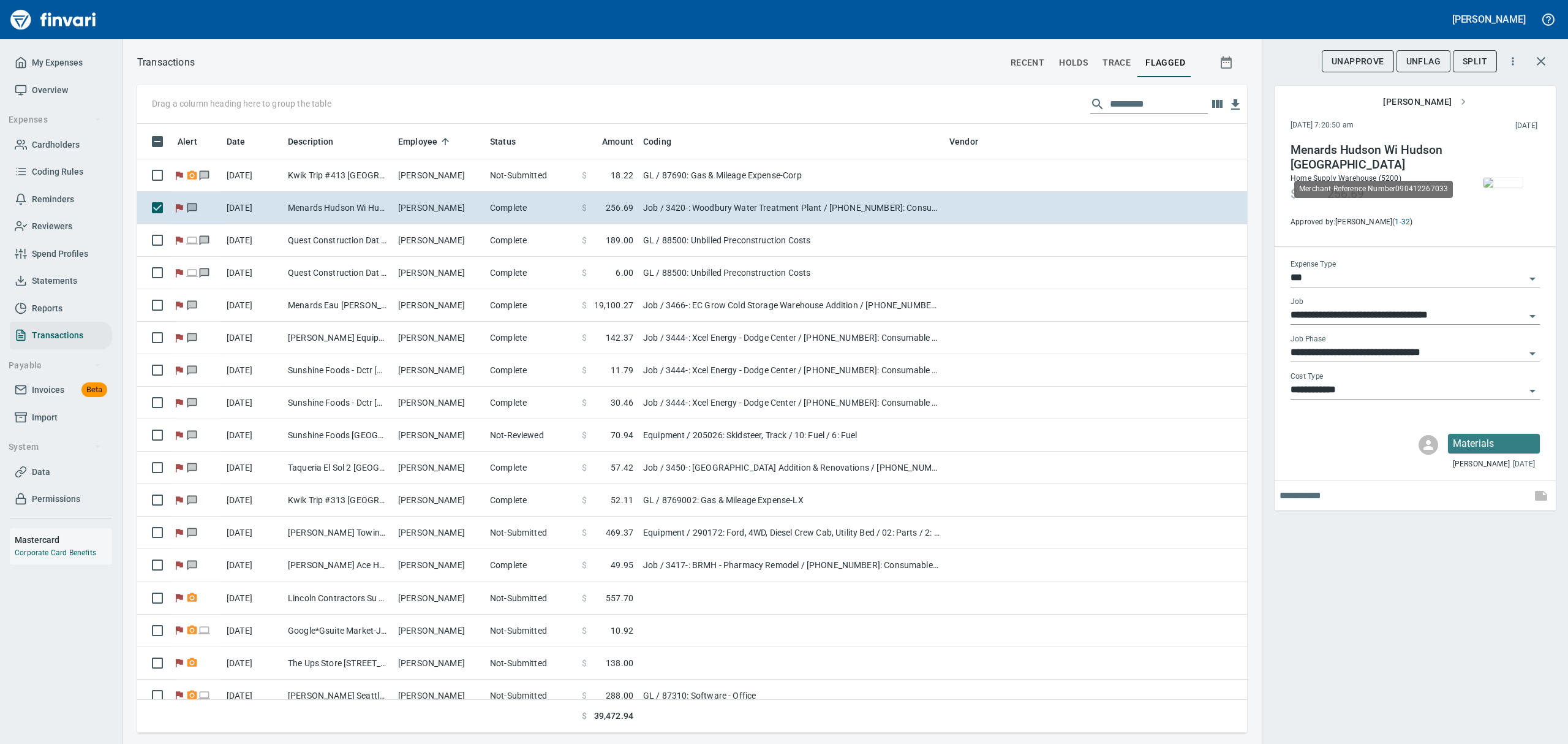
scroll to position [596, 1081]
click at [1419, 56] on span "UnFlag" at bounding box center [1423, 62] width 34 height 16
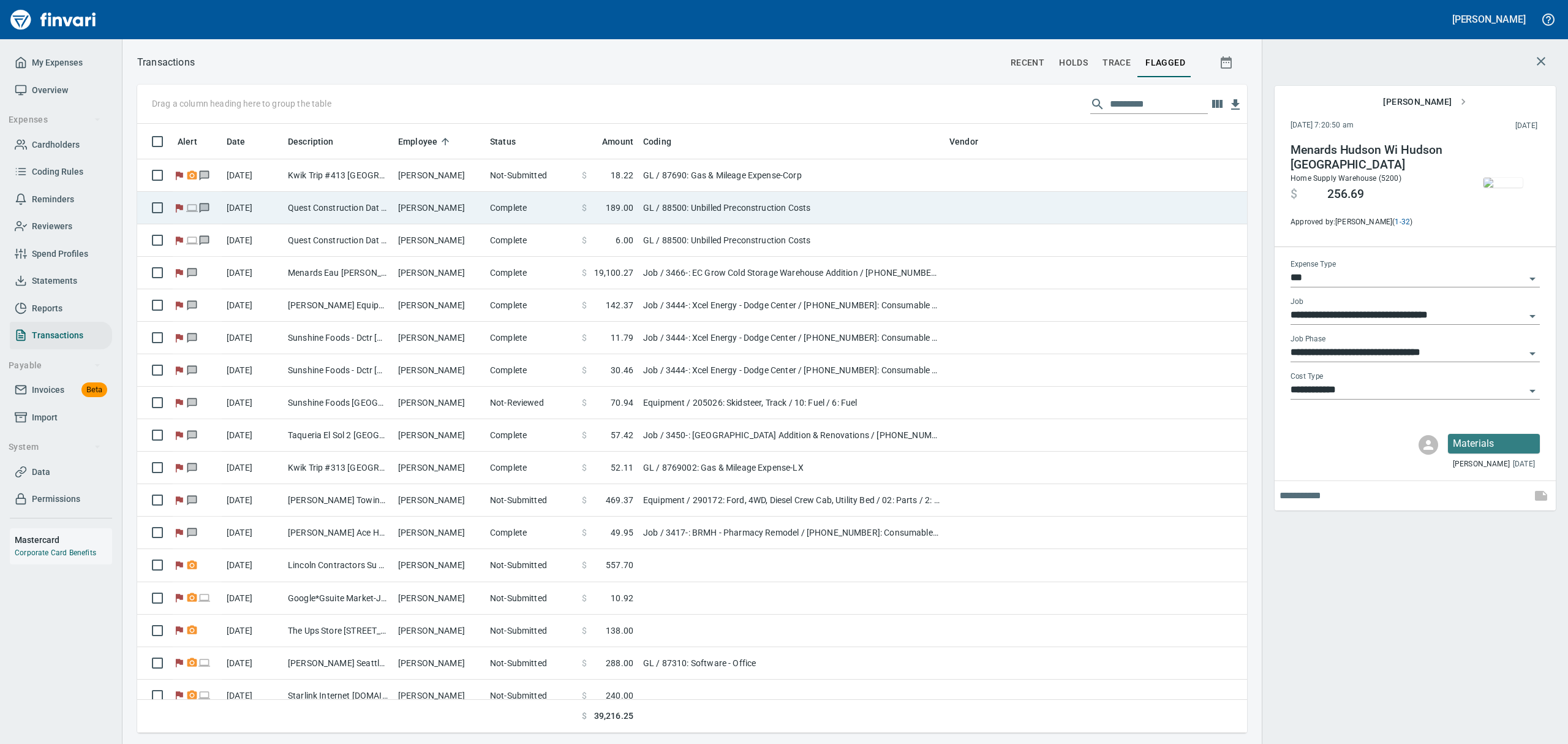
click at [485, 206] on td "Complete" at bounding box center [531, 208] width 92 height 33
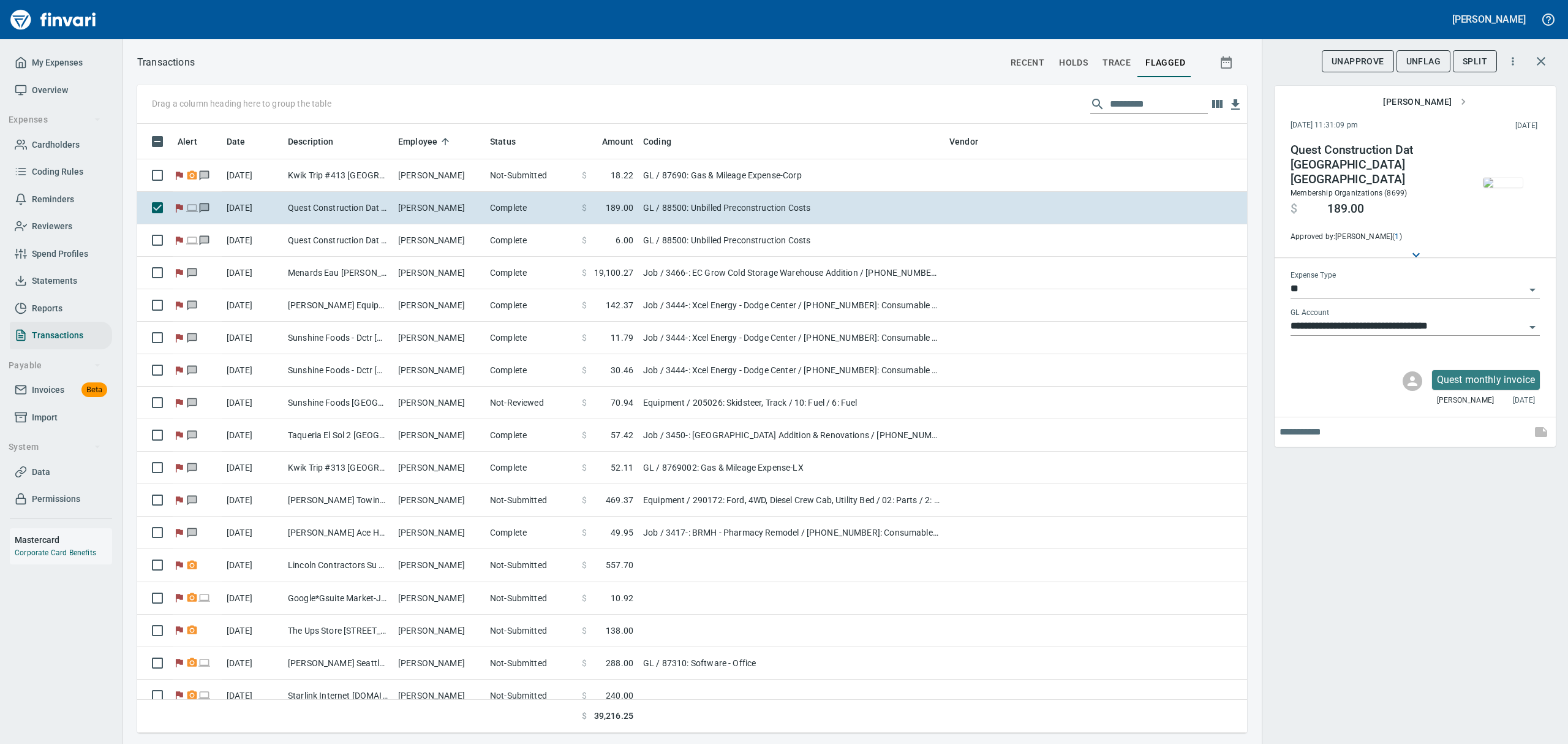
click at [1524, 182] on button "button" at bounding box center [1503, 182] width 62 height 79
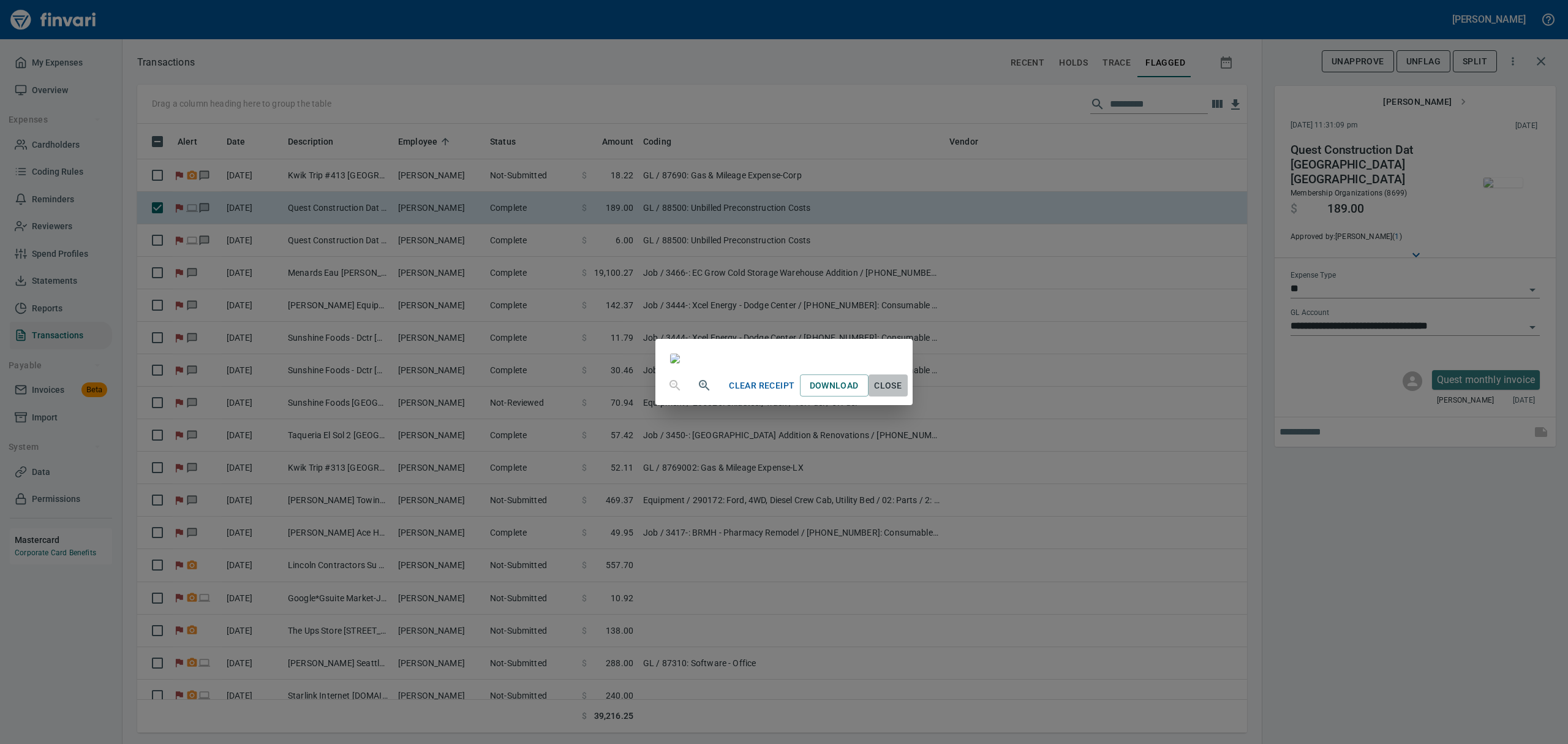
click at [903, 393] on span "Close" at bounding box center [888, 386] width 30 height 16
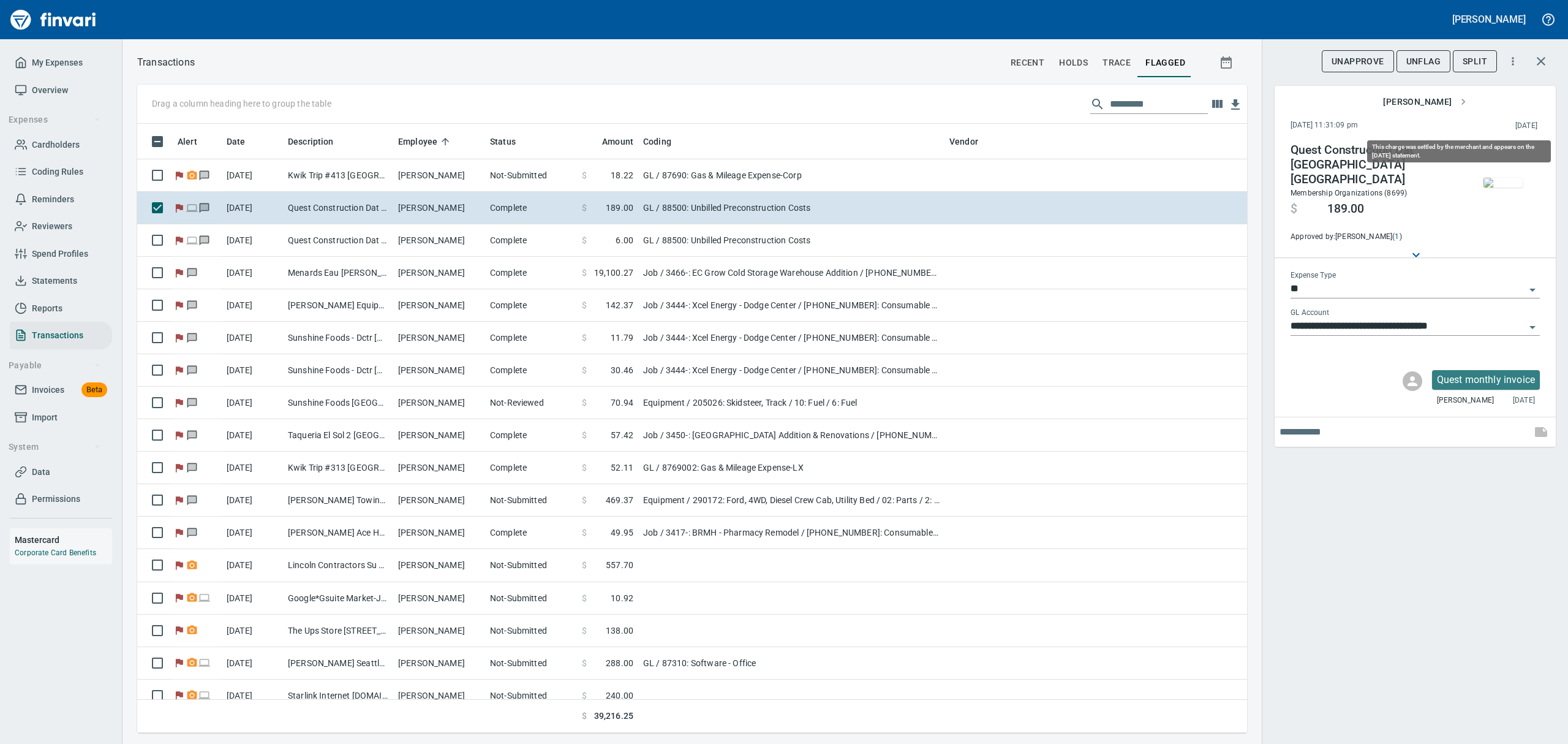
scroll to position [596, 1081]
click at [1415, 62] on span "UnFlag" at bounding box center [1423, 62] width 34 height 16
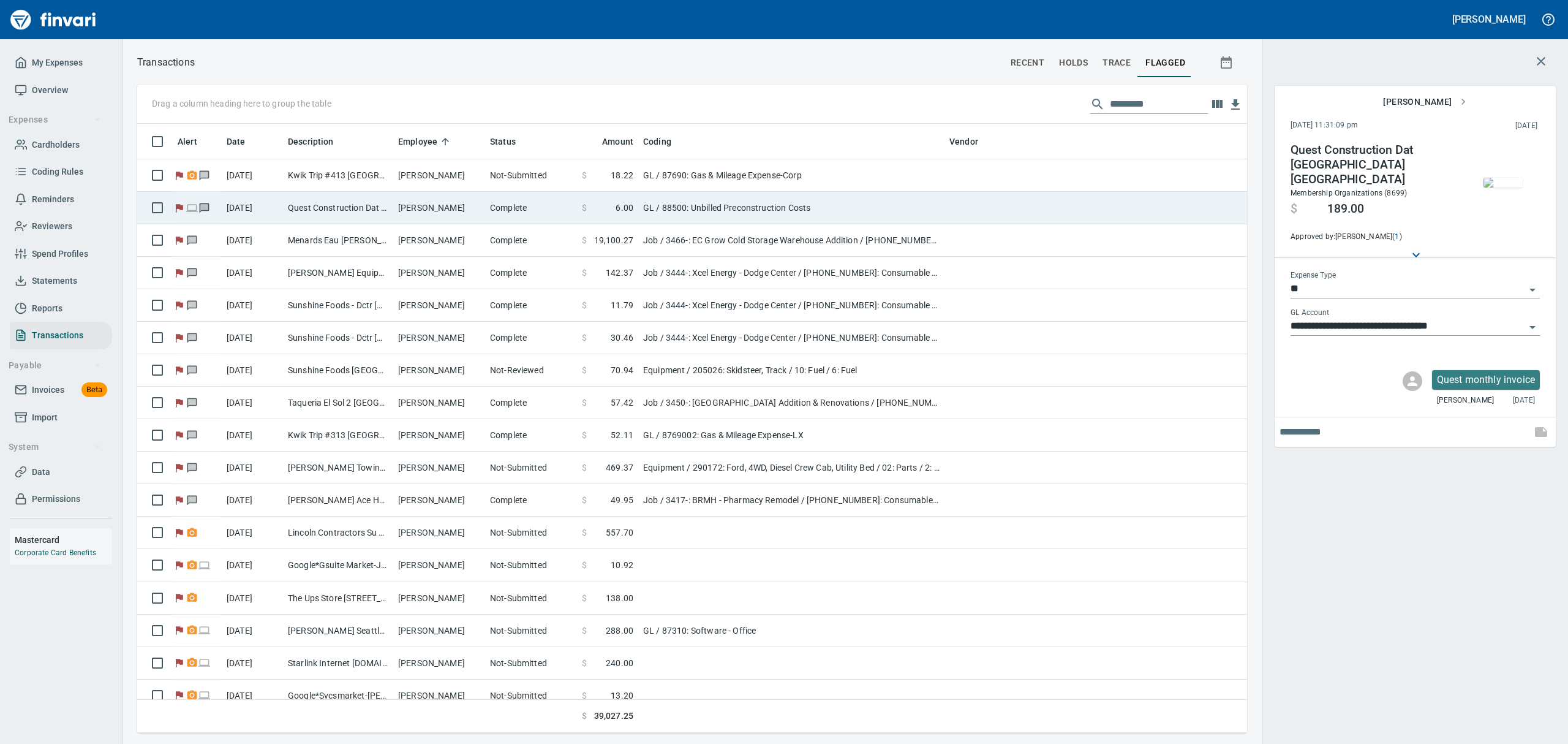
click at [574, 206] on td "Complete" at bounding box center [531, 208] width 92 height 33
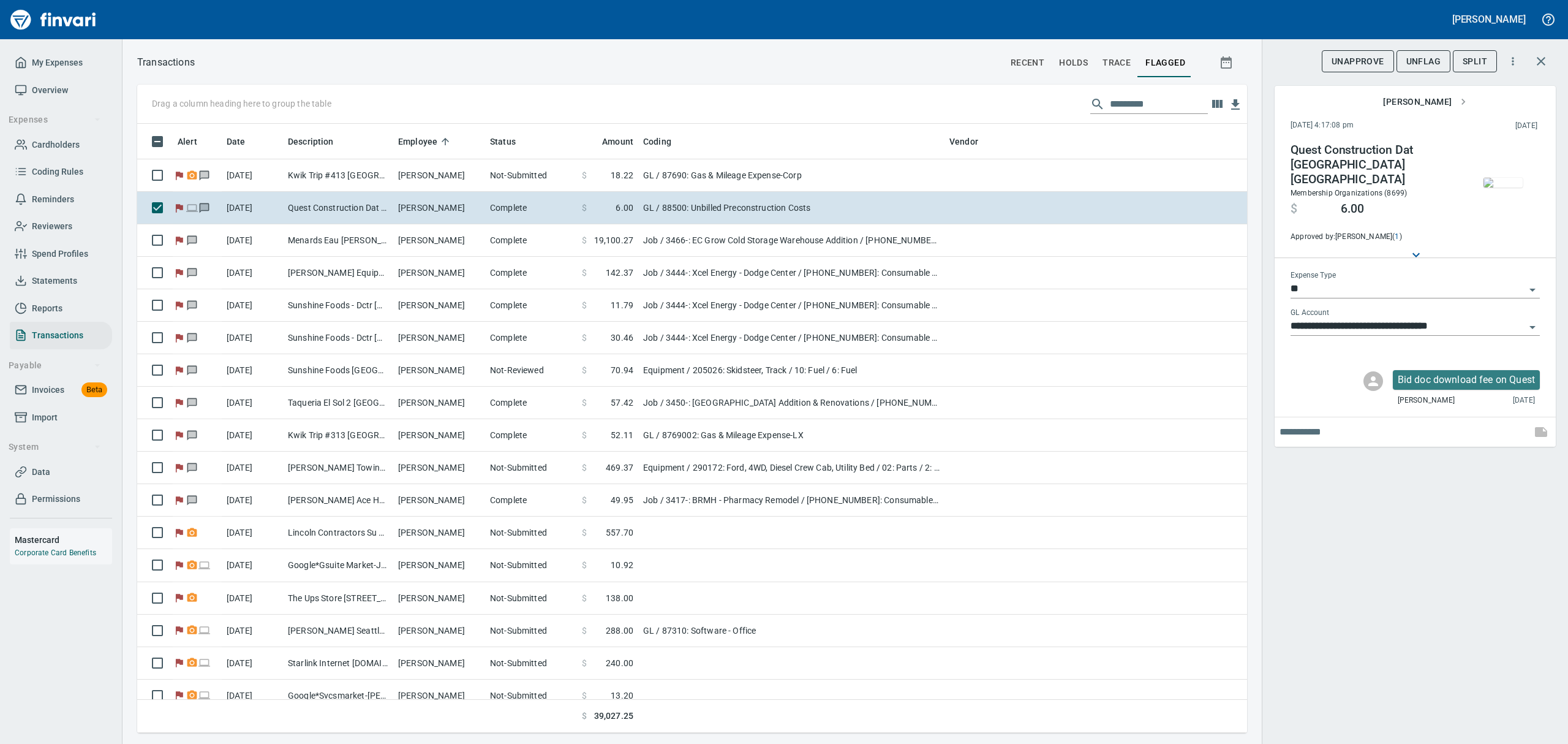
click at [1410, 67] on span "UnFlag" at bounding box center [1423, 62] width 34 height 16
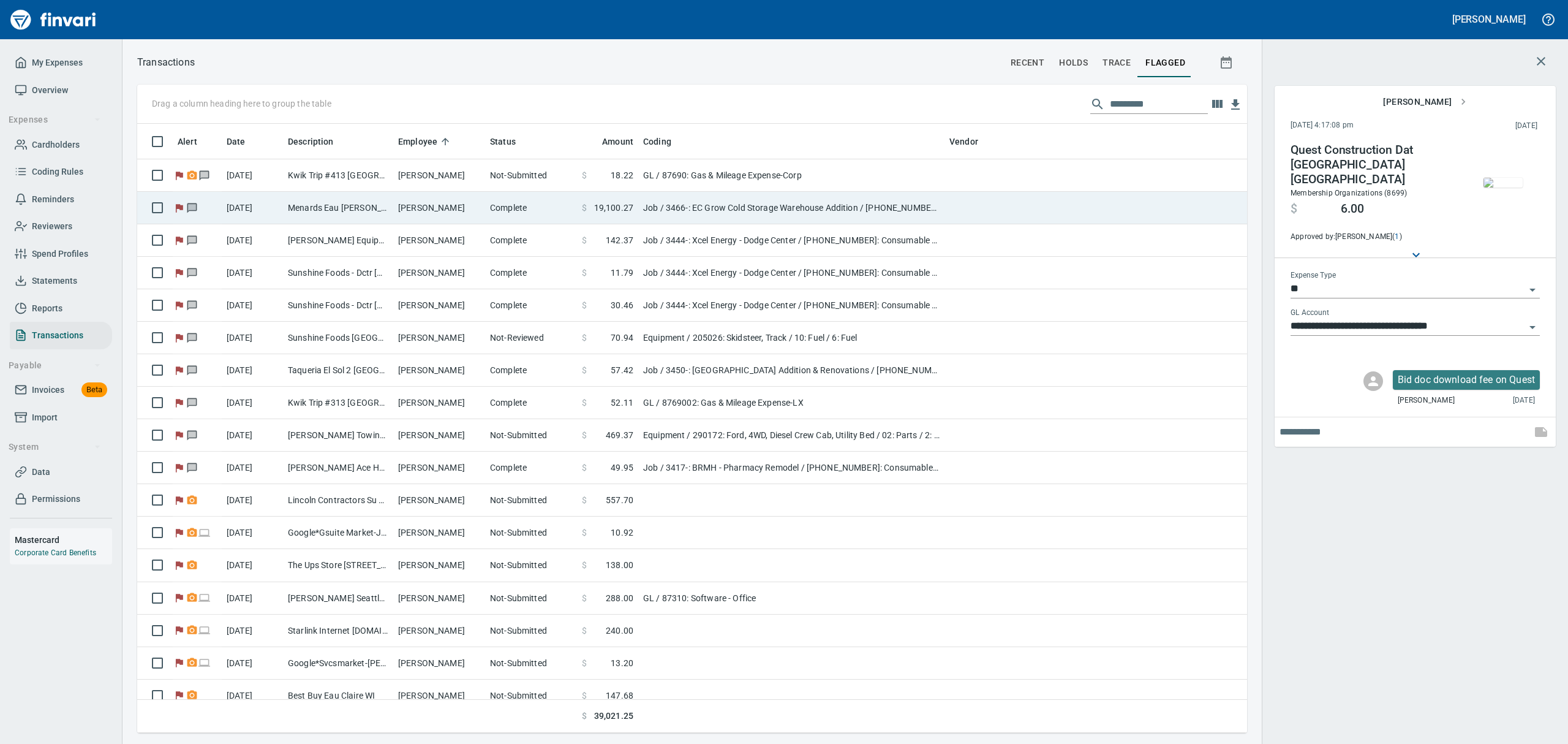
click at [406, 211] on td "[PERSON_NAME]" at bounding box center [439, 208] width 92 height 33
type input "***"
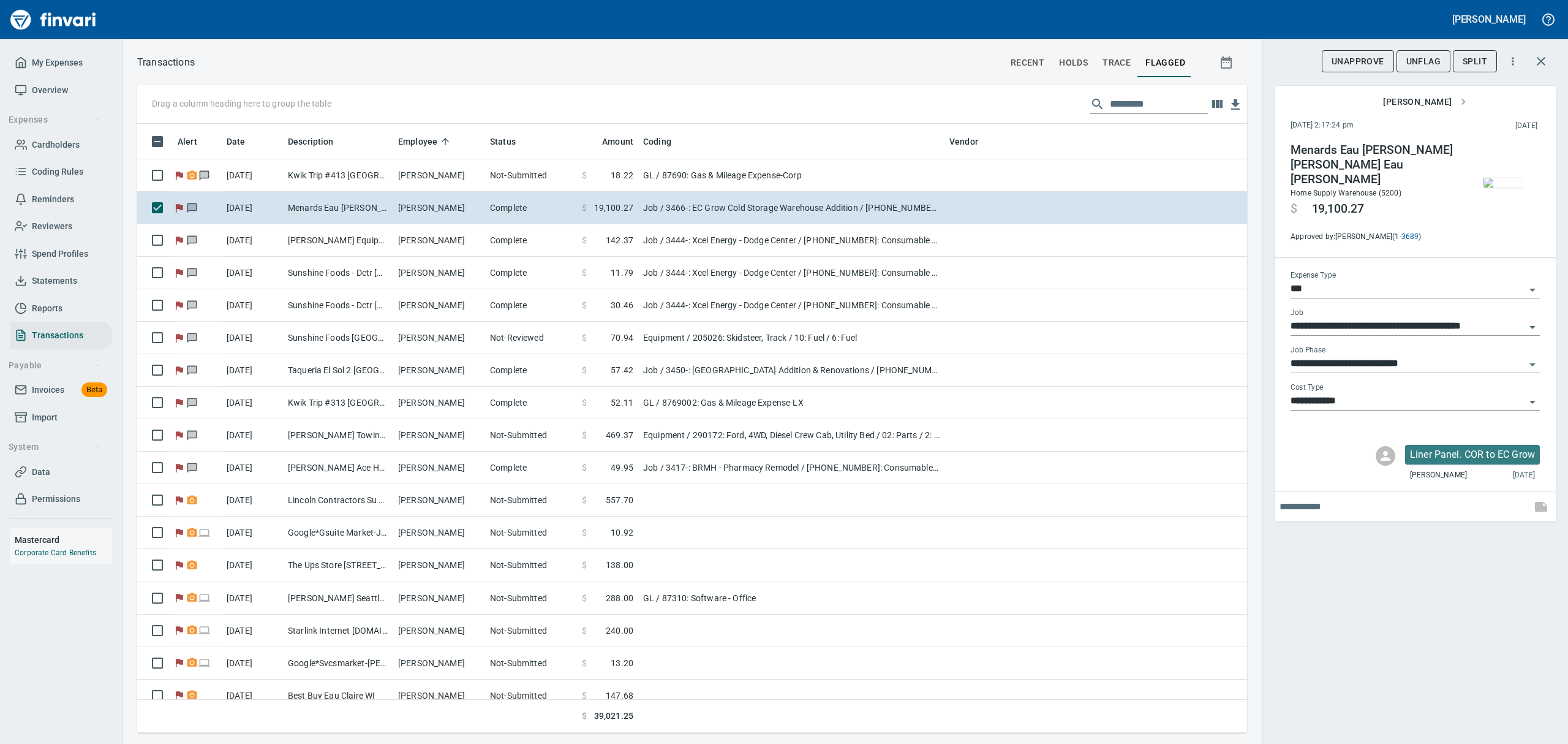
click at [1502, 180] on img "button" at bounding box center [1503, 182] width 39 height 10
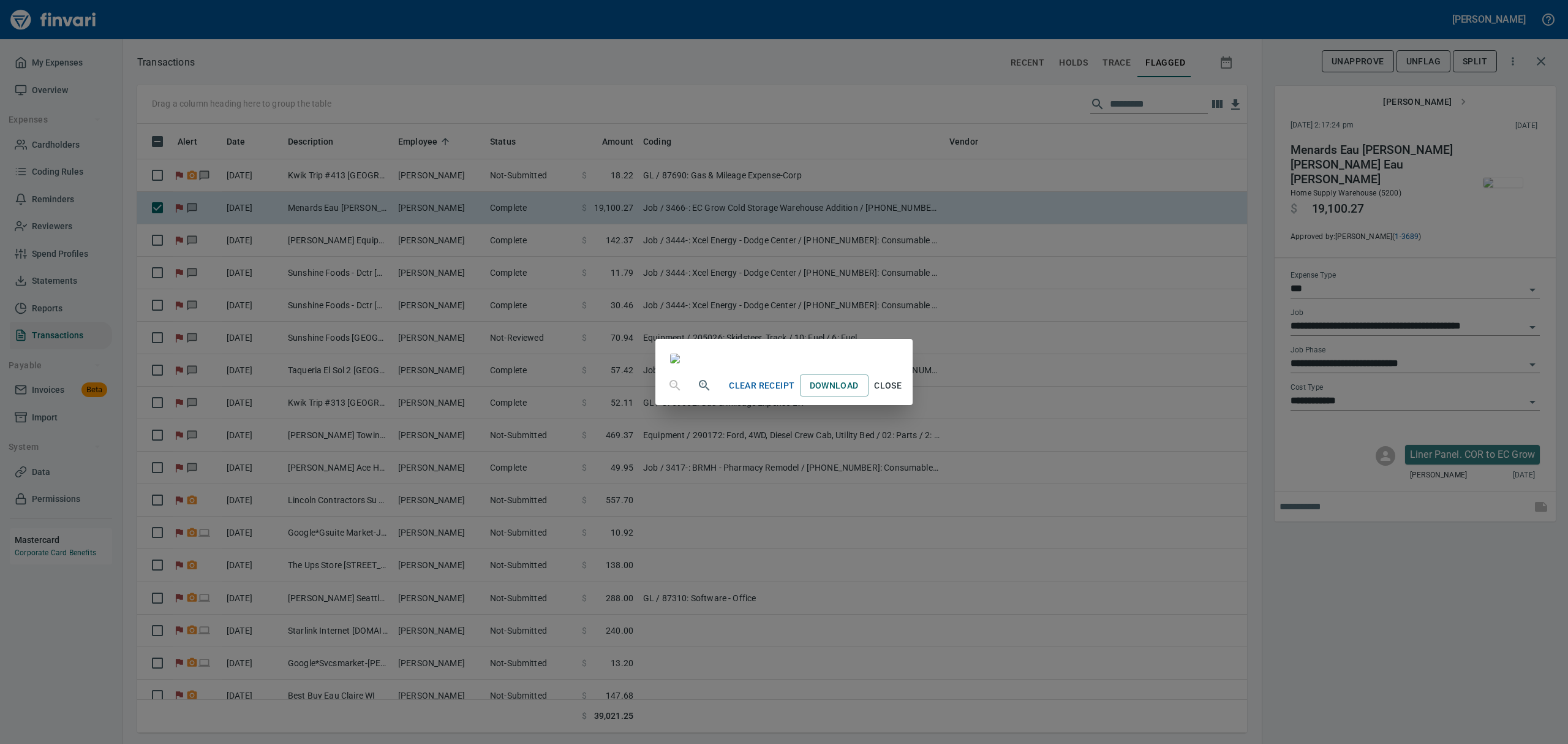
click at [903, 393] on span "Close" at bounding box center [888, 386] width 30 height 16
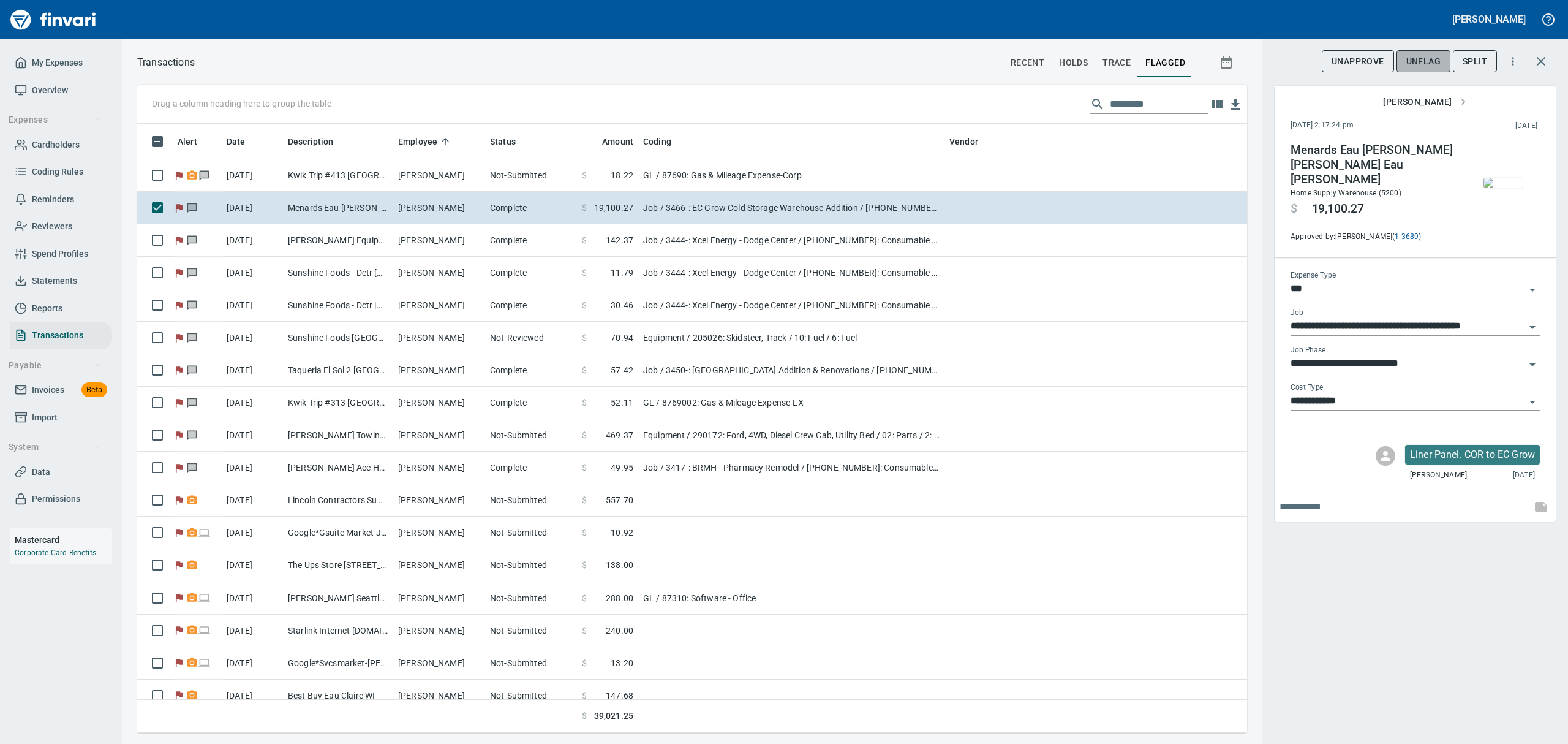
click at [1426, 62] on span "UnFlag" at bounding box center [1423, 62] width 34 height 16
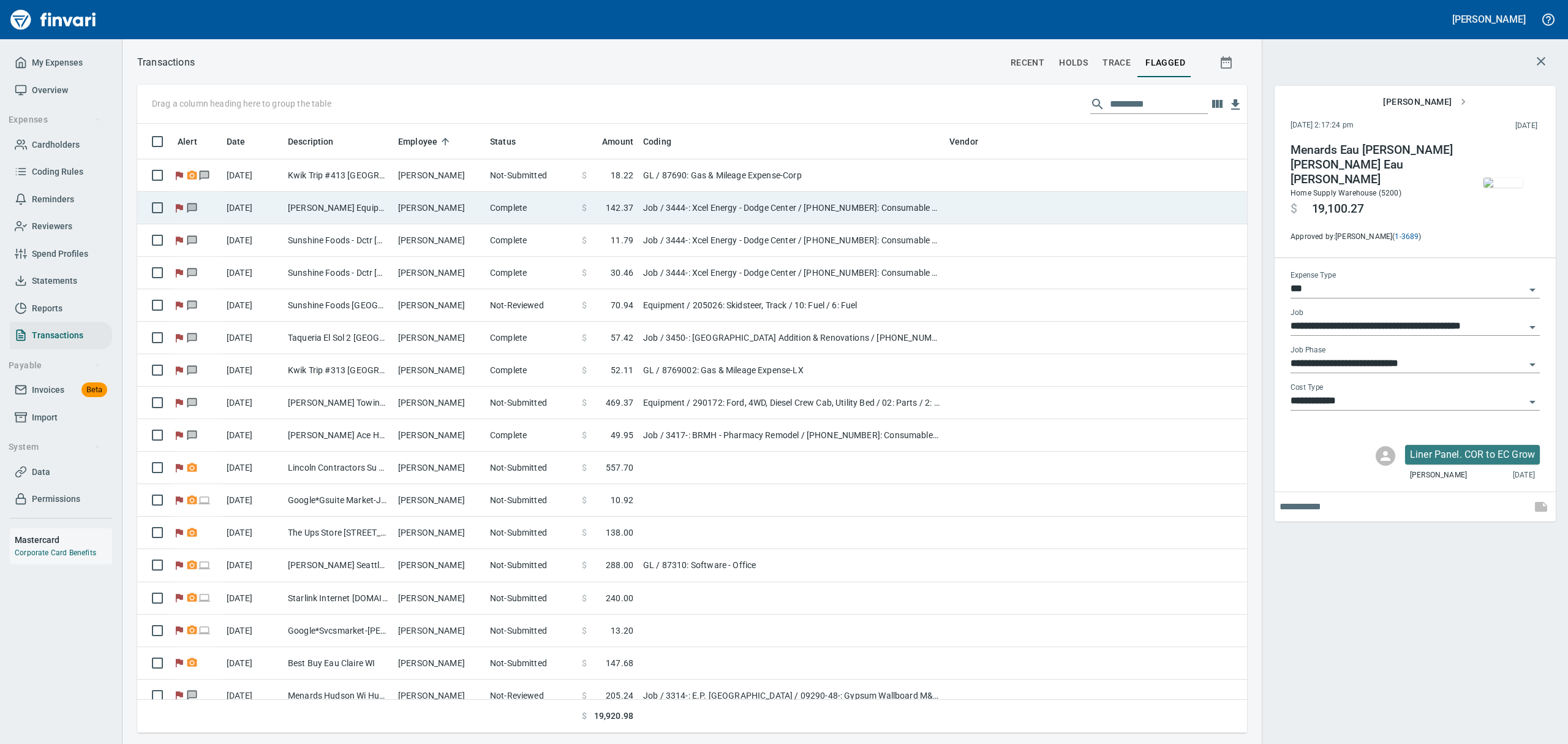
click at [444, 205] on td "[PERSON_NAME]" at bounding box center [439, 208] width 92 height 33
type input "**********"
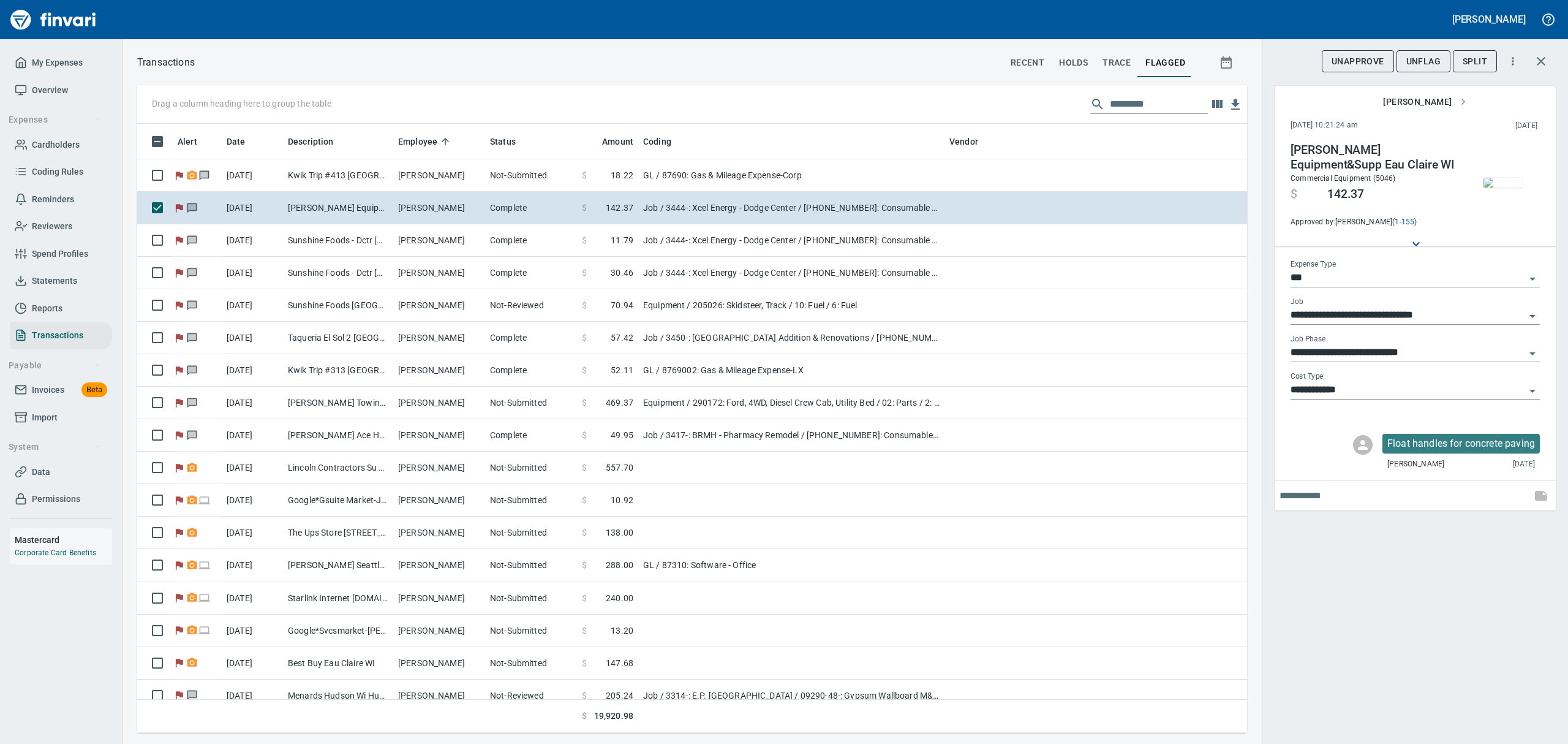
click at [1517, 186] on img "button" at bounding box center [1503, 182] width 39 height 10
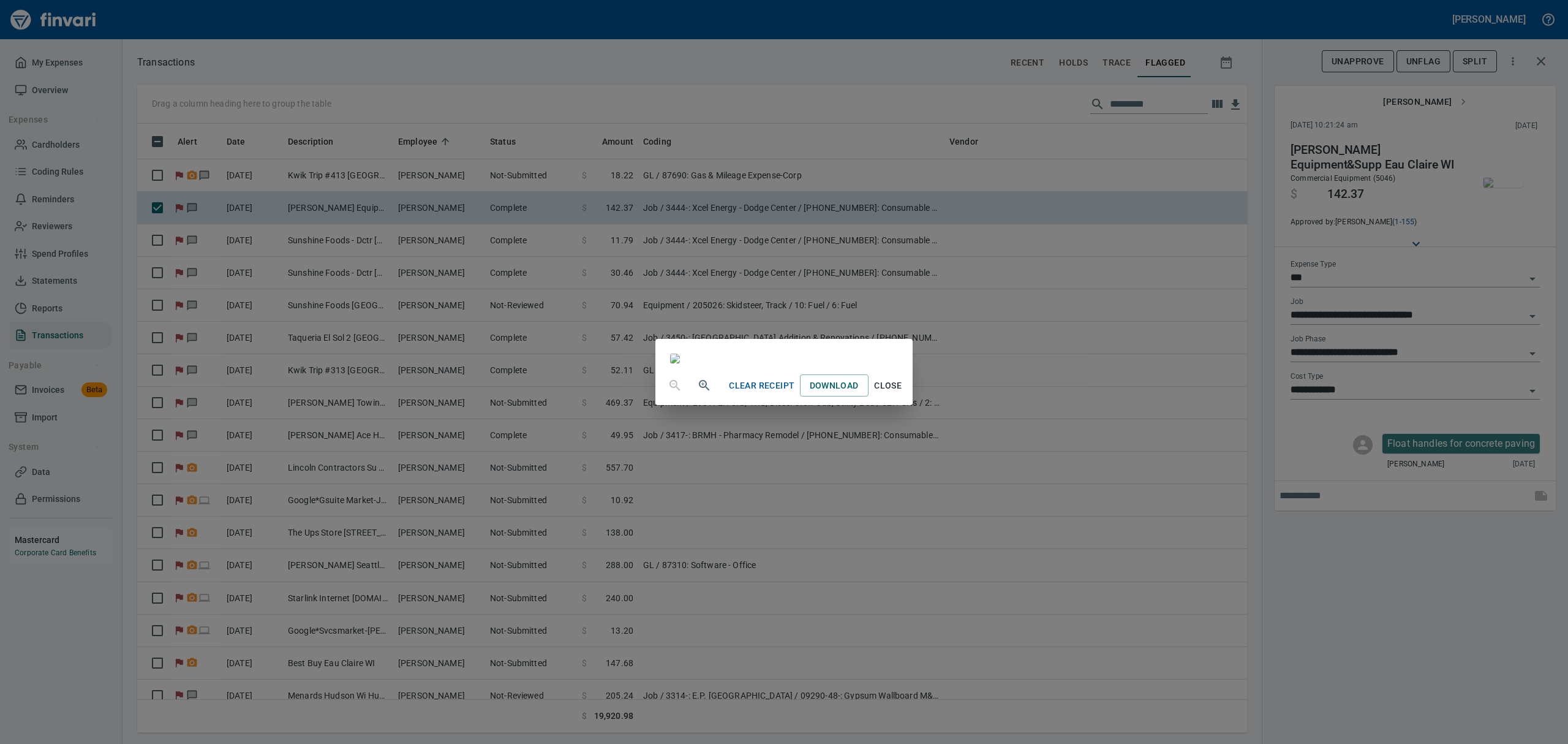
click at [903, 393] on span "Close" at bounding box center [888, 386] width 30 height 16
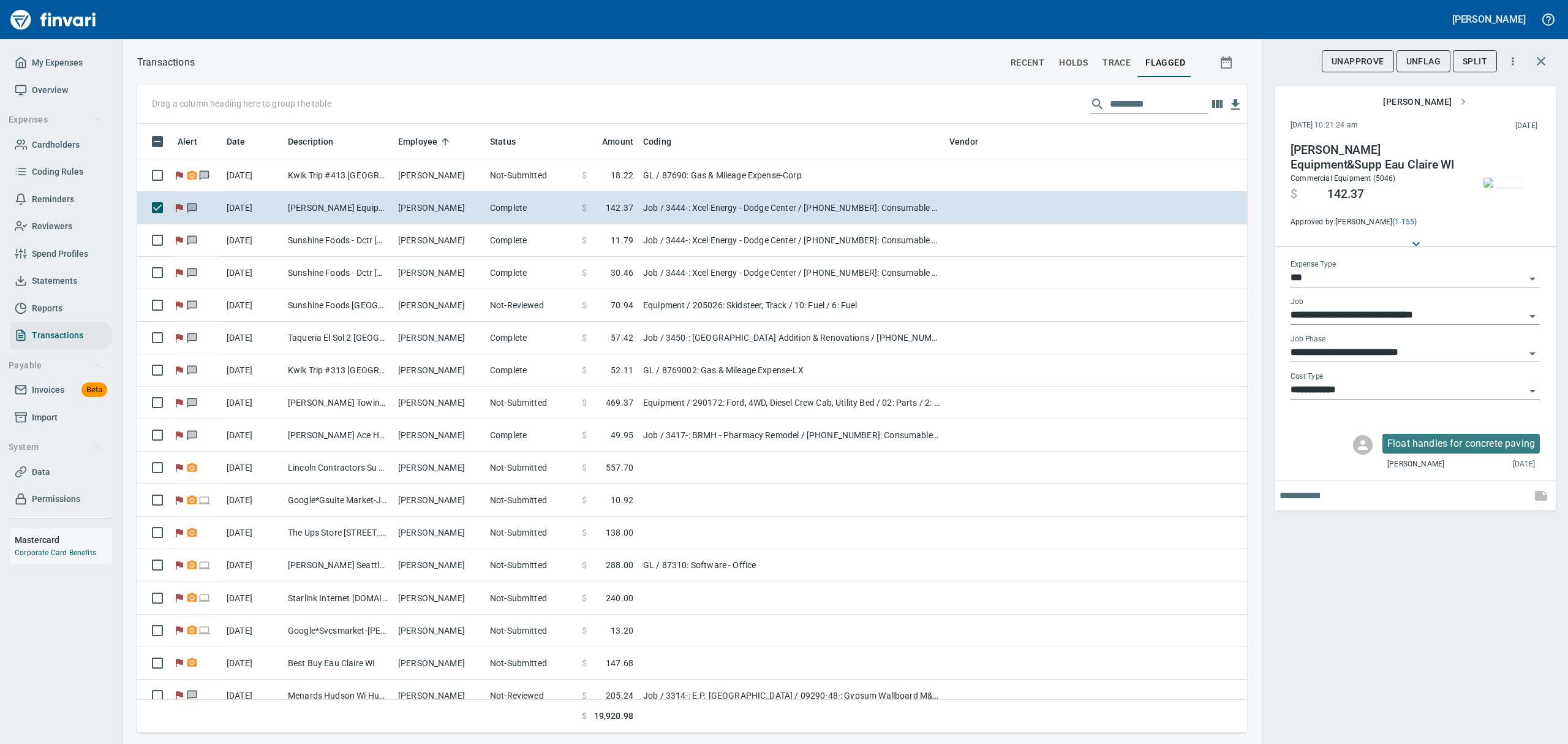
scroll to position [596, 1081]
click at [1424, 55] on span "UnFlag" at bounding box center [1423, 62] width 34 height 16
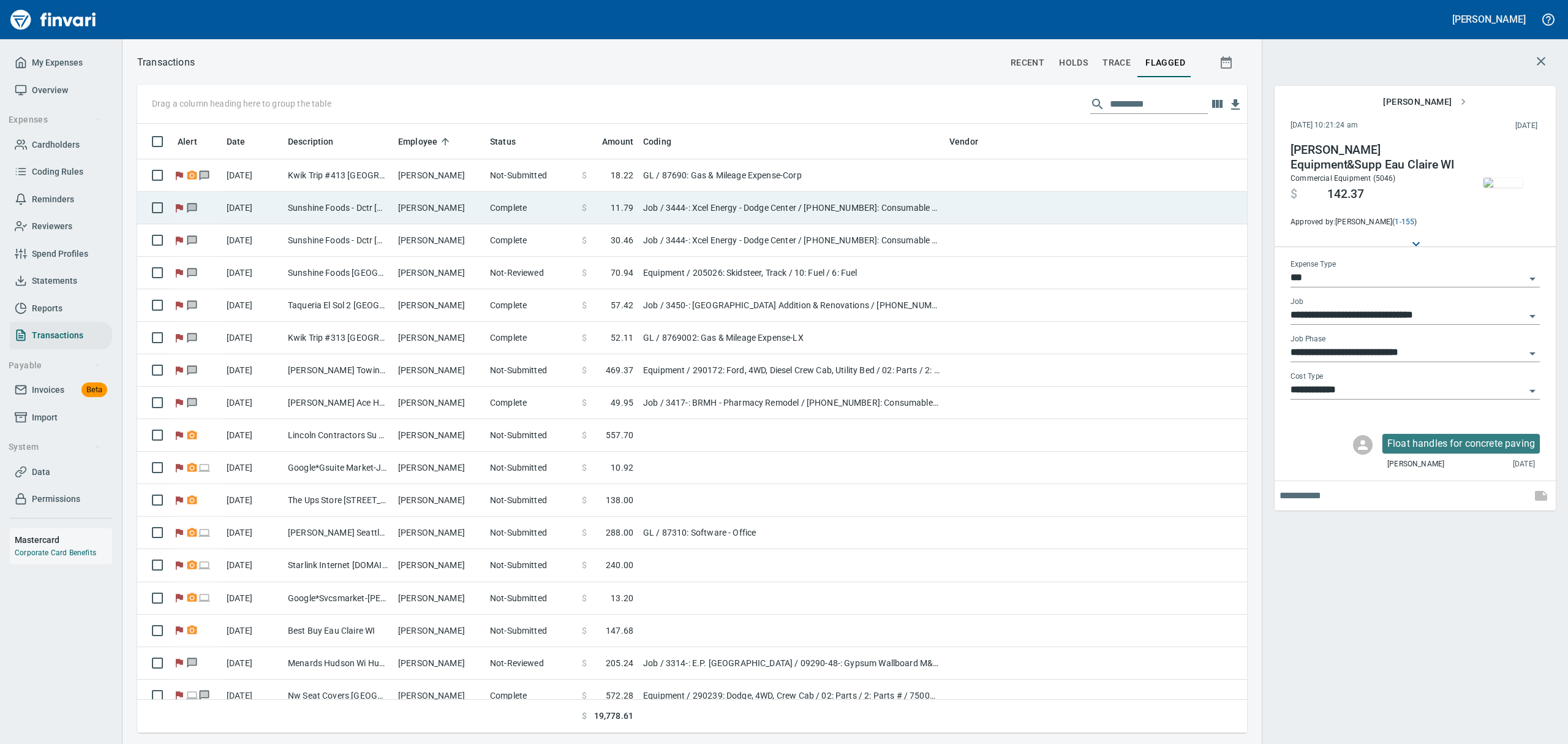
click at [493, 206] on td "Complete" at bounding box center [531, 208] width 92 height 33
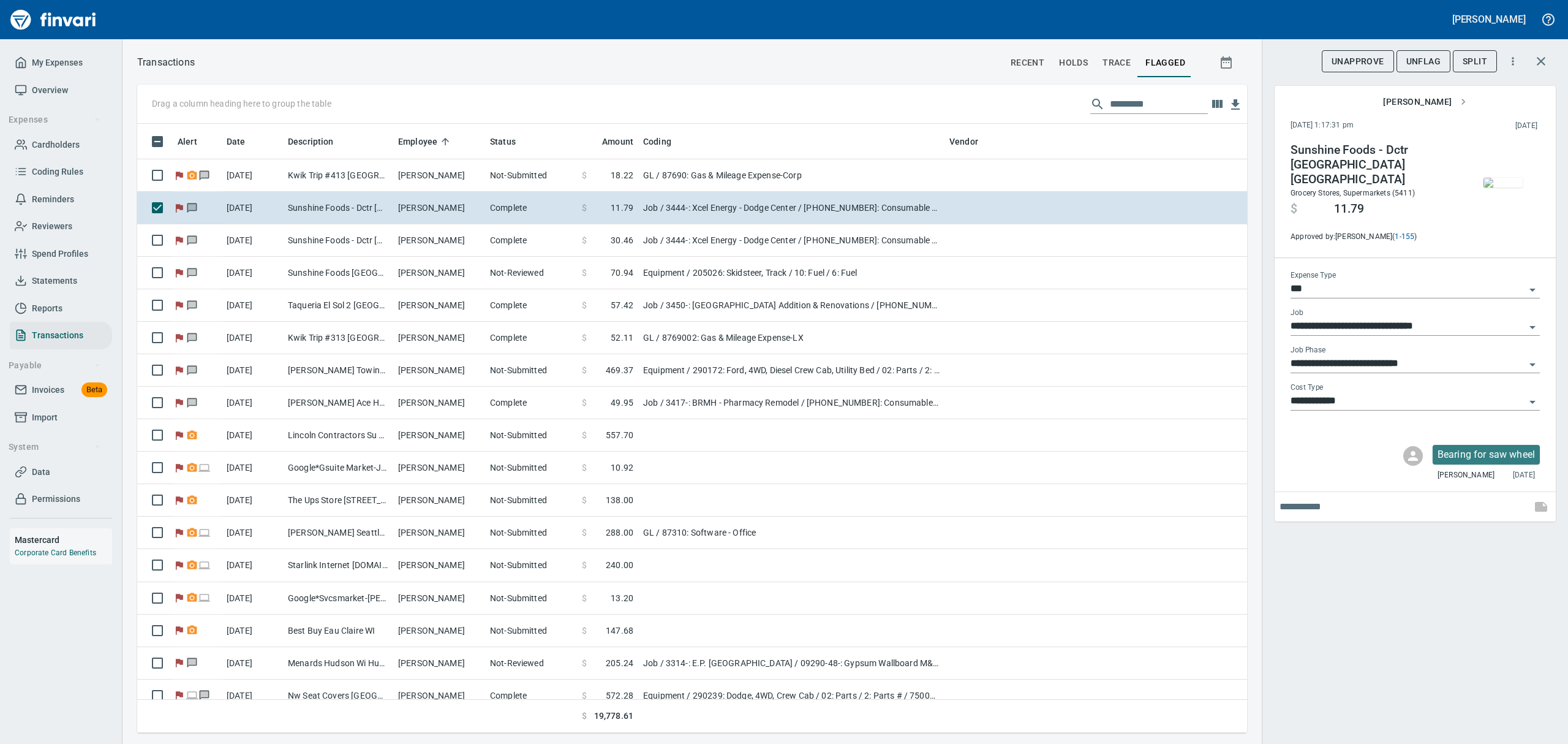
click at [1499, 188] on img "button" at bounding box center [1503, 182] width 39 height 10
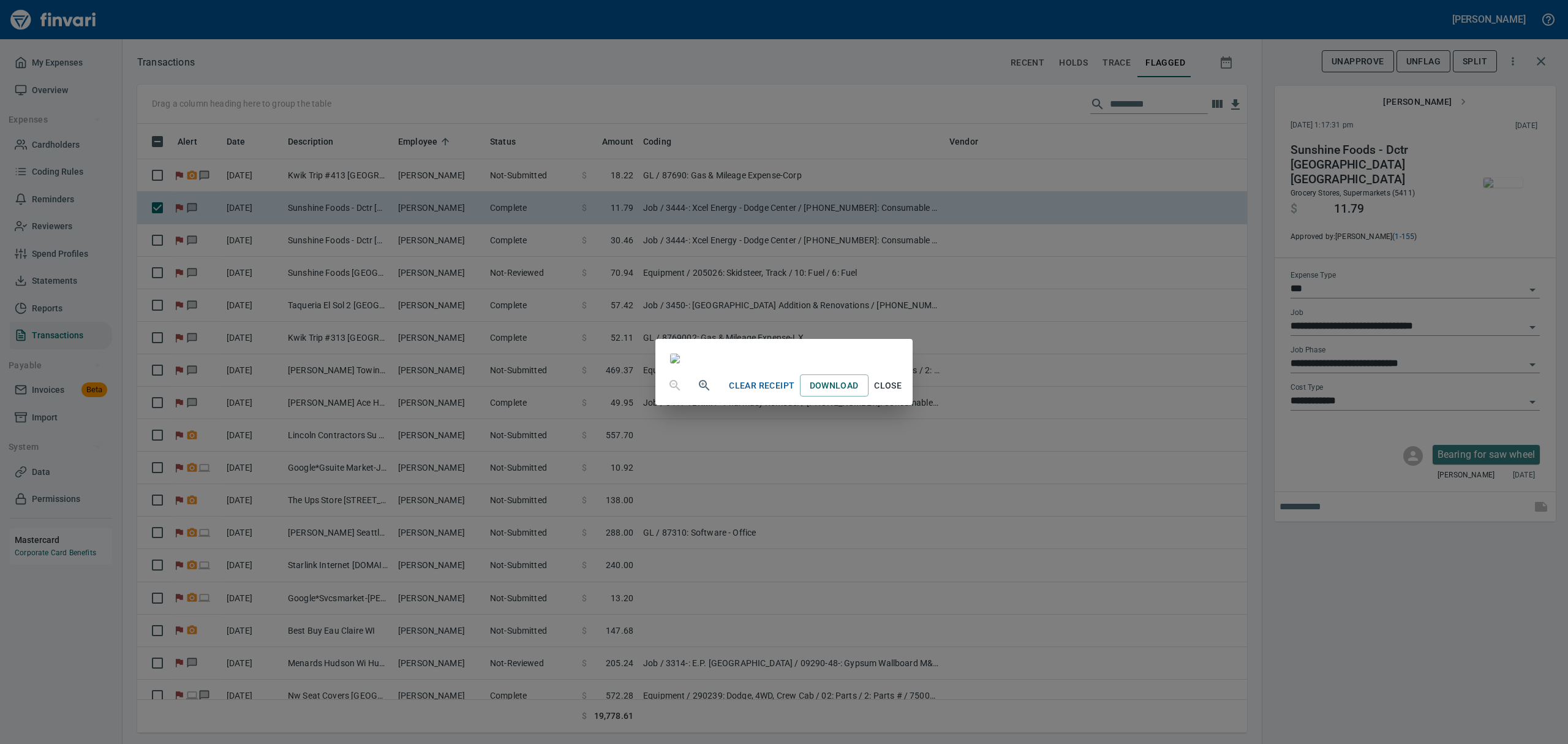
click at [903, 393] on span "Close" at bounding box center [888, 386] width 30 height 16
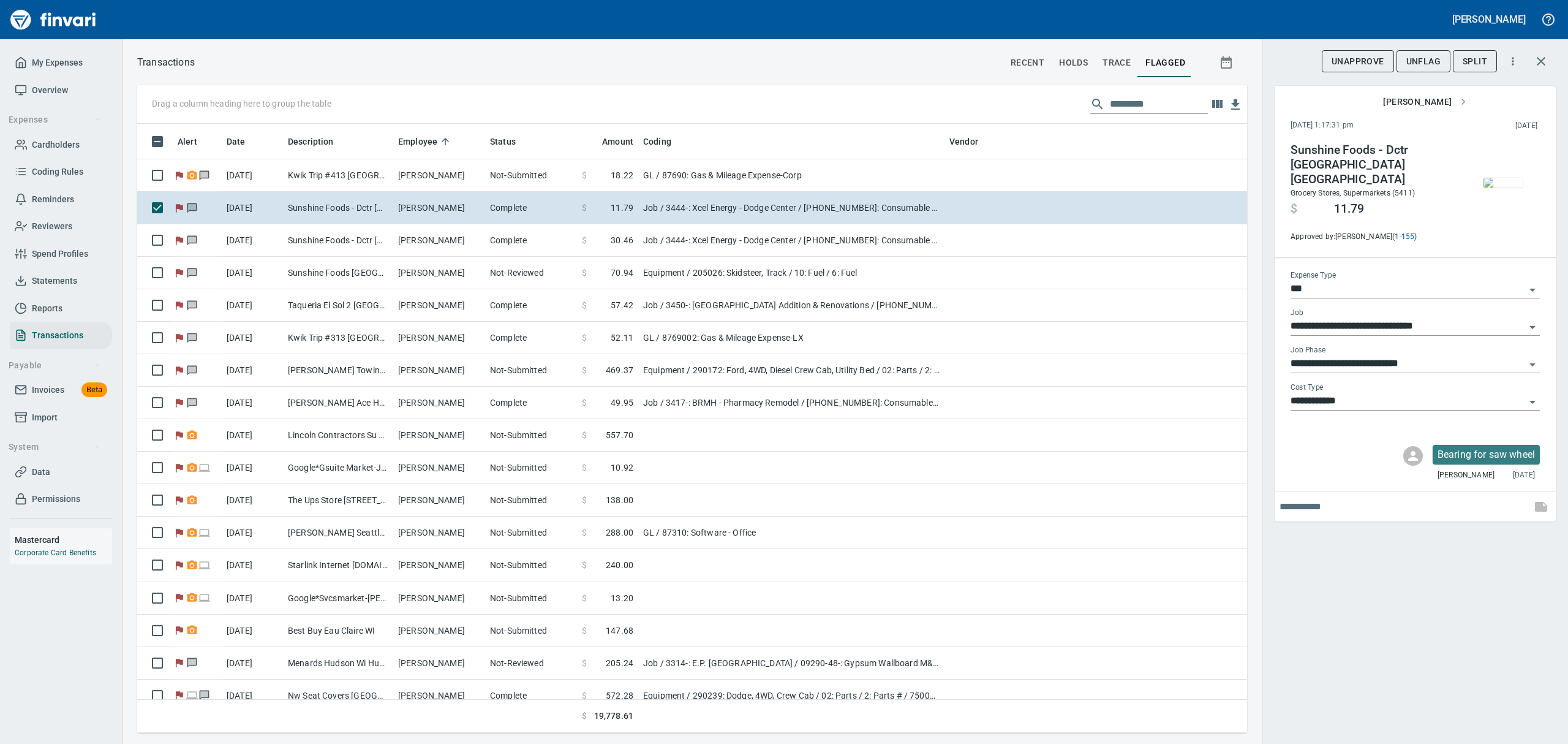
click at [1420, 58] on span "UnFlag" at bounding box center [1423, 62] width 34 height 16
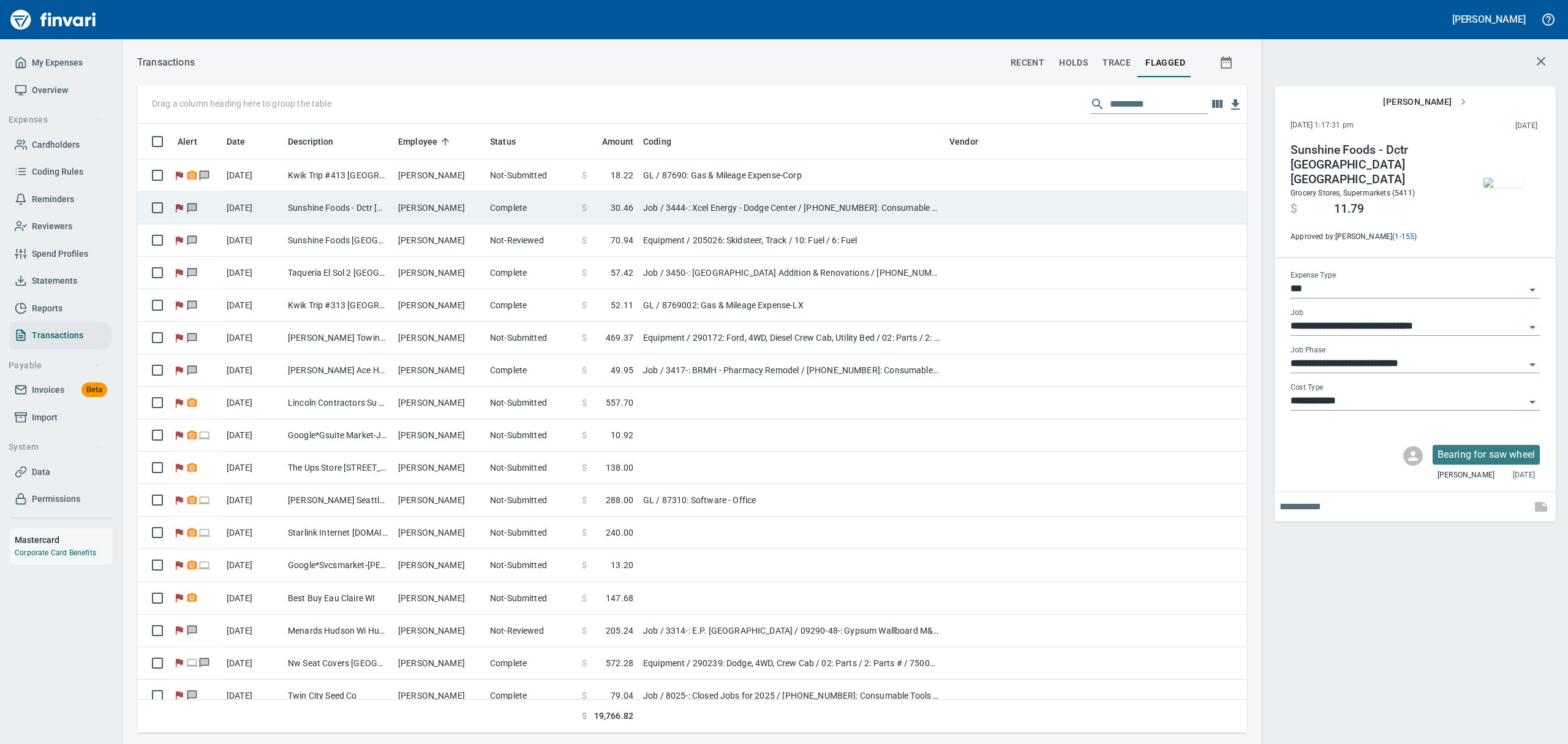
click at [392, 207] on td "Sunshine Foods - Dctr [GEOGRAPHIC_DATA] [GEOGRAPHIC_DATA]" at bounding box center [338, 208] width 111 height 33
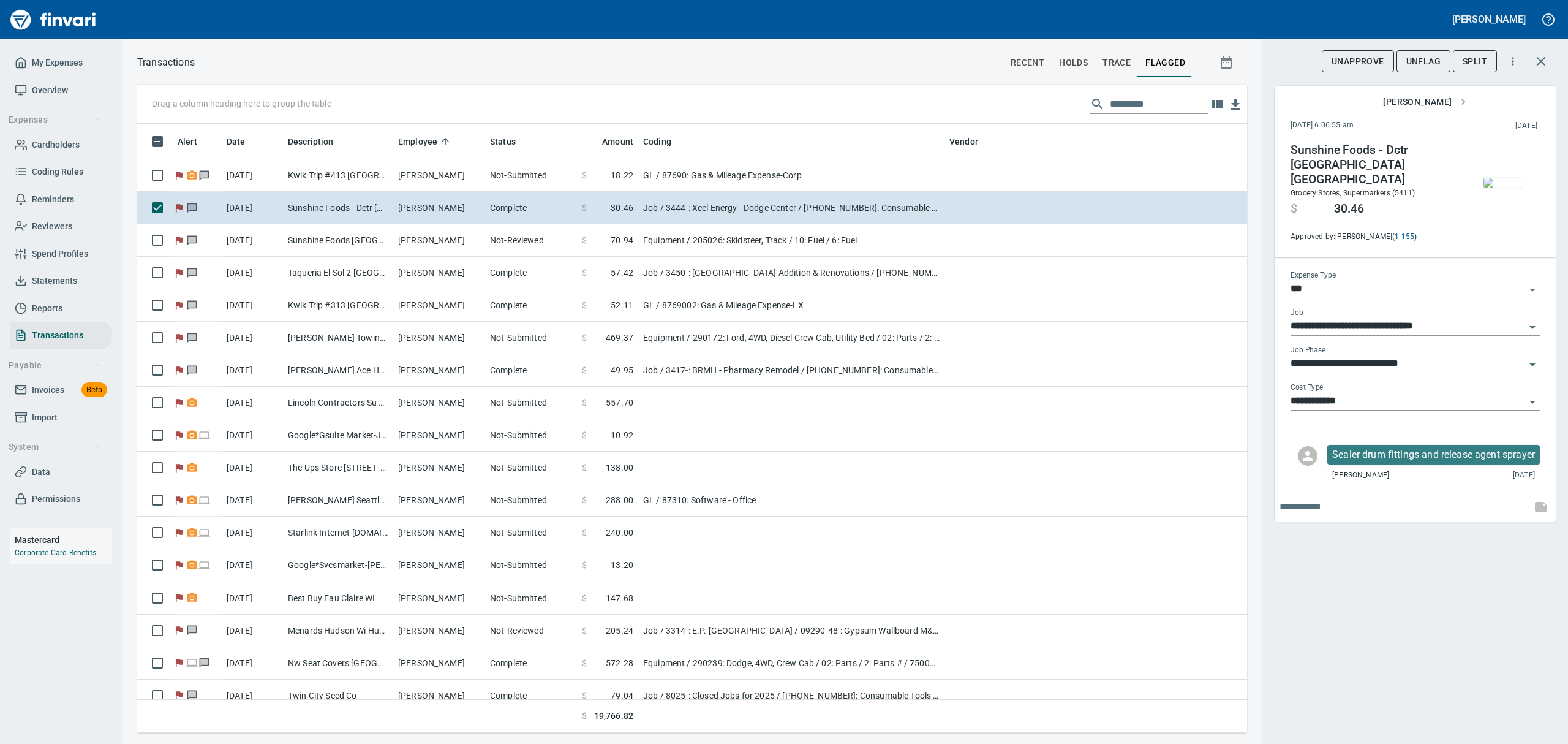
scroll to position [596, 1081]
click at [1500, 182] on img "button" at bounding box center [1503, 182] width 39 height 10
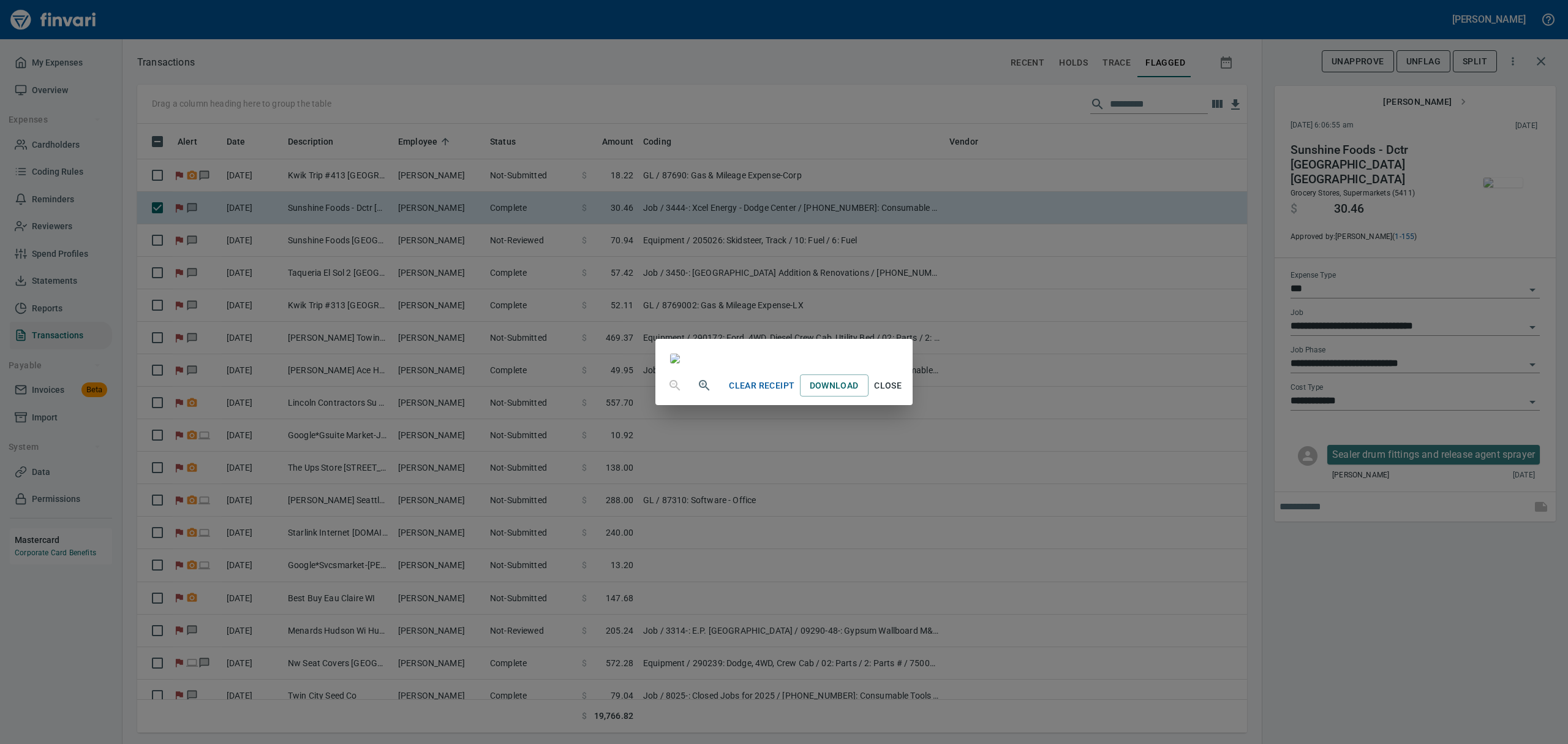
click at [903, 393] on span "Close" at bounding box center [888, 386] width 30 height 16
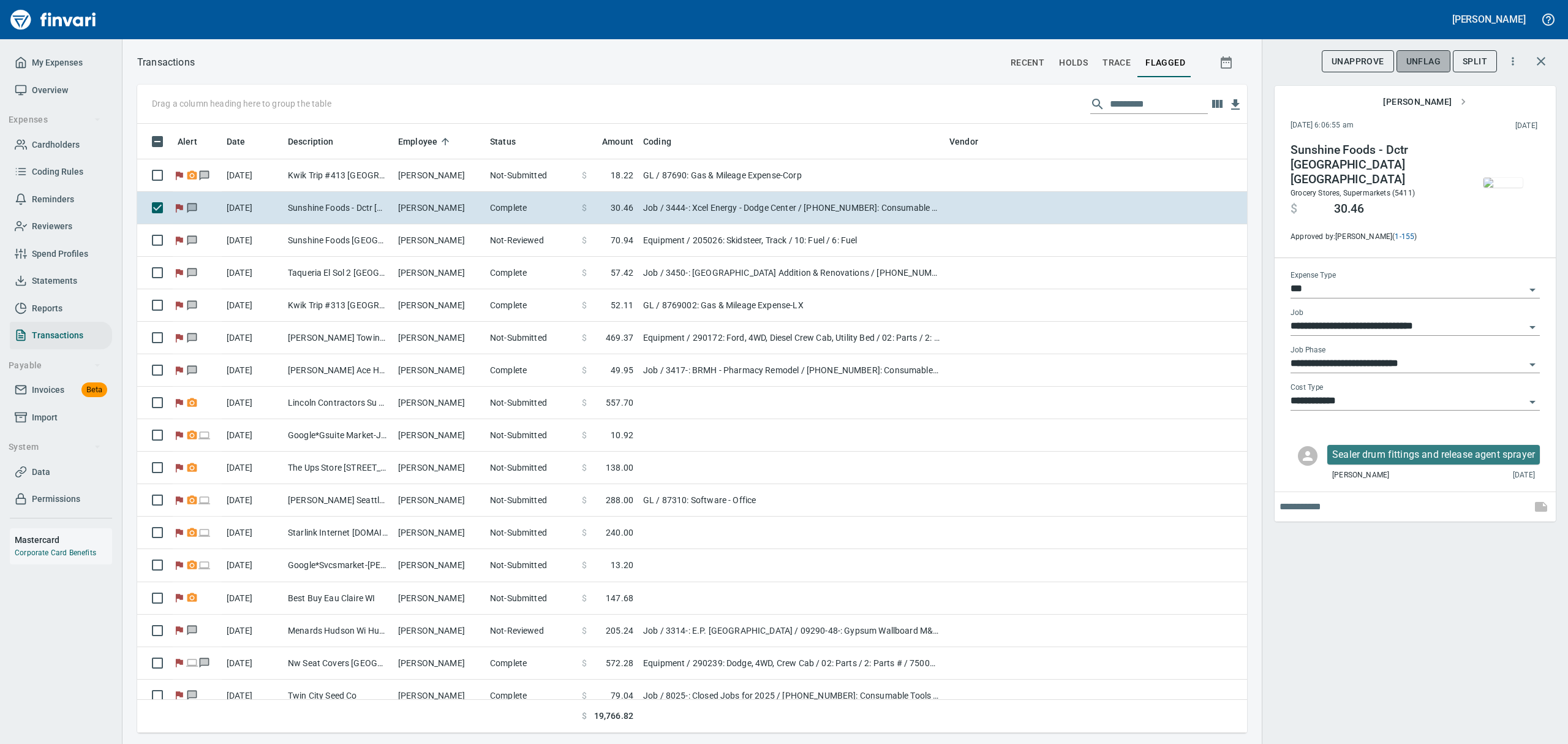
click at [1415, 59] on span "UnFlag" at bounding box center [1423, 62] width 34 height 16
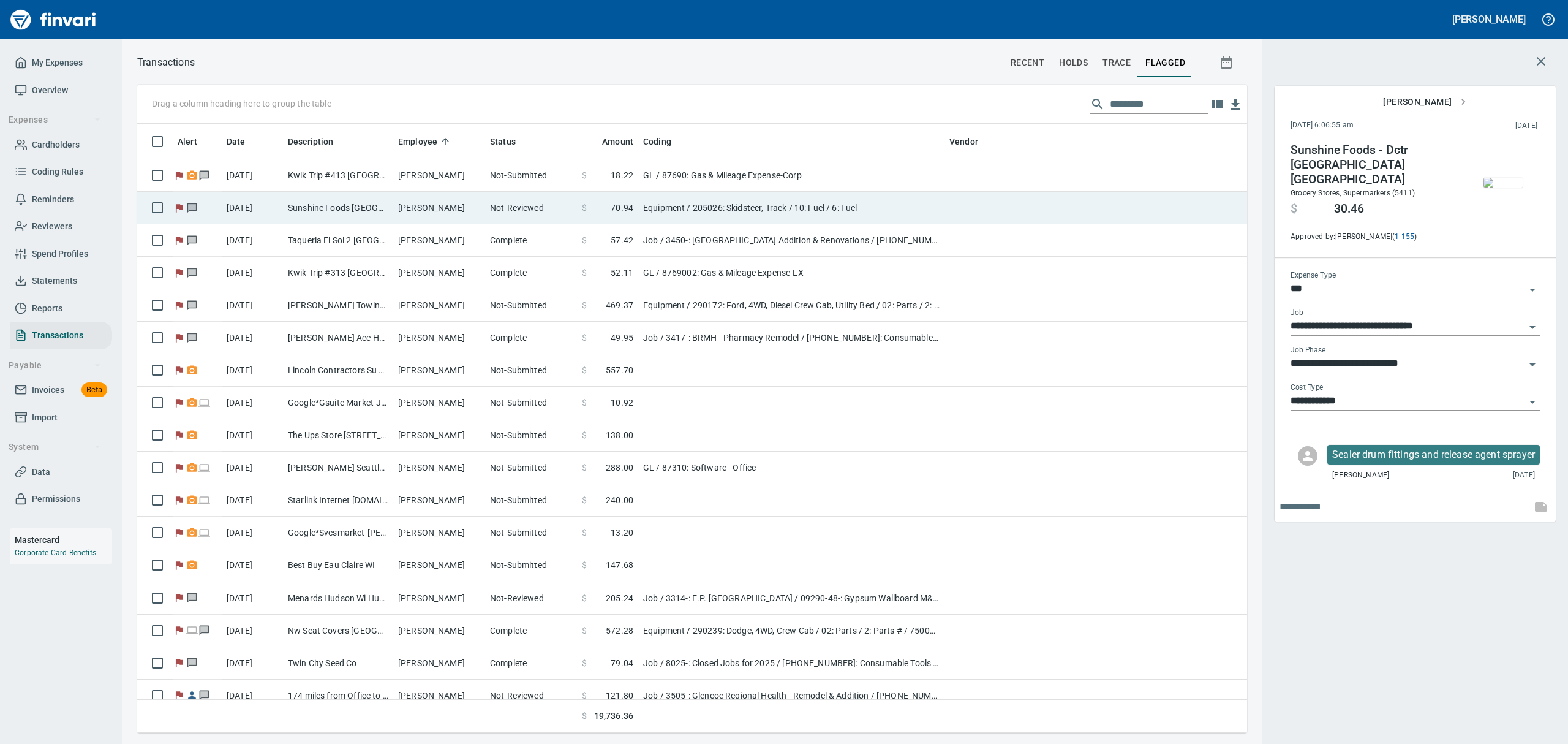
click at [309, 206] on td "Sunshine Foods [GEOGRAPHIC_DATA] [GEOGRAPHIC_DATA]" at bounding box center [338, 208] width 111 height 33
type input "*********"
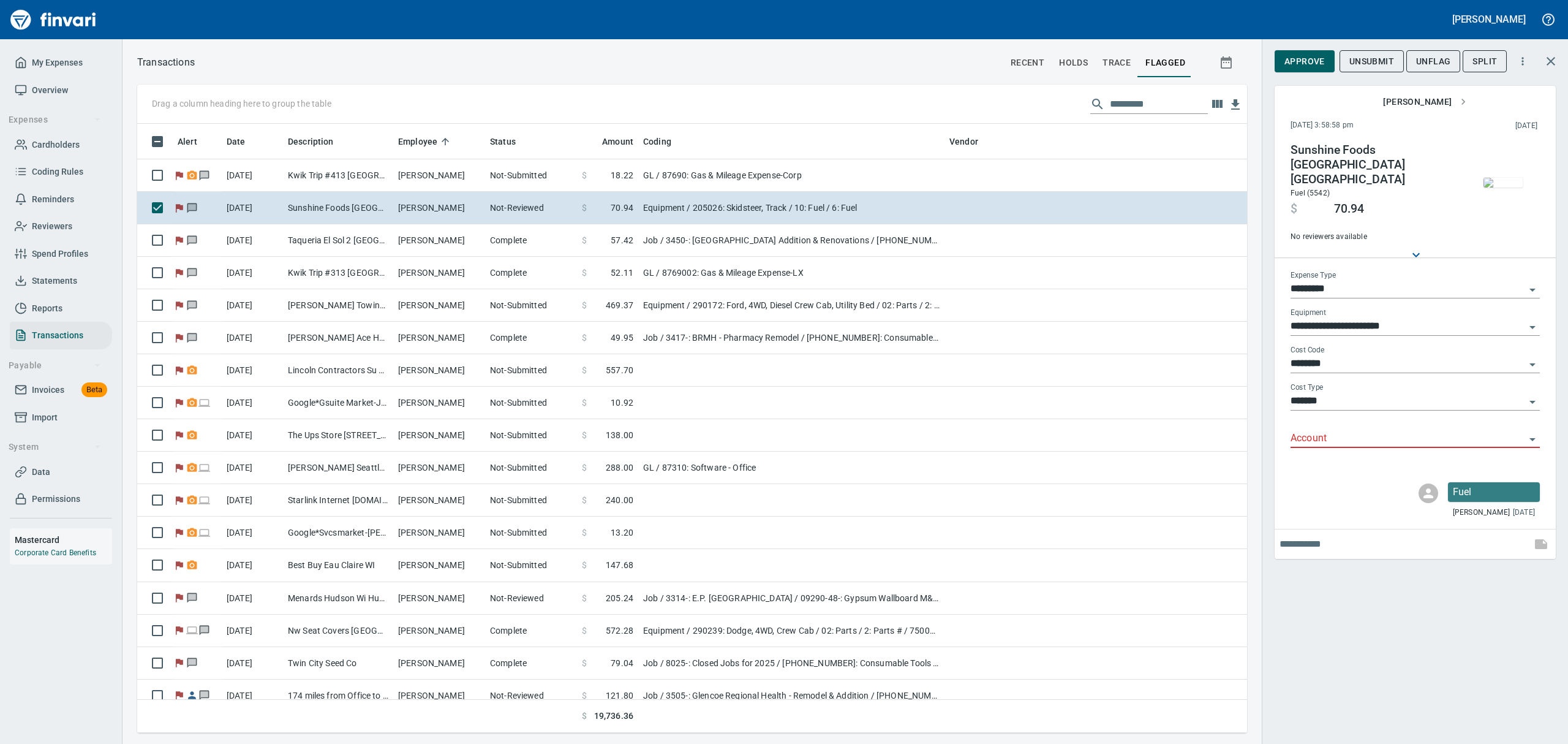
click at [1504, 188] on img "button" at bounding box center [1503, 182] width 39 height 10
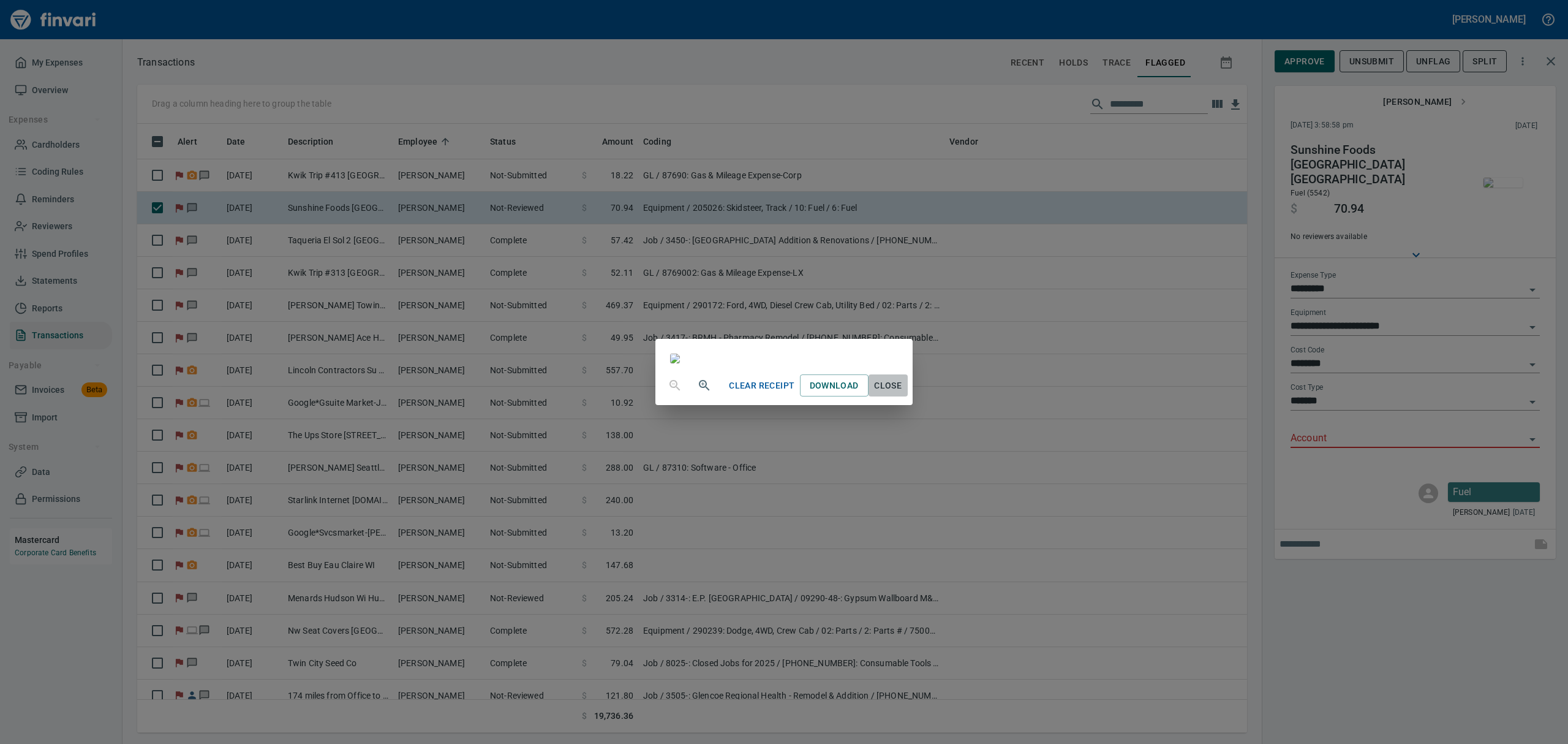
click at [903, 393] on span "Close" at bounding box center [888, 386] width 30 height 16
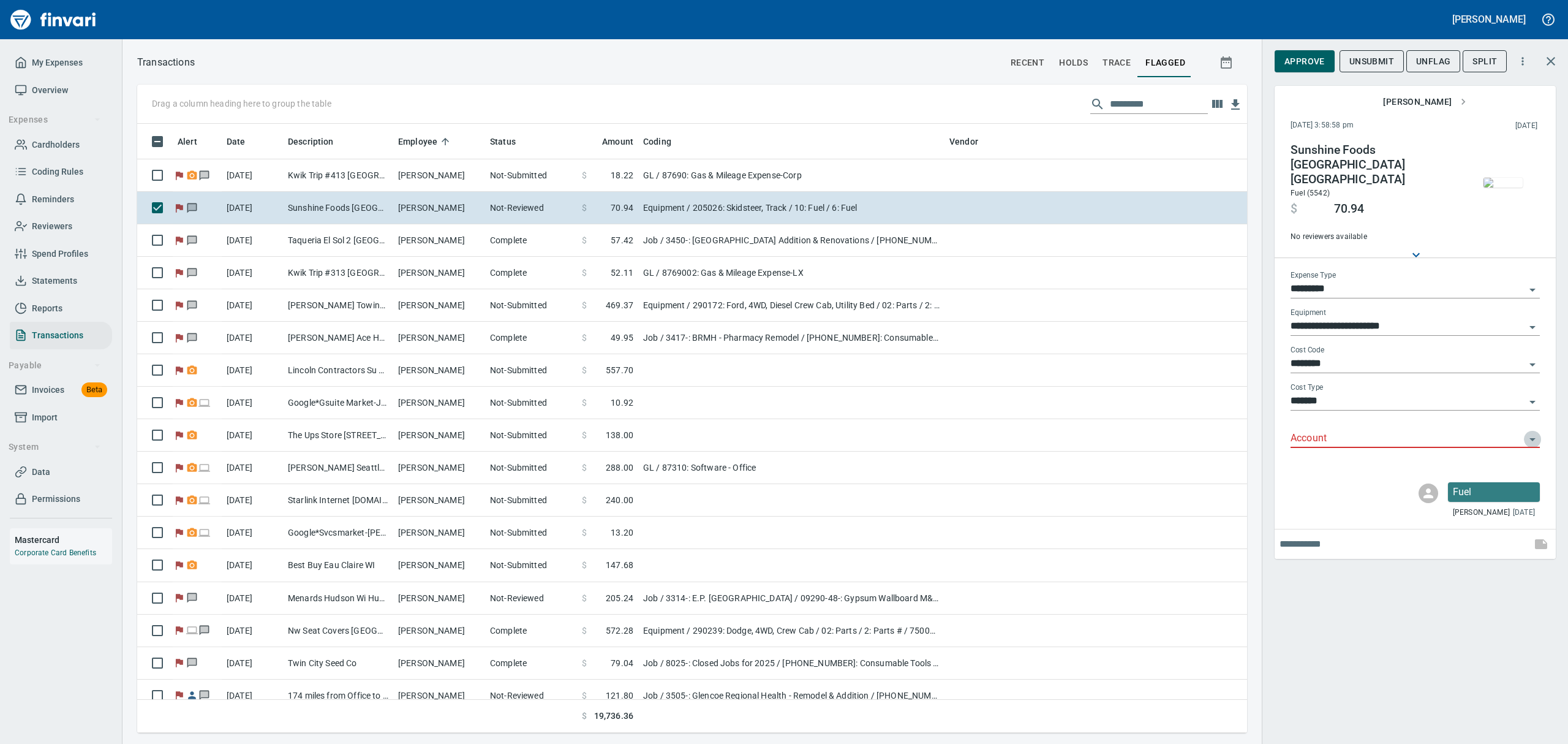
click at [1534, 432] on icon "Open" at bounding box center [1532, 439] width 15 height 15
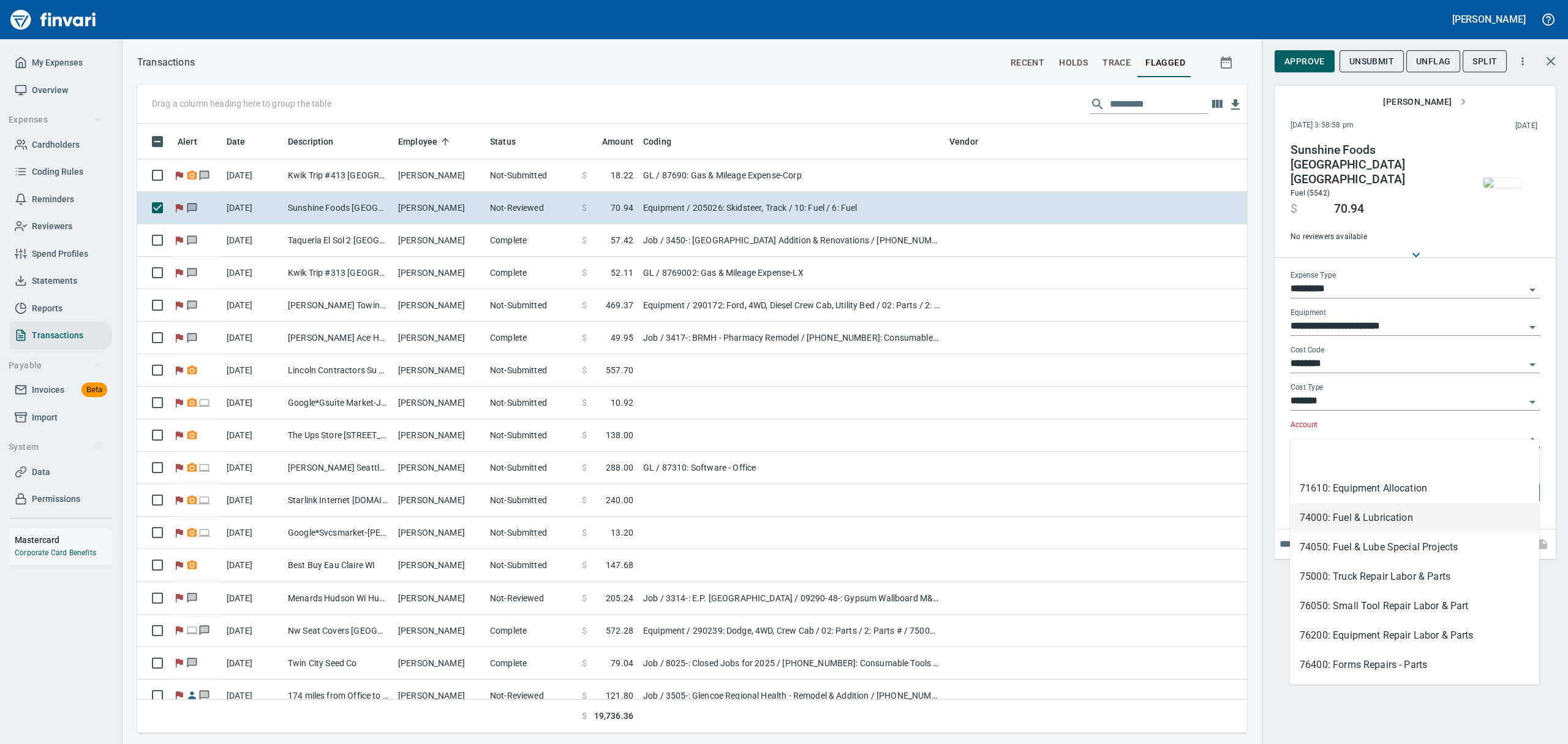
click at [1313, 515] on li "74000: Fuel & Lubrication" at bounding box center [1415, 518] width 249 height 30
type input "**********"
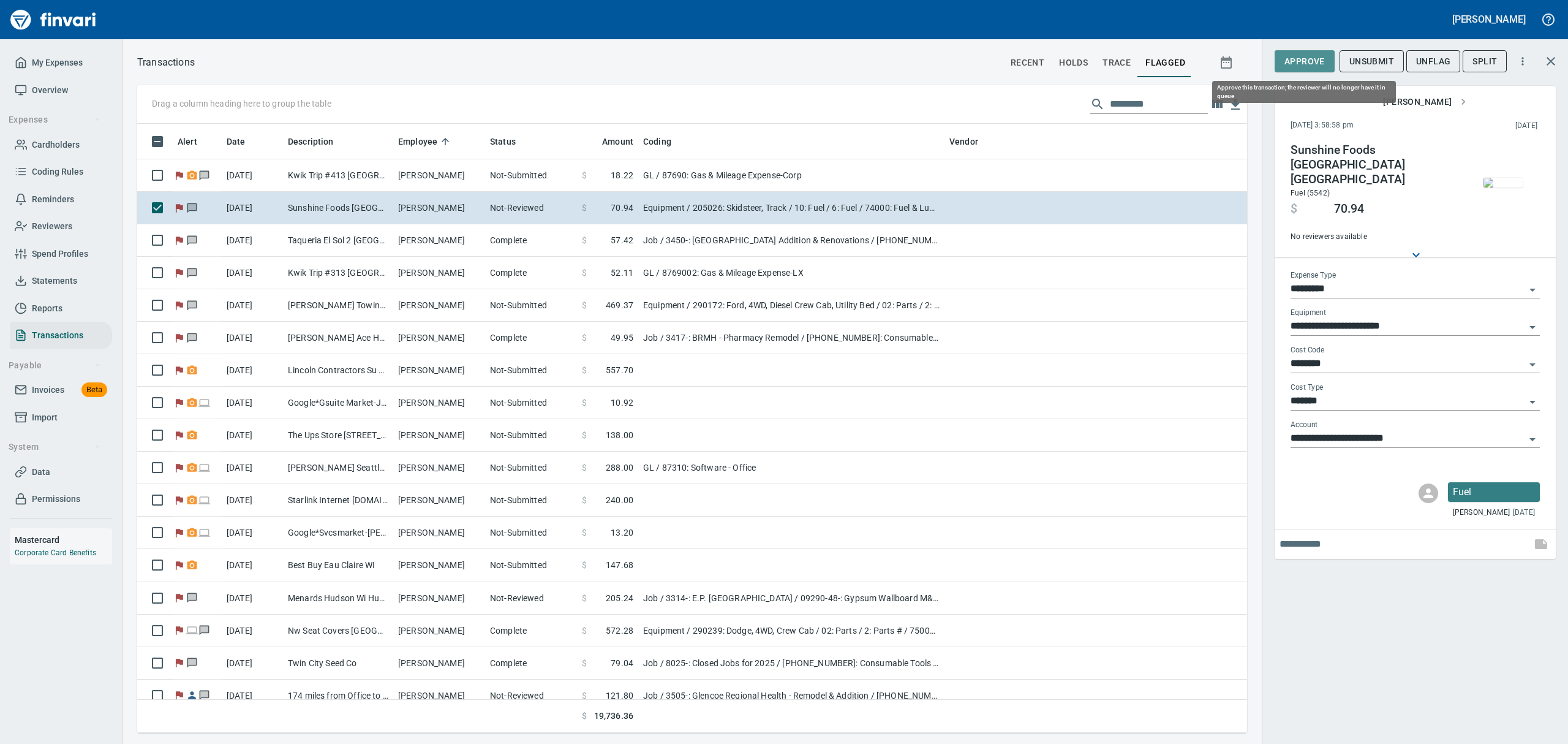
click at [1292, 59] on span "Approve" at bounding box center [1305, 62] width 40 height 16
click at [1420, 64] on span "UnFlag" at bounding box center [1423, 62] width 34 height 16
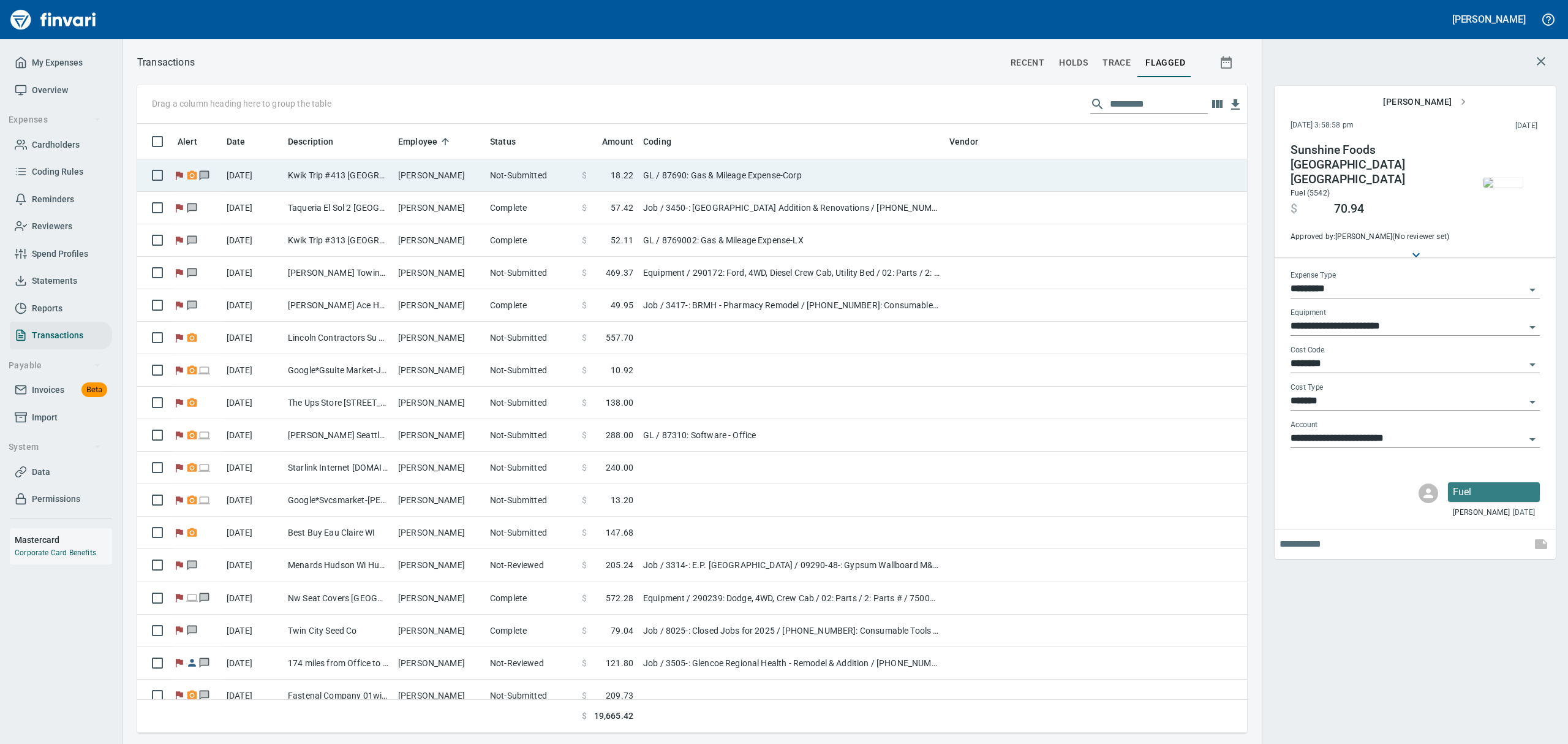
click at [315, 188] on td "Kwik Trip #413 [GEOGRAPHIC_DATA] [GEOGRAPHIC_DATA]" at bounding box center [338, 176] width 111 height 33
type input "**"
type input "**********"
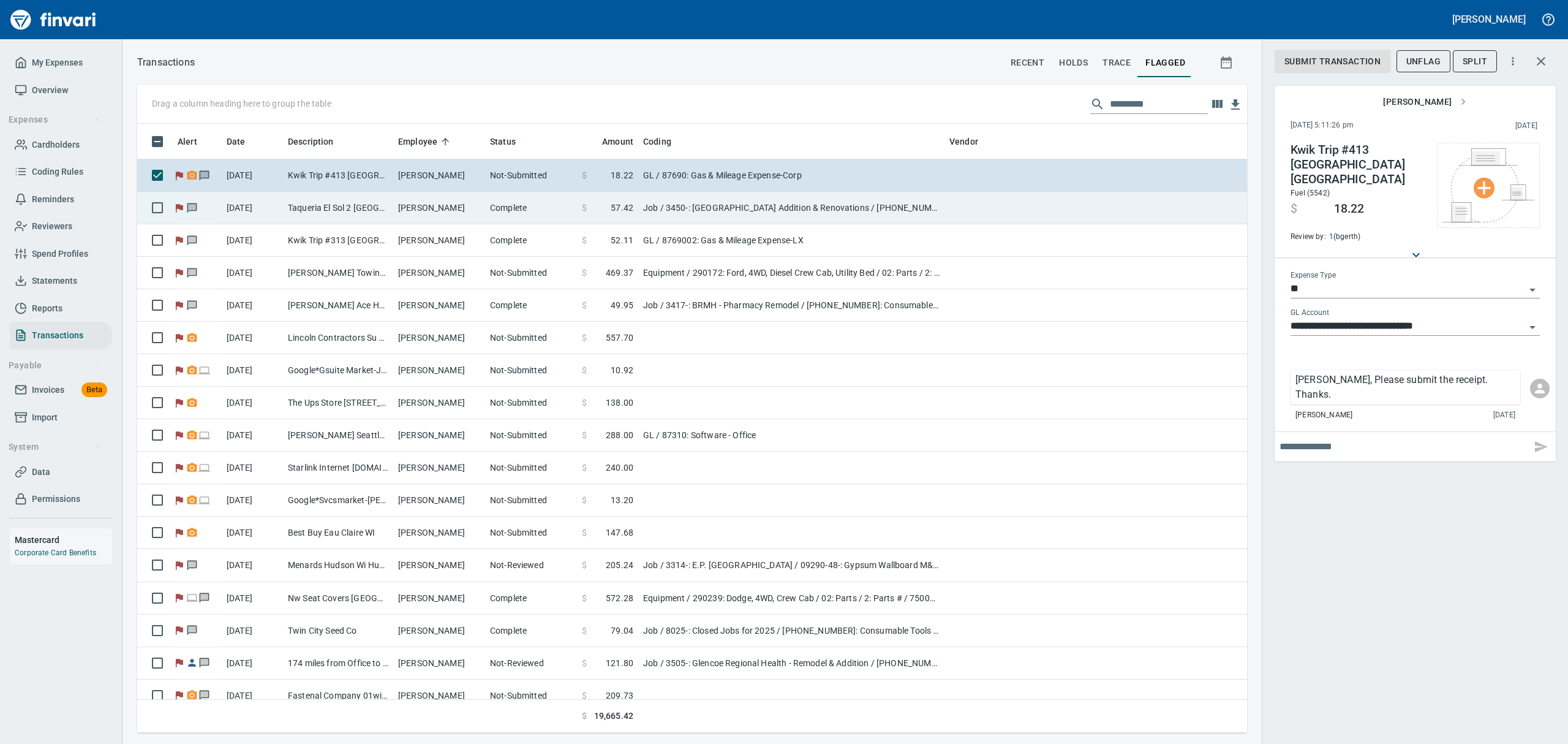
click at [322, 203] on td "Taqueria El Sol 2 [GEOGRAPHIC_DATA] [GEOGRAPHIC_DATA]" at bounding box center [338, 208] width 111 height 33
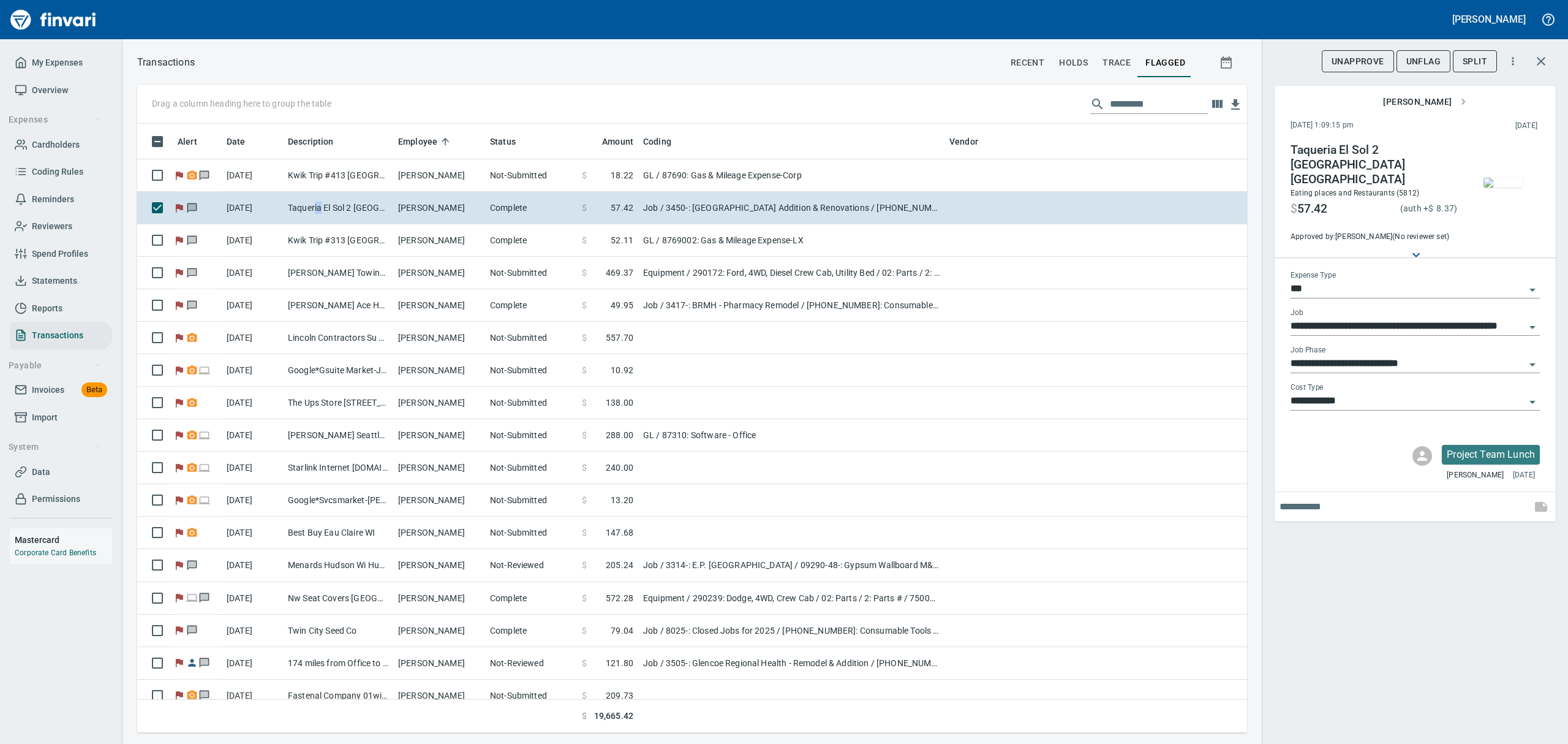
click at [1423, 62] on span "UnFlag" at bounding box center [1423, 62] width 34 height 16
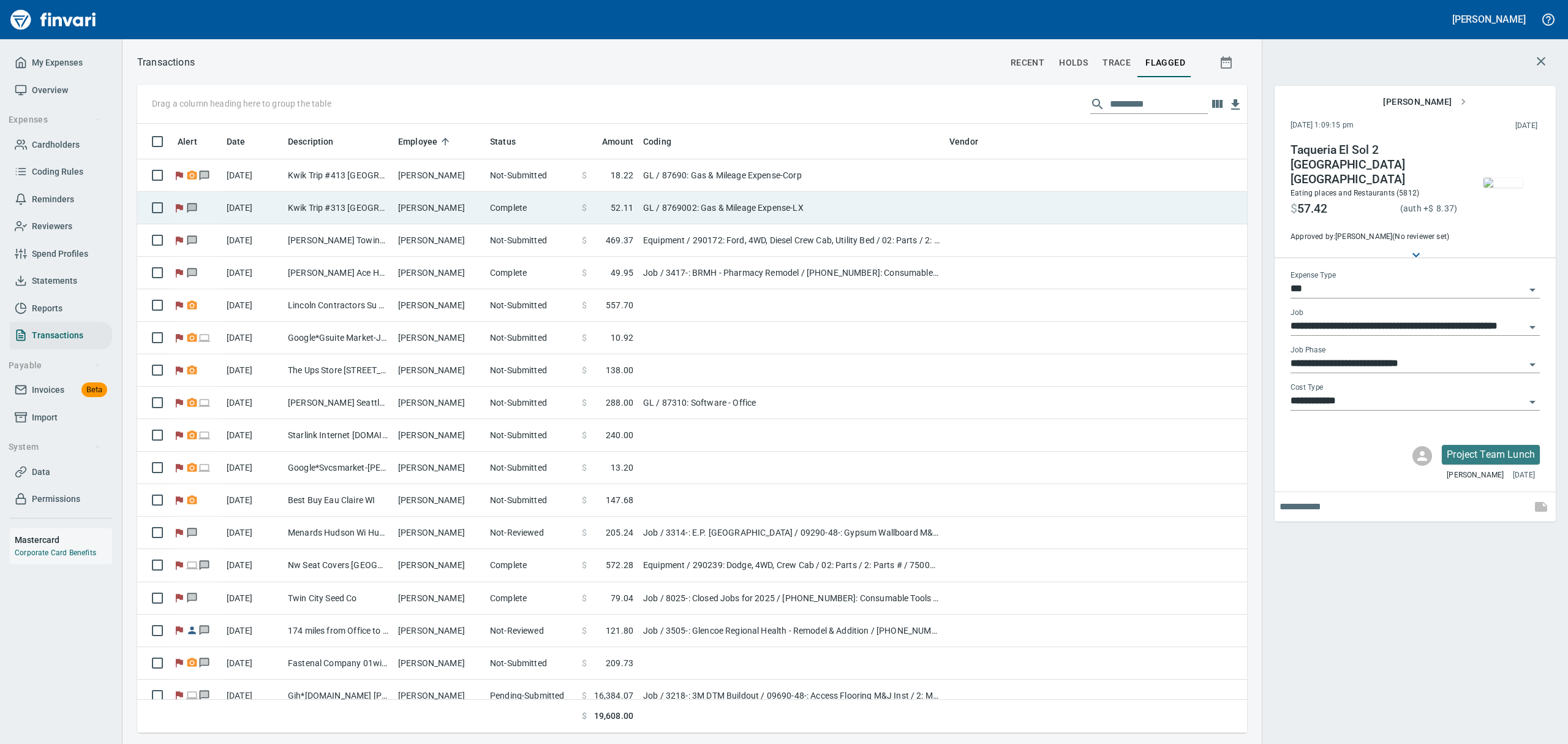
click at [583, 208] on span "$" at bounding box center [584, 208] width 5 height 12
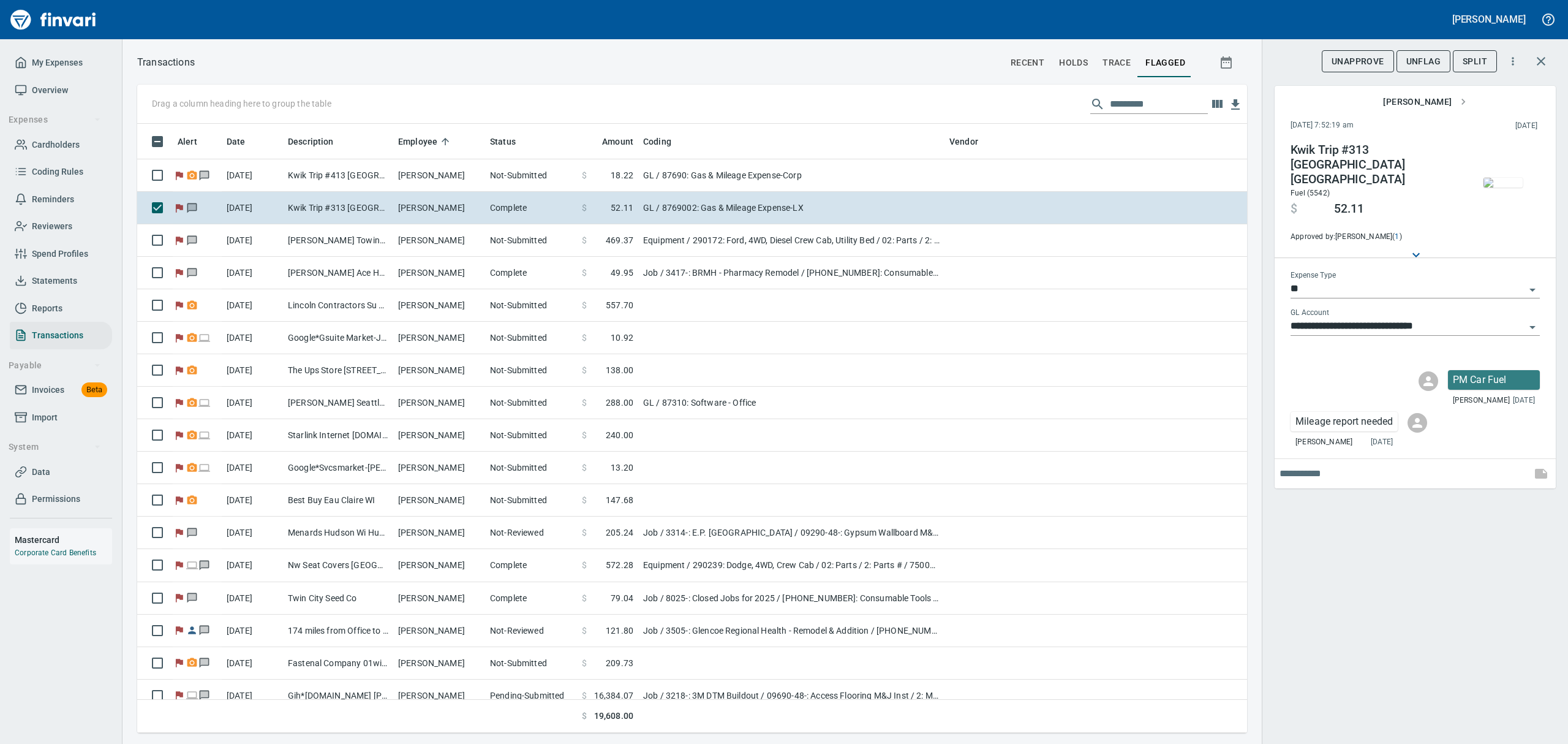
click at [1426, 65] on span "UnFlag" at bounding box center [1423, 62] width 34 height 16
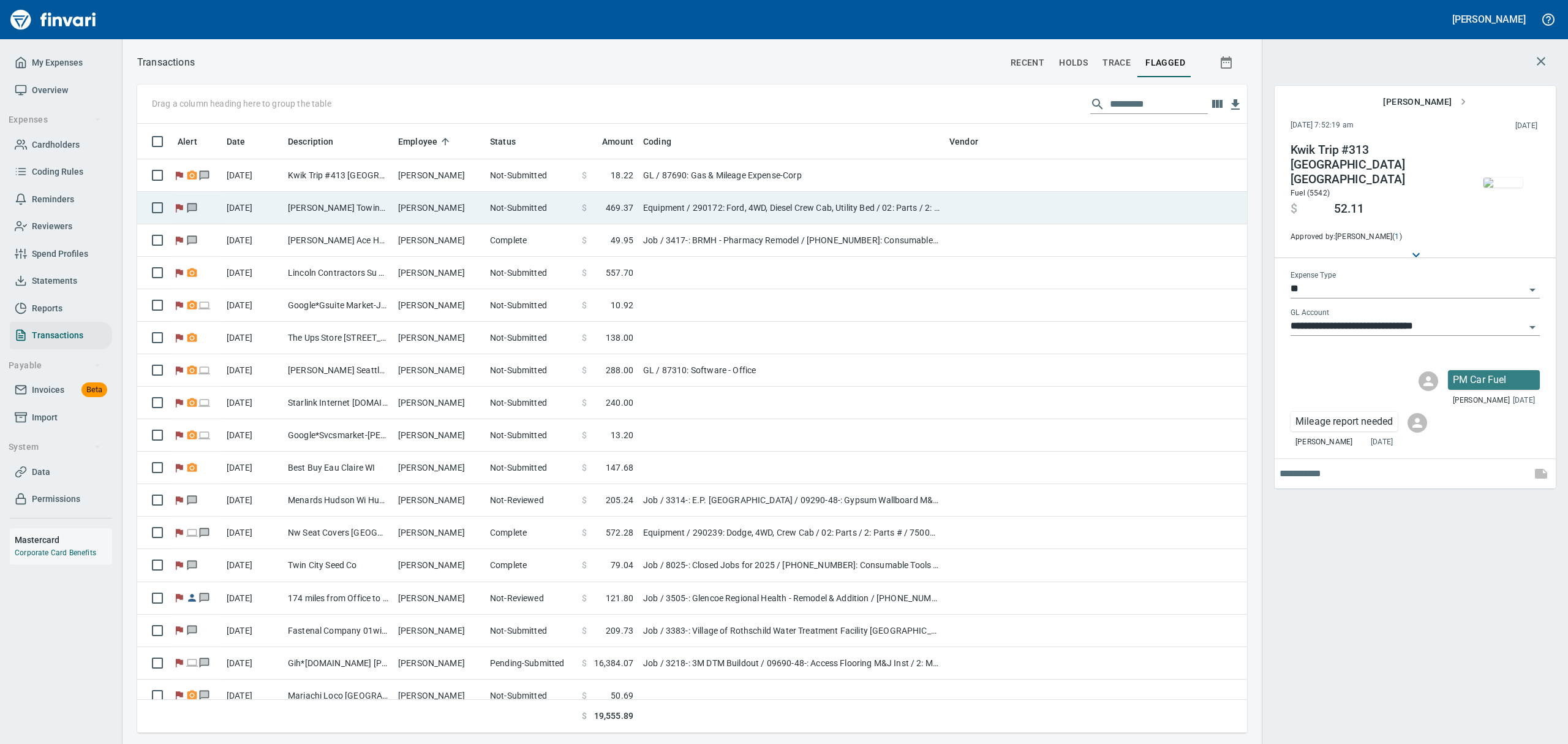
click at [346, 207] on td "[PERSON_NAME] Towing & Recove Altoona [GEOGRAPHIC_DATA]" at bounding box center [338, 208] width 111 height 33
type input "*********"
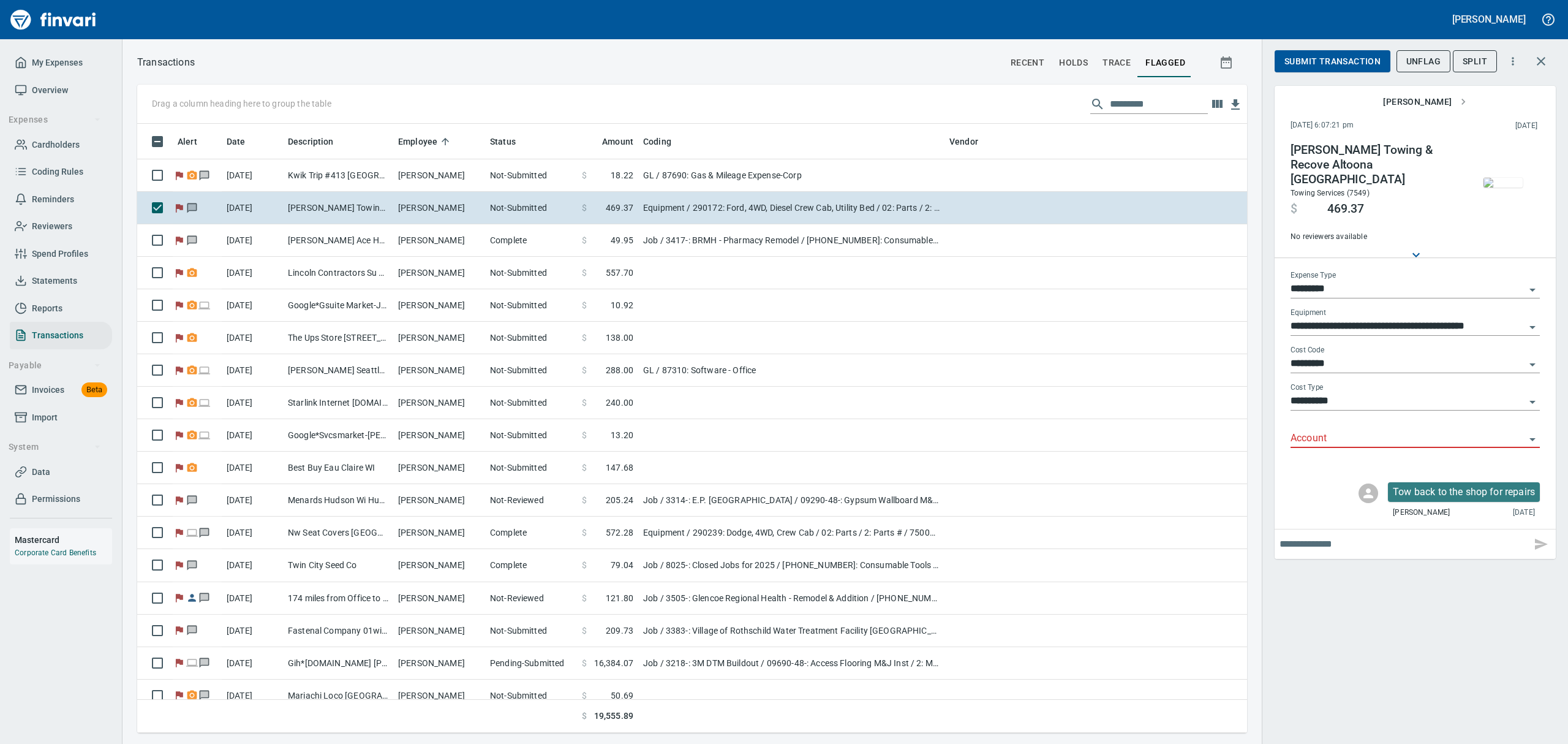
click at [1507, 188] on img "button" at bounding box center [1503, 182] width 39 height 10
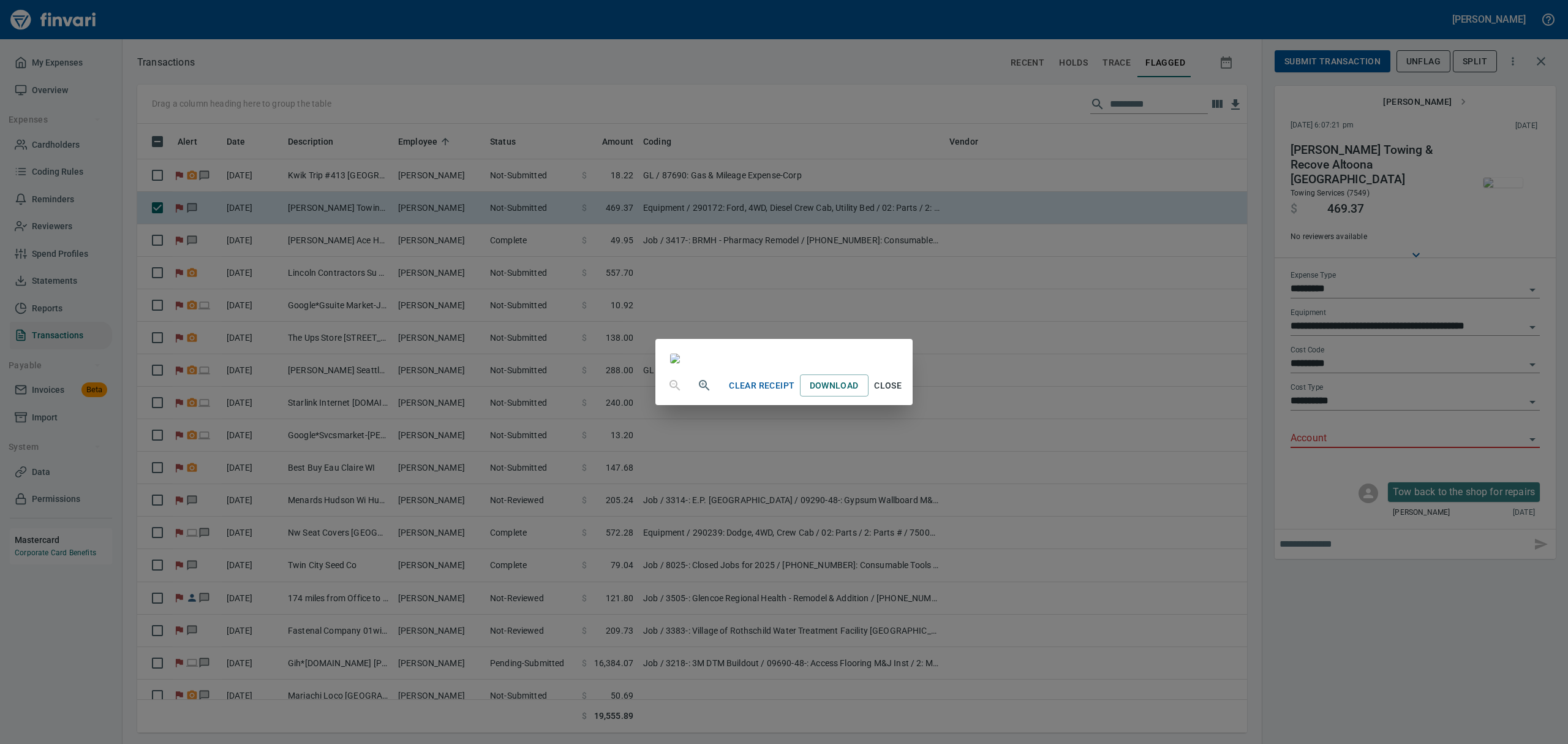
click at [789, 397] on button "Clear Receipt" at bounding box center [761, 386] width 76 height 23
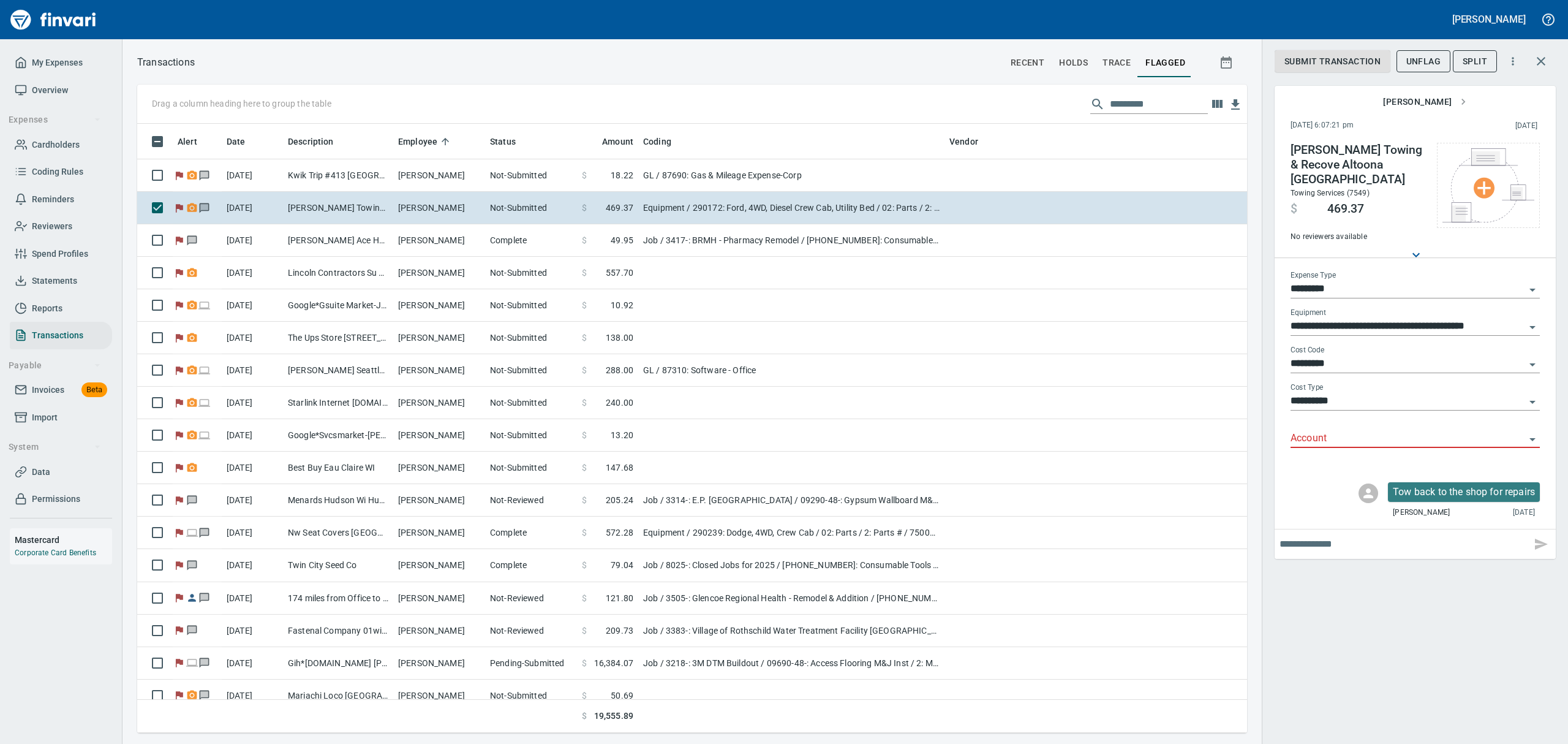
scroll to position [596, 1081]
click at [1495, 179] on img "button" at bounding box center [1503, 182] width 39 height 10
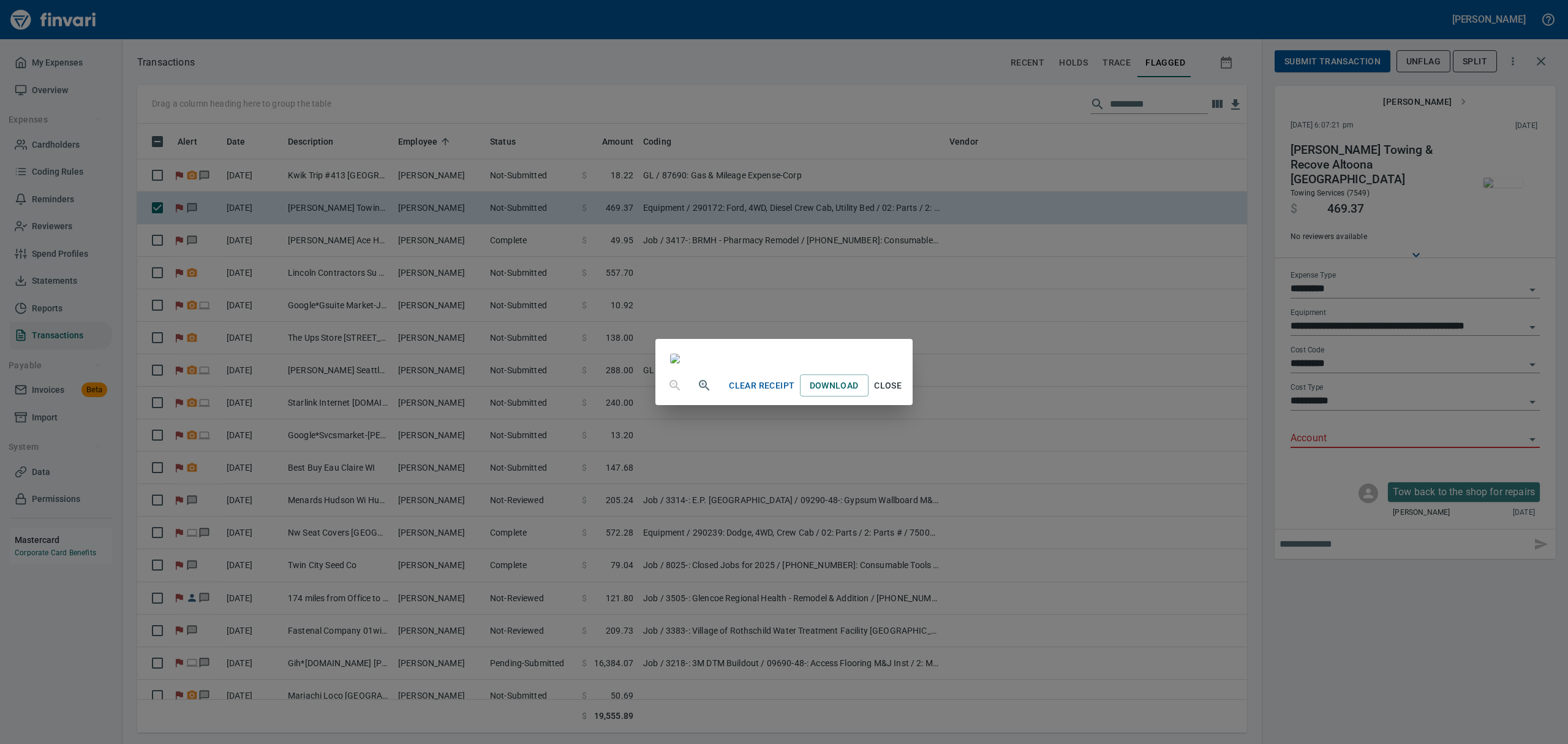
click at [903, 393] on span "Close" at bounding box center [888, 386] width 30 height 16
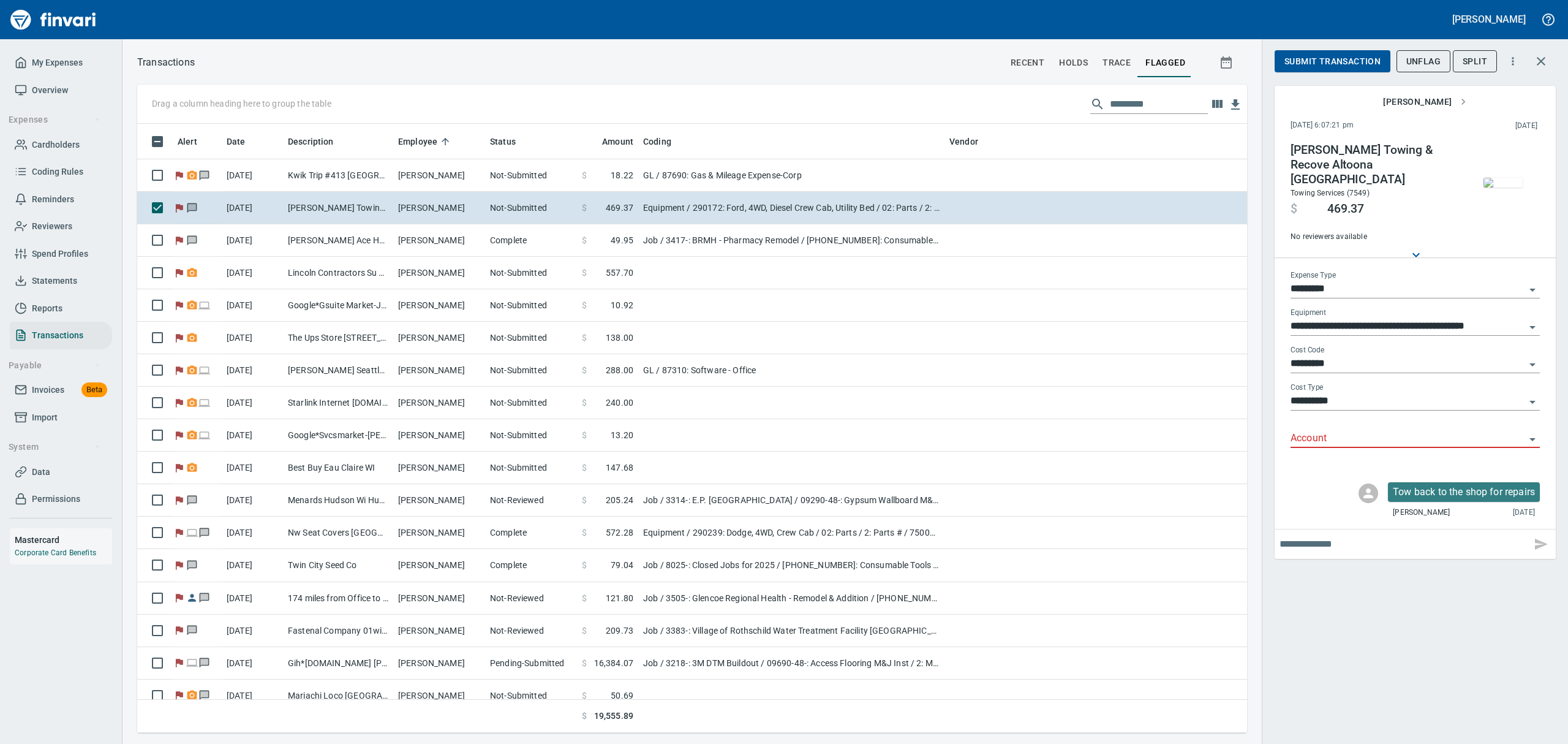
click at [1529, 439] on icon "Open" at bounding box center [1532, 439] width 15 height 15
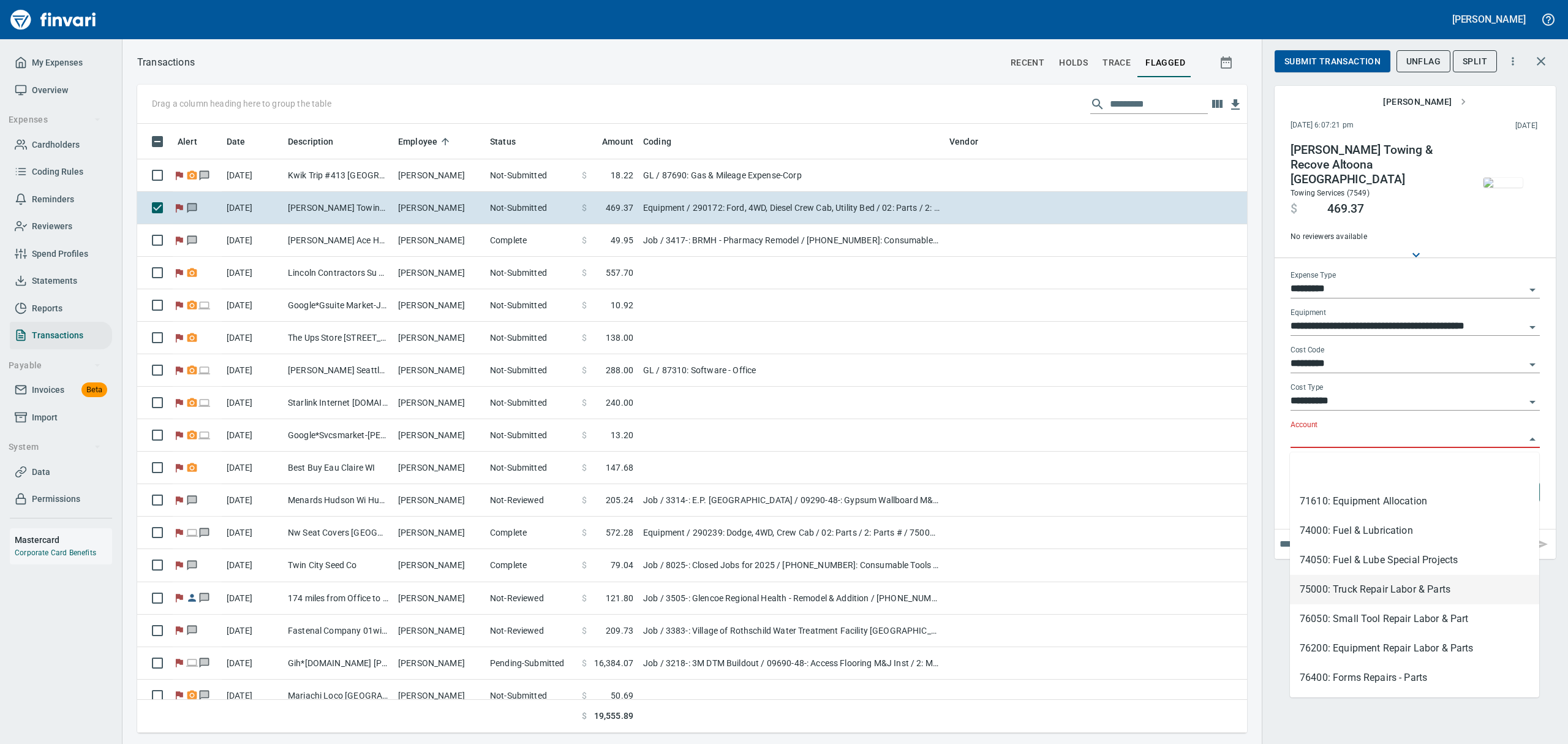
click at [1312, 588] on li "75000: Truck Repair Labor & Parts" at bounding box center [1415, 590] width 249 height 30
type input "**********"
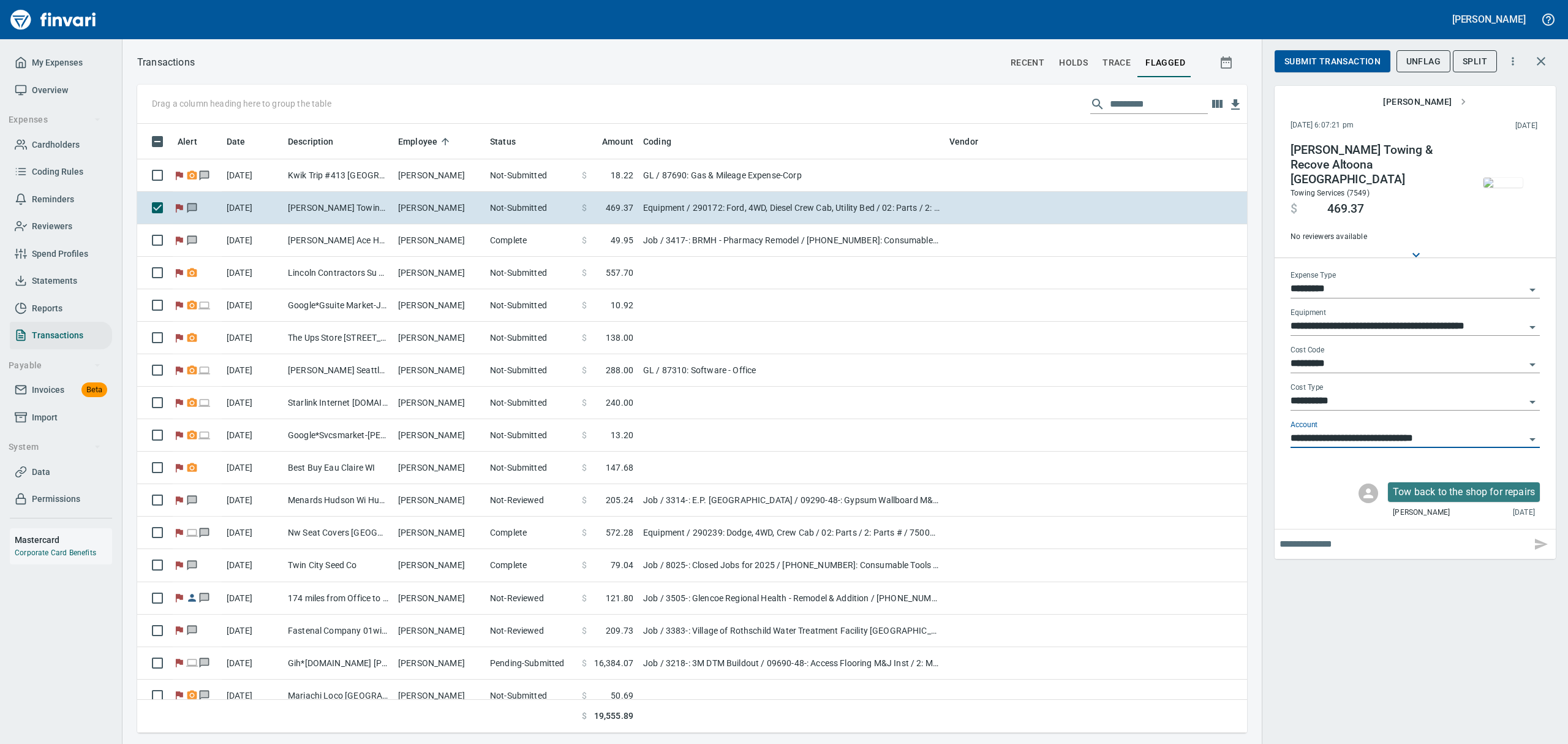
click at [1320, 56] on span "Submit Transaction" at bounding box center [1333, 62] width 97 height 16
click at [1320, 56] on span "Approve" at bounding box center [1305, 62] width 40 height 16
click at [1432, 57] on span "UnFlag" at bounding box center [1423, 62] width 34 height 16
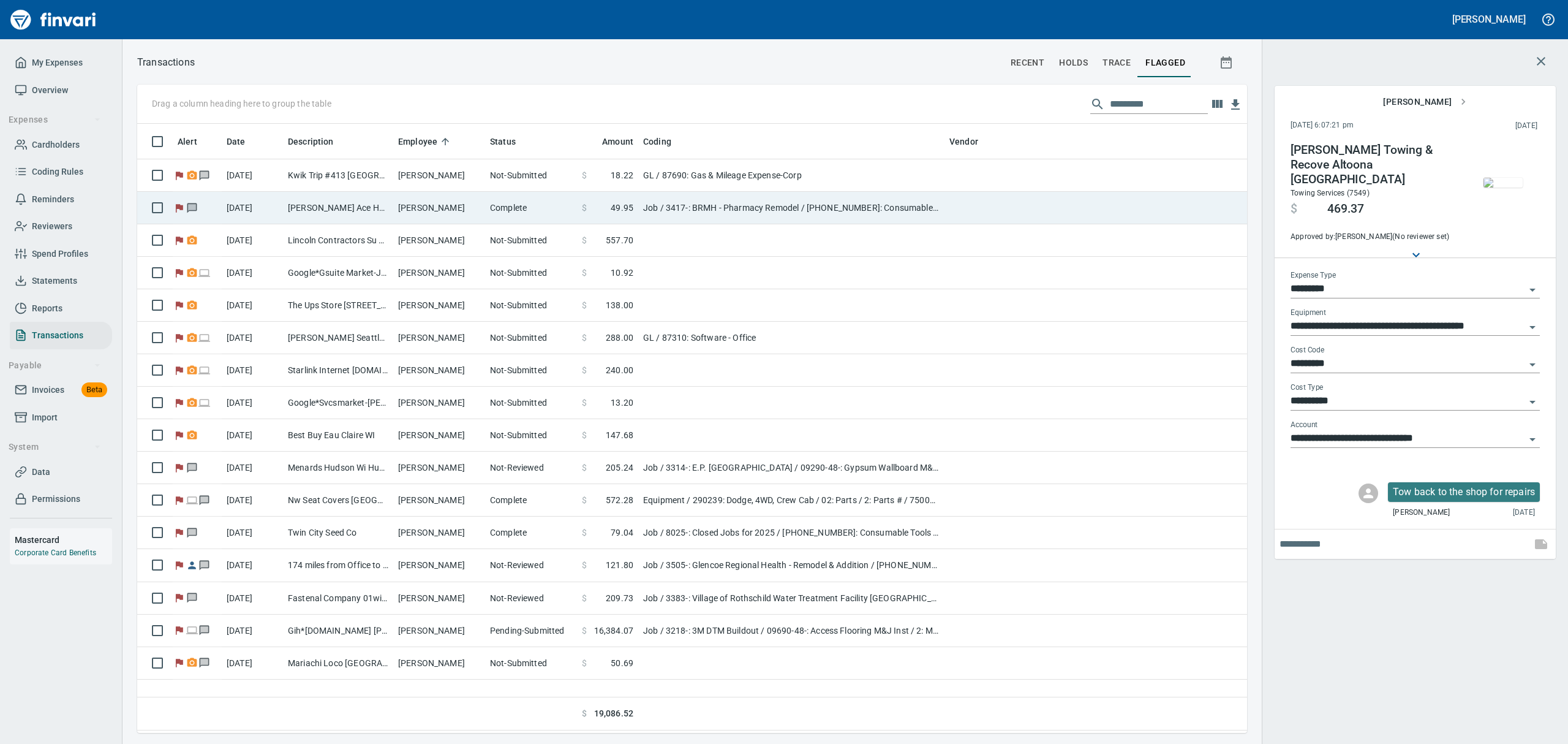
click at [410, 201] on td "[PERSON_NAME]" at bounding box center [439, 208] width 92 height 33
type input "***"
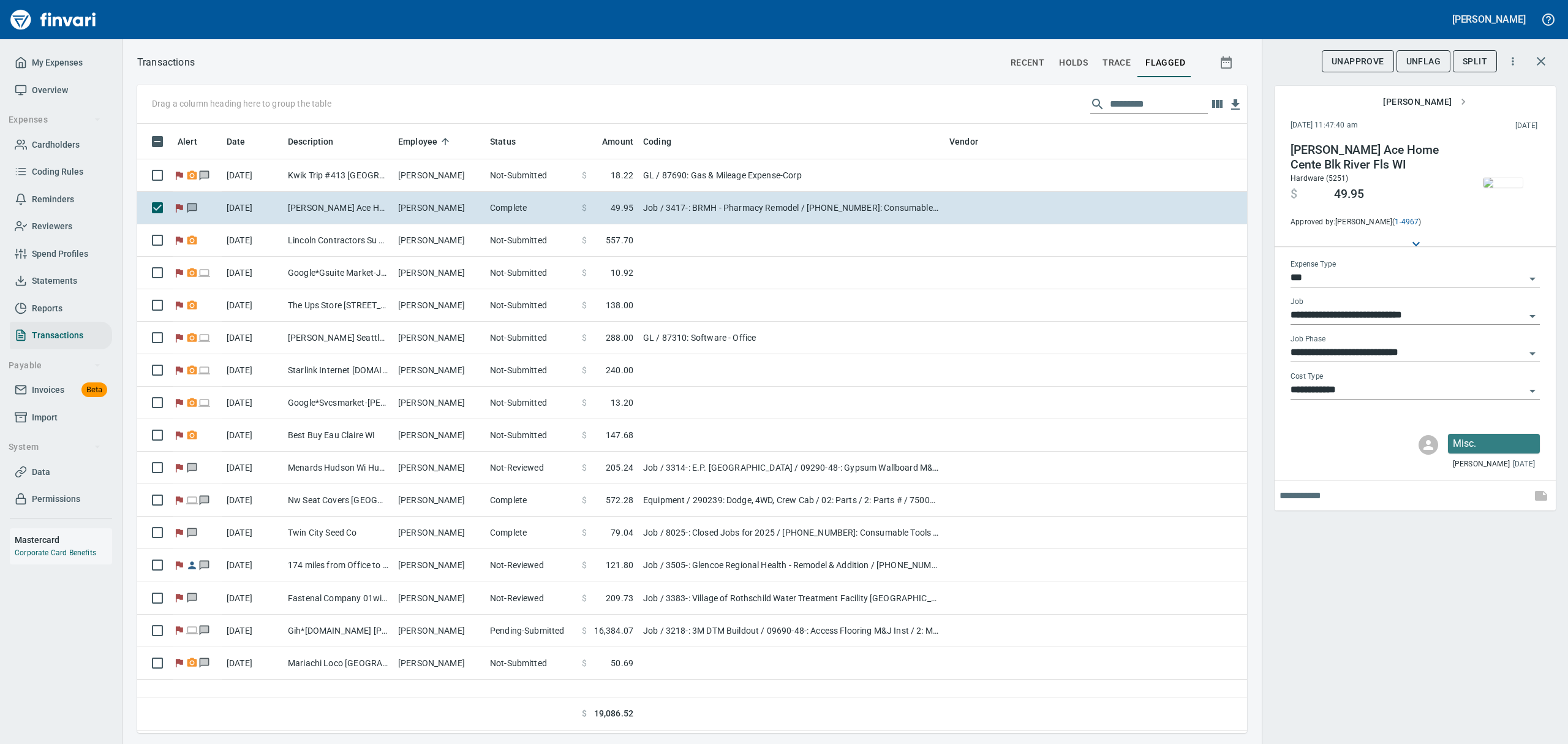
click at [1506, 178] on img "button" at bounding box center [1503, 182] width 39 height 10
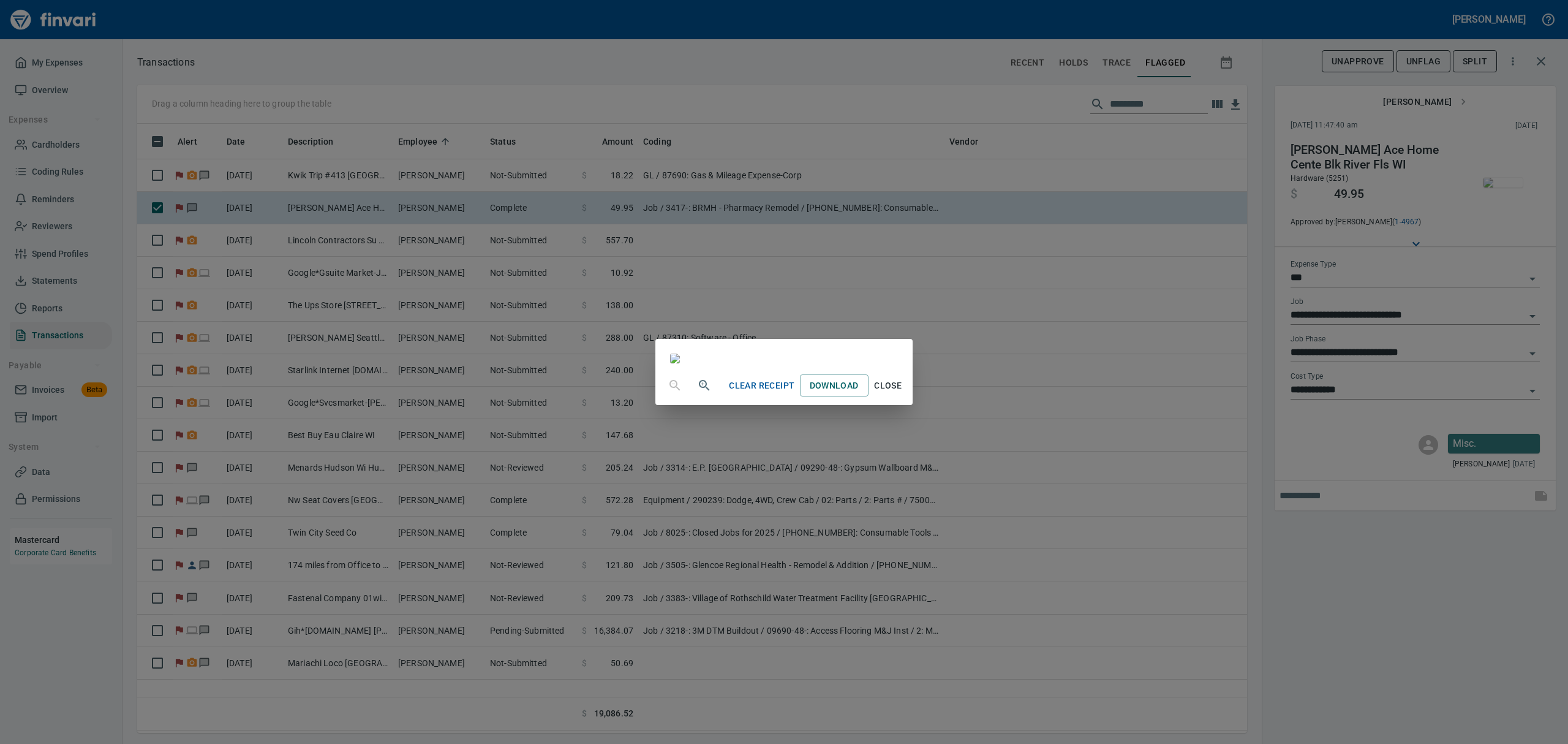
click at [697, 393] on icon "button" at bounding box center [704, 385] width 15 height 15
click at [903, 395] on span "Close" at bounding box center [888, 387] width 30 height 16
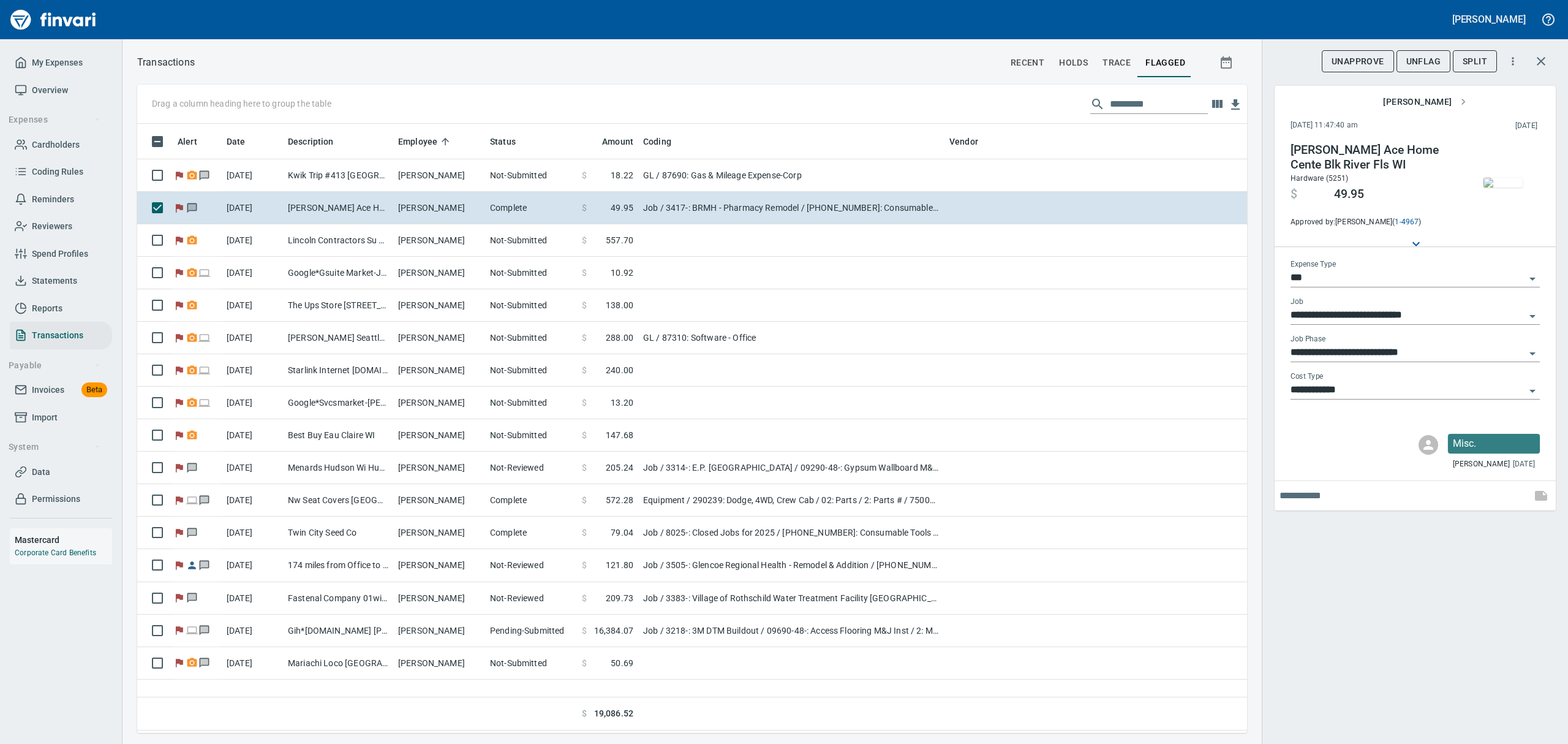
click at [1417, 59] on span "UnFlag" at bounding box center [1423, 62] width 34 height 16
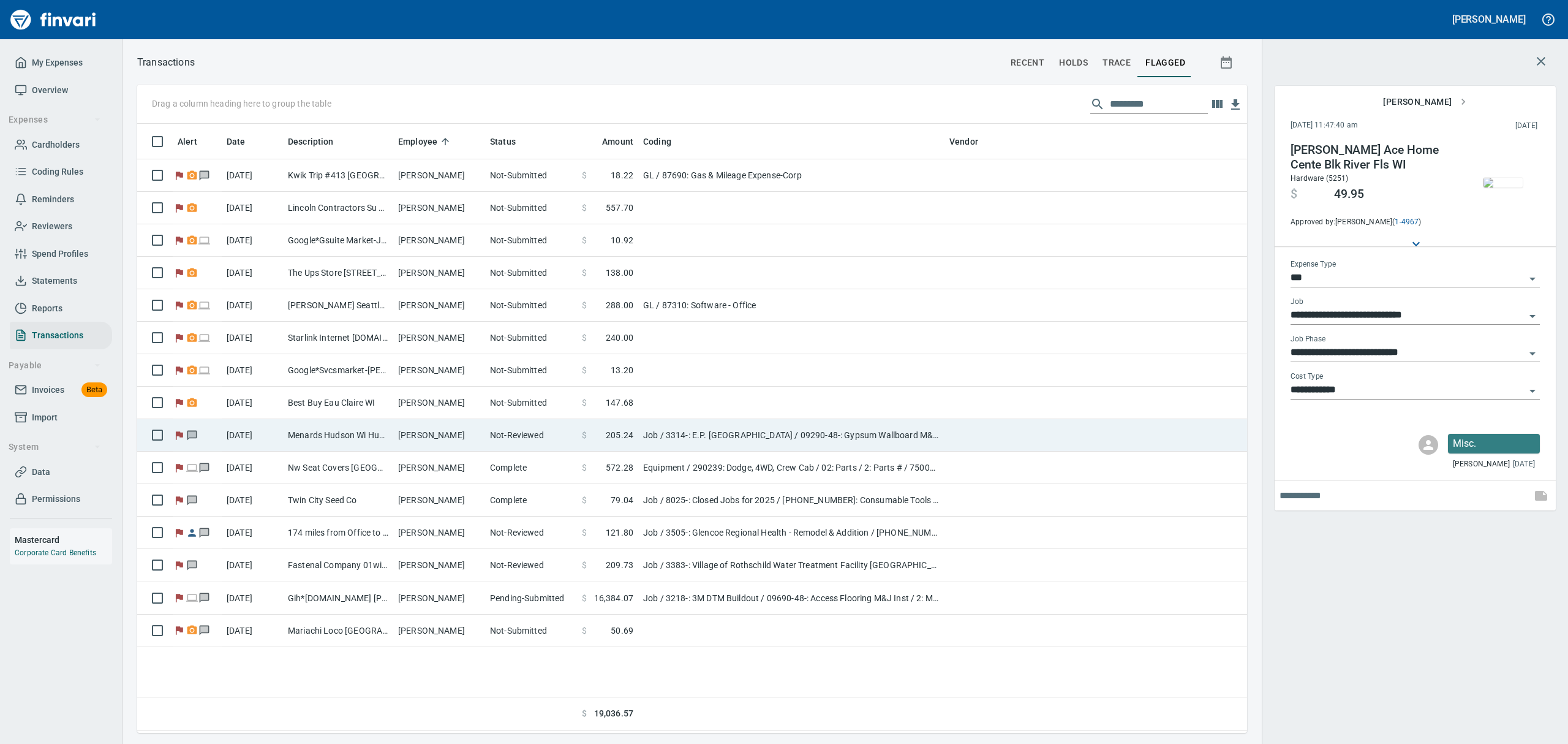
click at [329, 424] on td "Menards Hudson Wi Hudson [GEOGRAPHIC_DATA]" at bounding box center [338, 435] width 111 height 33
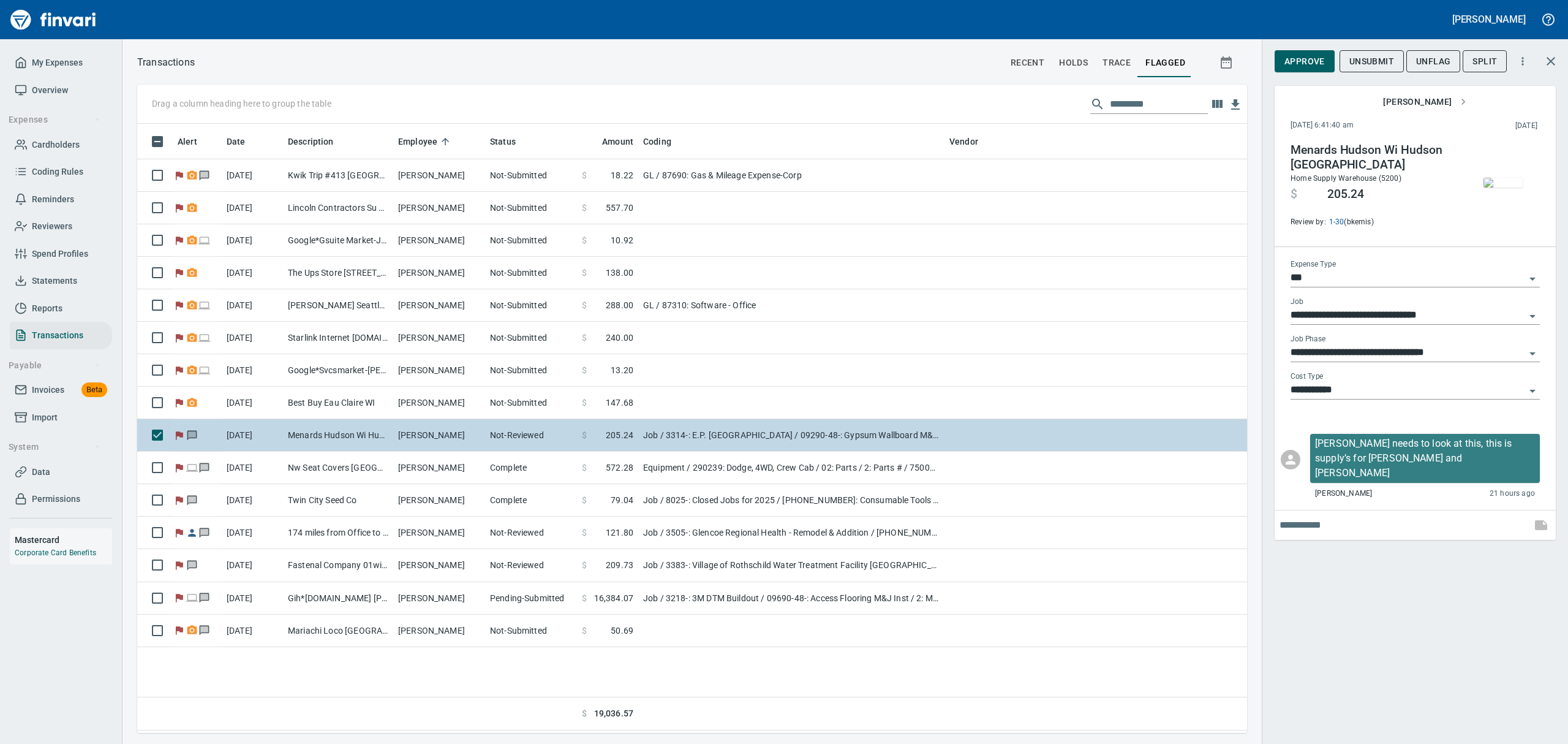
type input "**********"
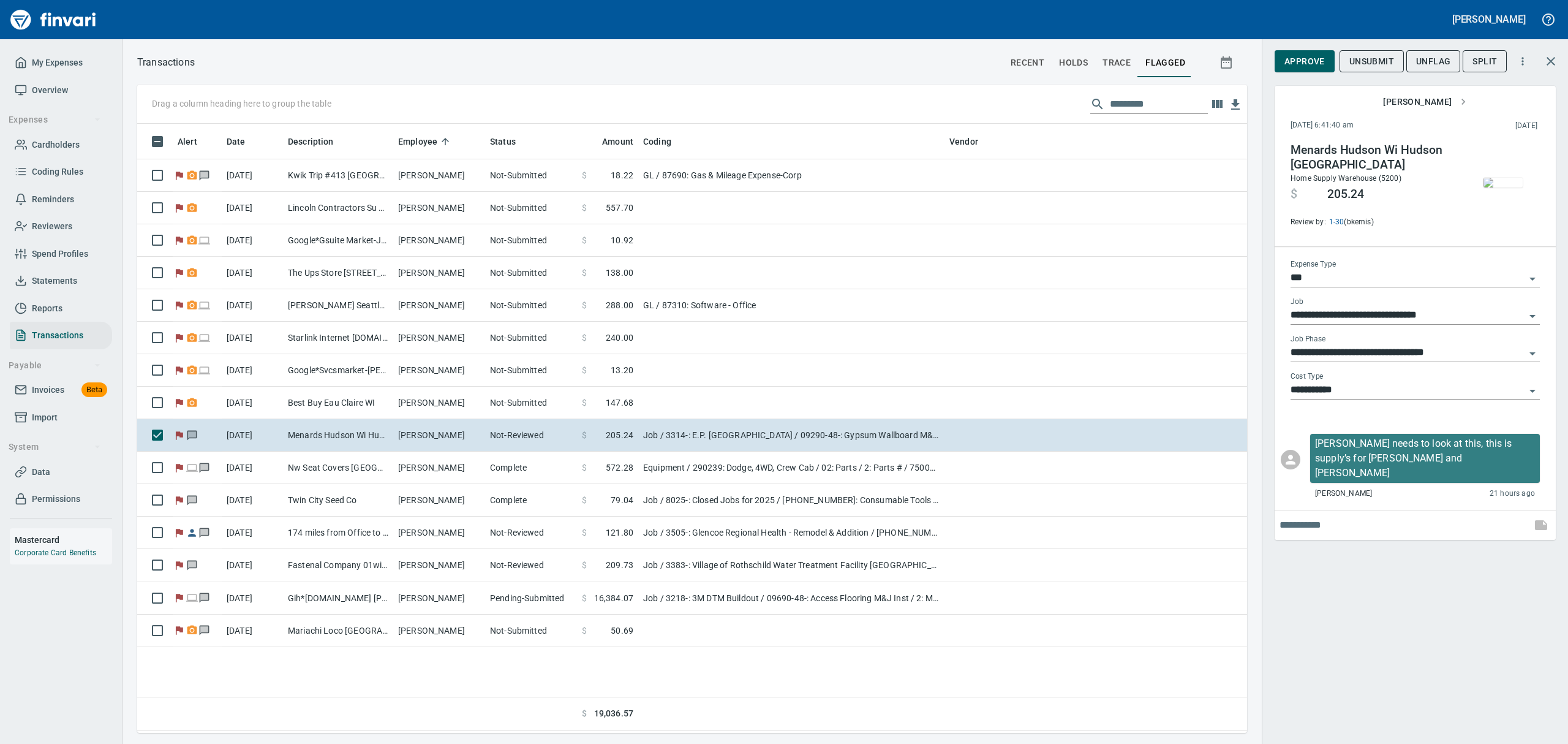
click at [1503, 178] on img "button" at bounding box center [1503, 182] width 39 height 10
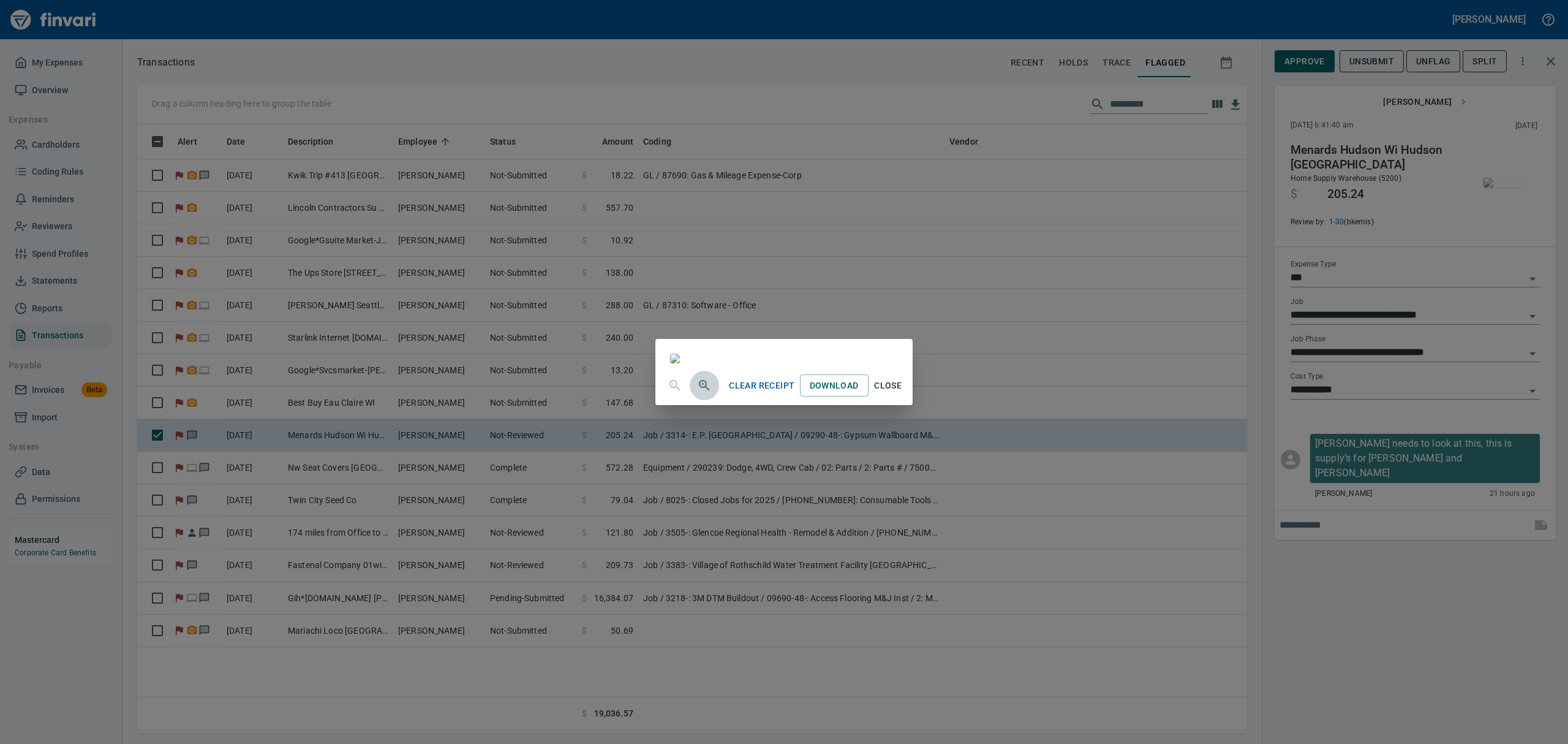
click at [701, 386] on icon "button" at bounding box center [703, 384] width 3 height 3
click at [697, 394] on icon "button" at bounding box center [704, 386] width 15 height 15
